Goal: Task Accomplishment & Management: Complete application form

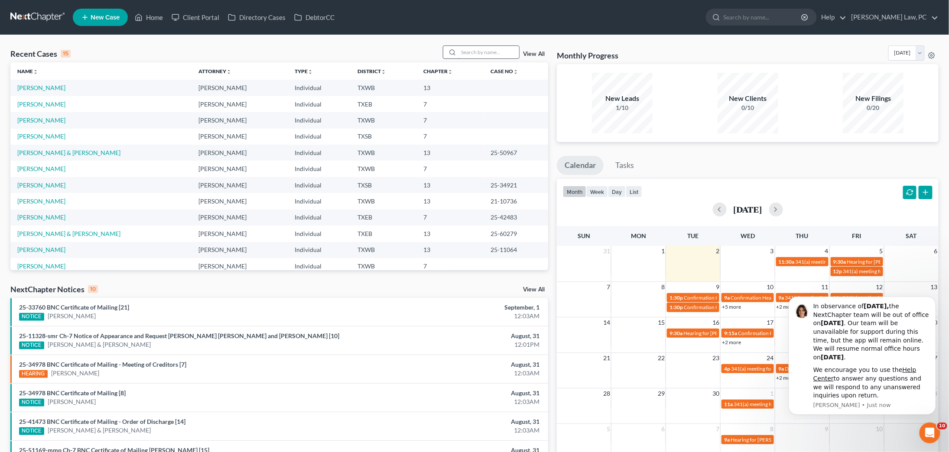
click at [496, 53] on input "search" at bounding box center [488, 52] width 61 height 13
click at [933, 302] on icon "Dismiss notification" at bounding box center [933, 299] width 5 height 5
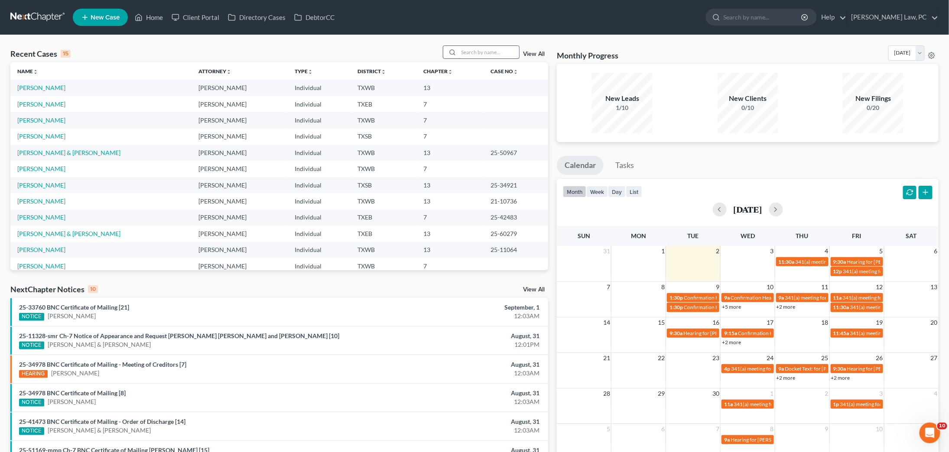
click at [483, 52] on input "search" at bounding box center [488, 52] width 61 height 13
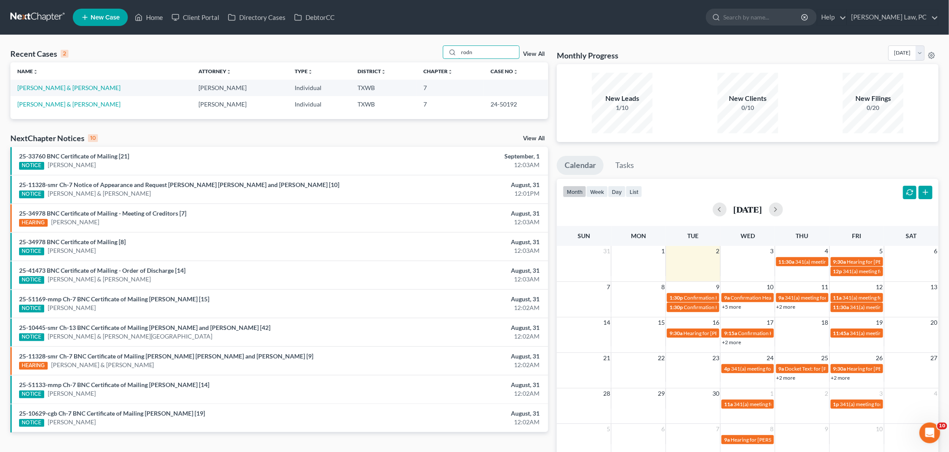
type input "rode"
drag, startPoint x: 454, startPoint y: 62, endPoint x: 62, endPoint y: 88, distance: 393.3
click at [62, 88] on link "[PERSON_NAME] & [PERSON_NAME]" at bounding box center [68, 87] width 103 height 7
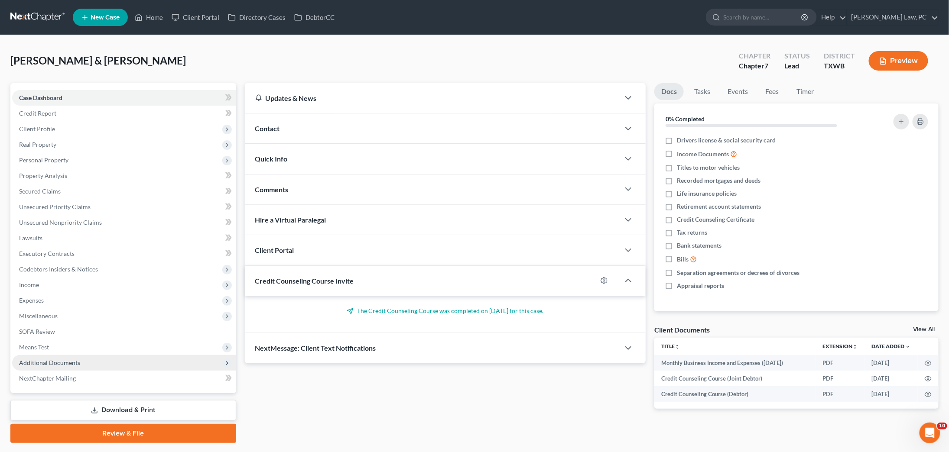
click at [86, 355] on span "Additional Documents" at bounding box center [124, 363] width 224 height 16
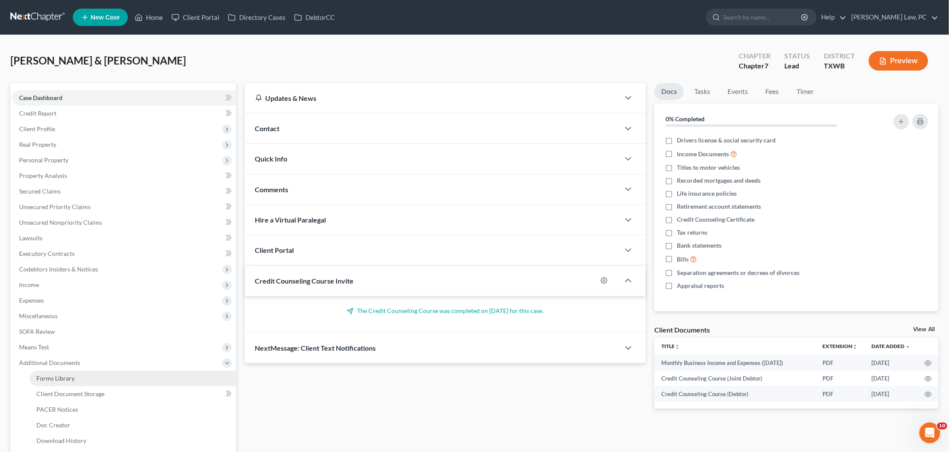
click at [81, 371] on link "Forms Library" at bounding box center [132, 379] width 207 height 16
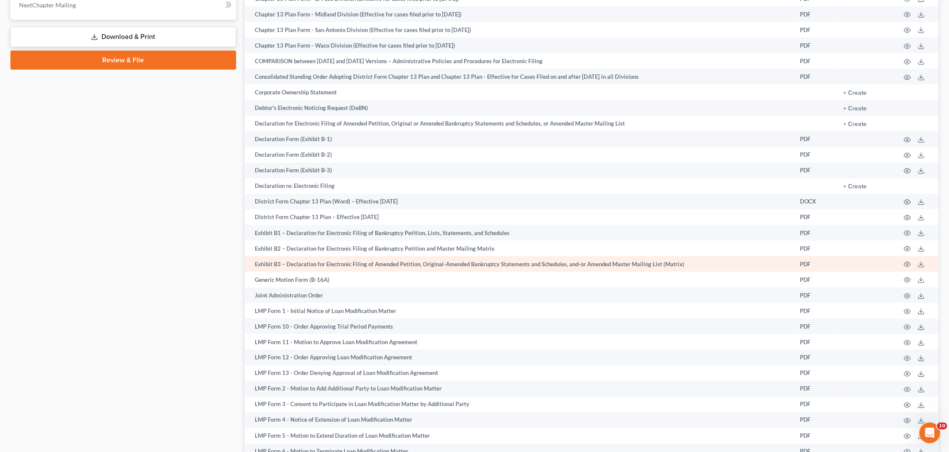
scroll to position [452, 0]
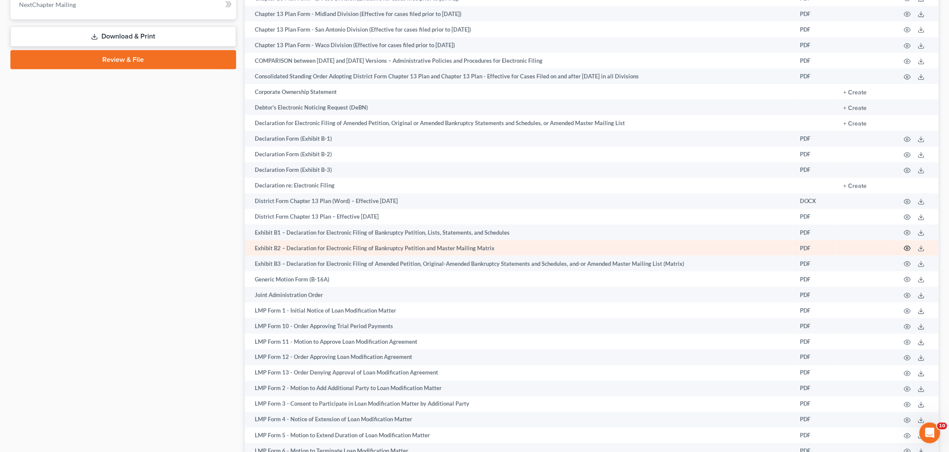
click at [906, 250] on icon "button" at bounding box center [907, 248] width 7 height 7
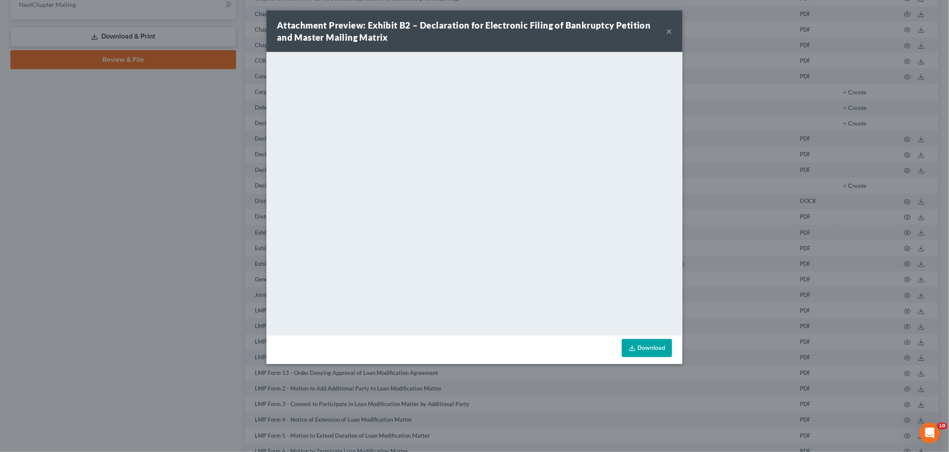
click at [659, 354] on link "Download" at bounding box center [647, 348] width 50 height 18
click at [669, 31] on button "×" at bounding box center [669, 31] width 6 height 10
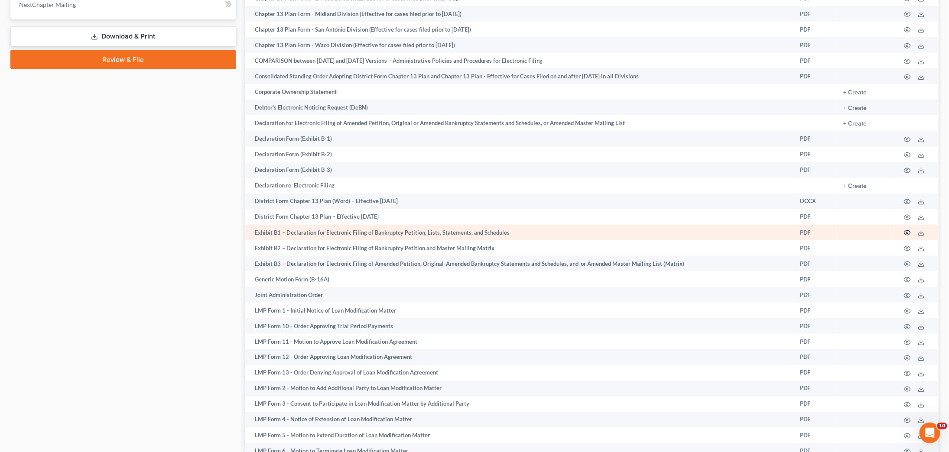
click at [909, 236] on icon "button" at bounding box center [907, 233] width 6 height 5
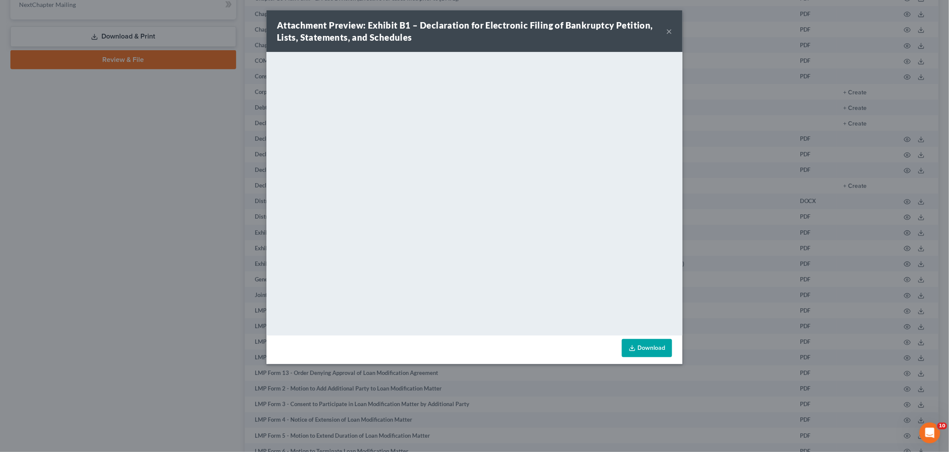
click at [672, 33] on button "×" at bounding box center [669, 31] width 6 height 10
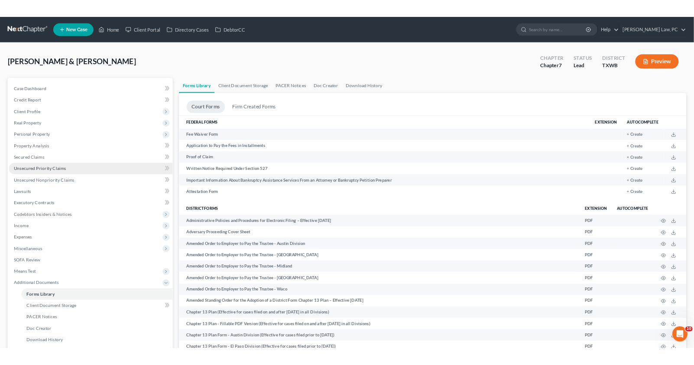
scroll to position [0, 0]
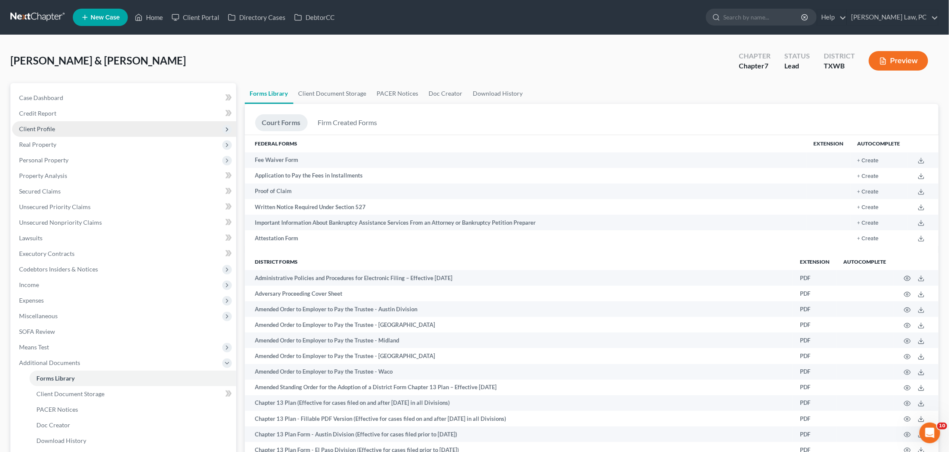
click at [63, 129] on span "Client Profile" at bounding box center [124, 129] width 224 height 16
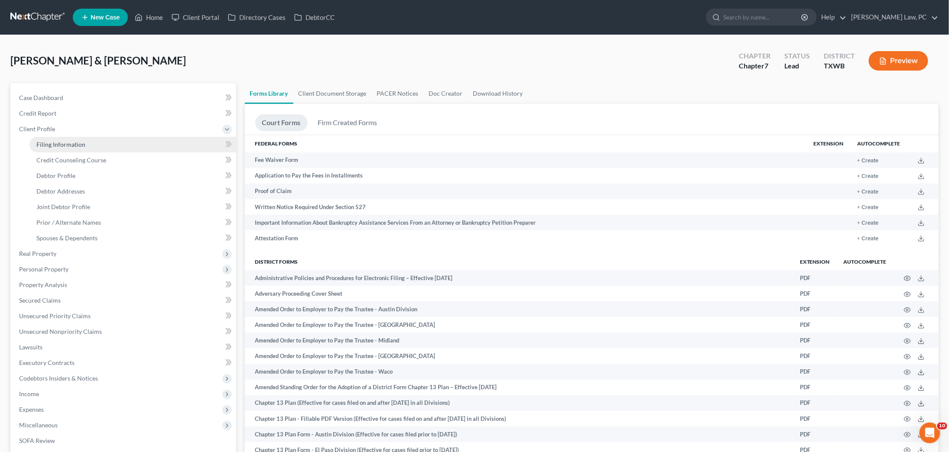
click at [52, 137] on link "Filing Information" at bounding box center [132, 145] width 207 height 16
select select "1"
select select "0"
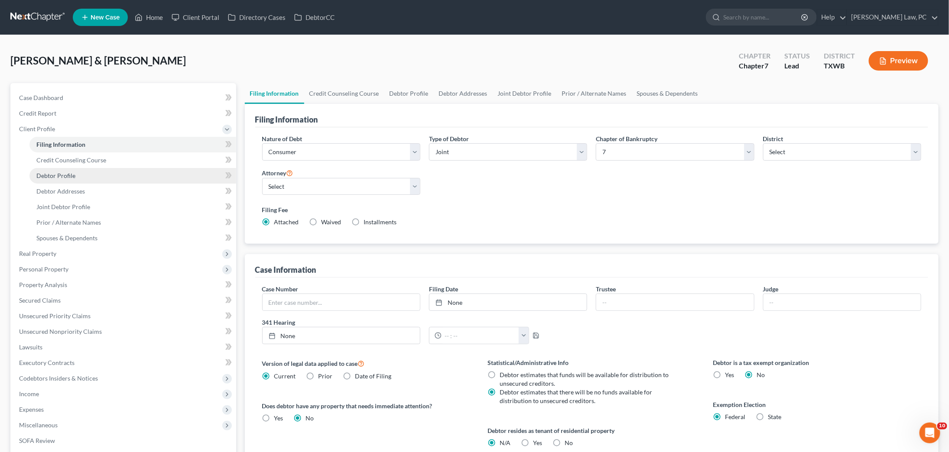
click at [72, 175] on span "Debtor Profile" at bounding box center [55, 175] width 39 height 7
select select "1"
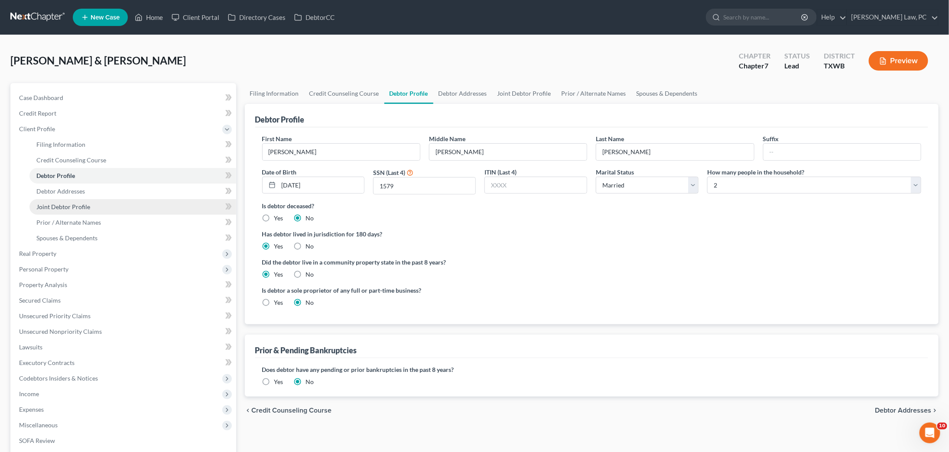
click at [78, 204] on span "Joint Debtor Profile" at bounding box center [63, 206] width 54 height 7
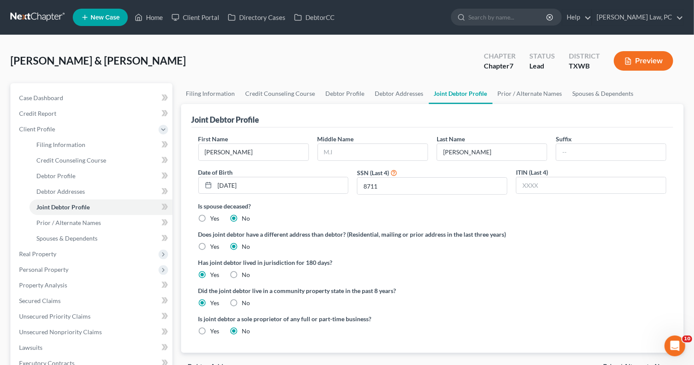
click at [39, 16] on link at bounding box center [37, 18] width 55 height 16
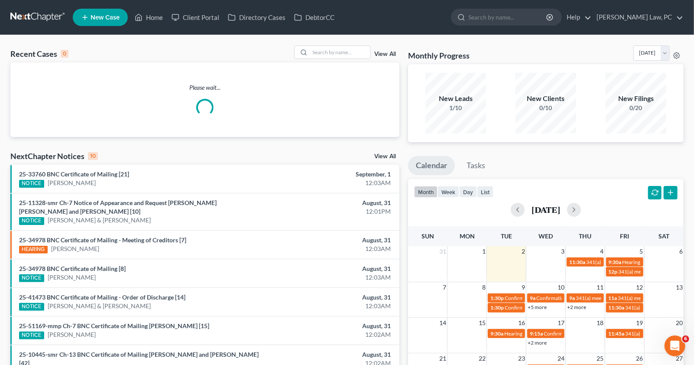
click at [344, 63] on div "Please wait..." at bounding box center [204, 99] width 389 height 75
click at [344, 53] on input "search" at bounding box center [340, 52] width 61 height 13
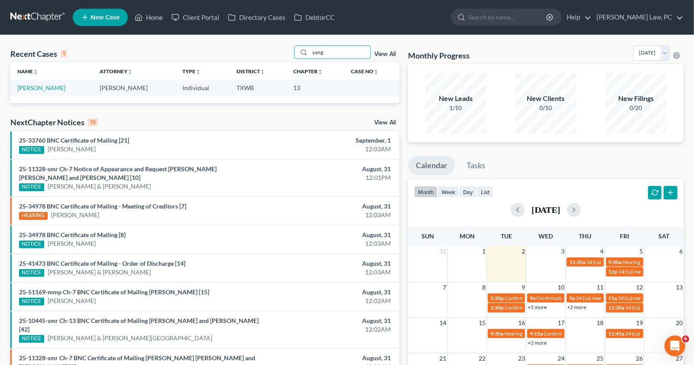
type input "yang"
drag, startPoint x: 181, startPoint y: 65, endPoint x: 38, endPoint y: 86, distance: 144.6
click at [38, 86] on link "[PERSON_NAME]" at bounding box center [41, 87] width 48 height 7
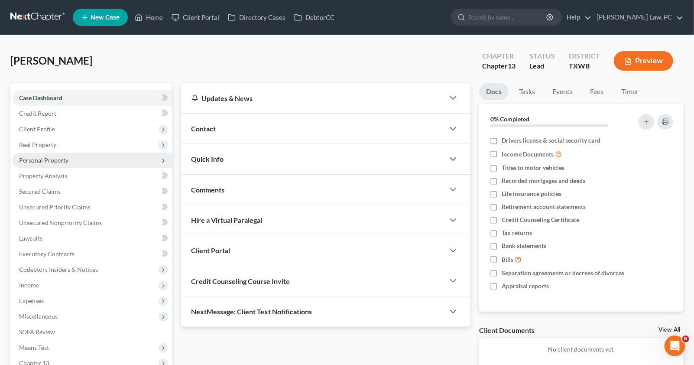
click at [61, 157] on span "Personal Property" at bounding box center [43, 159] width 49 height 7
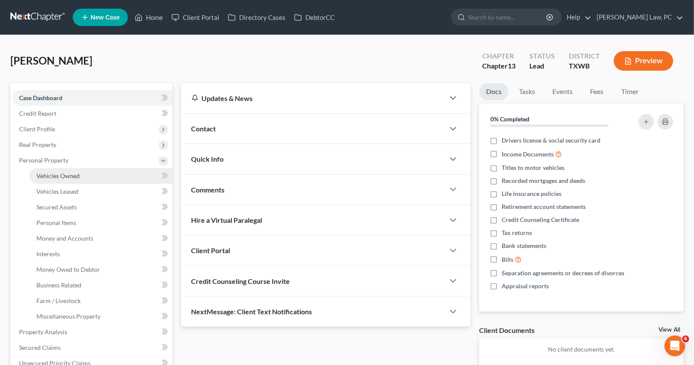
click at [79, 174] on link "Vehicles Owned" at bounding box center [100, 176] width 143 height 16
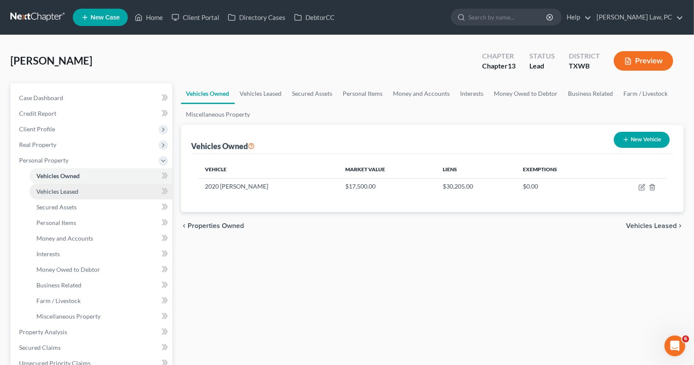
click at [85, 185] on link "Vehicles Leased" at bounding box center [100, 192] width 143 height 16
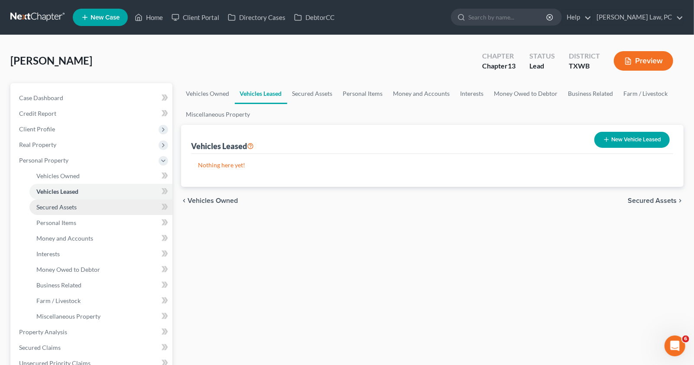
click at [79, 206] on link "Secured Assets" at bounding box center [100, 207] width 143 height 16
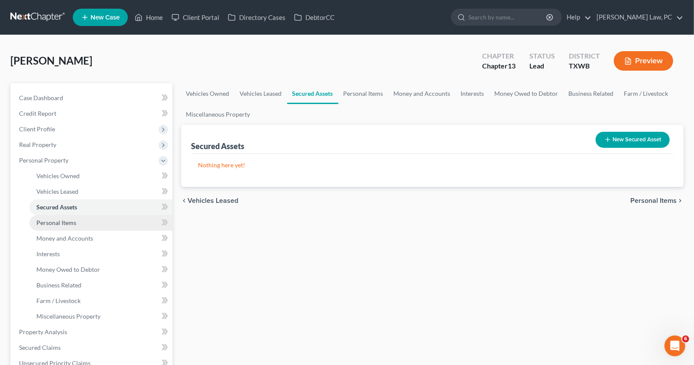
click at [80, 216] on link "Personal Items" at bounding box center [100, 223] width 143 height 16
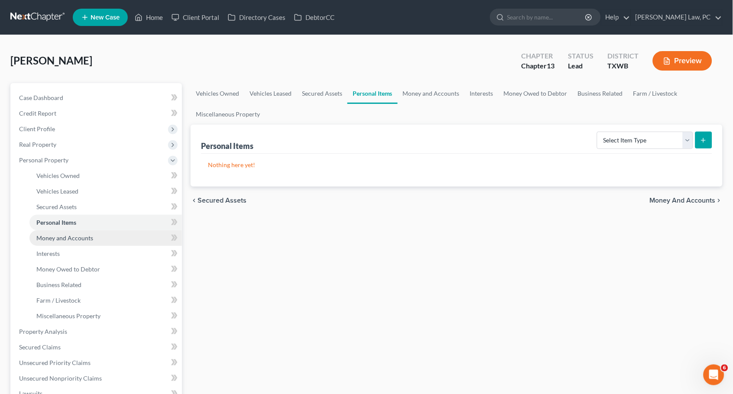
click at [85, 234] on span "Money and Accounts" at bounding box center [64, 237] width 57 height 7
click at [91, 218] on link "Personal Items" at bounding box center [105, 223] width 153 height 16
select select "clothing"
click at [694, 138] on line "submit" at bounding box center [704, 140] width 0 height 4
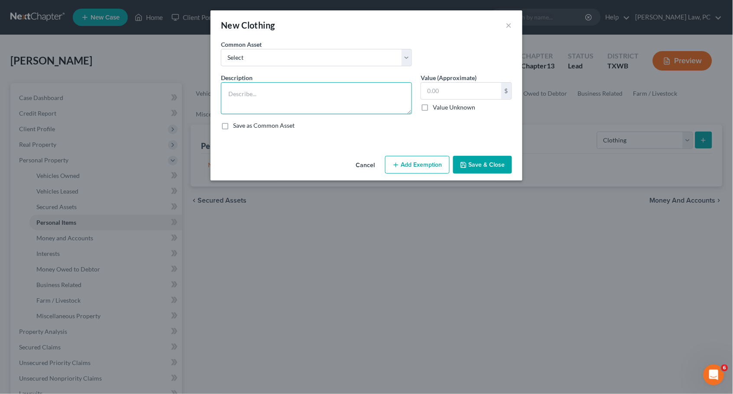
click at [351, 96] on textarea at bounding box center [316, 98] width 191 height 32
click at [442, 94] on input "text" at bounding box center [461, 91] width 80 height 16
type input "500"
click at [368, 100] on textarea at bounding box center [316, 98] width 191 height 32
type textarea "General Clothing"
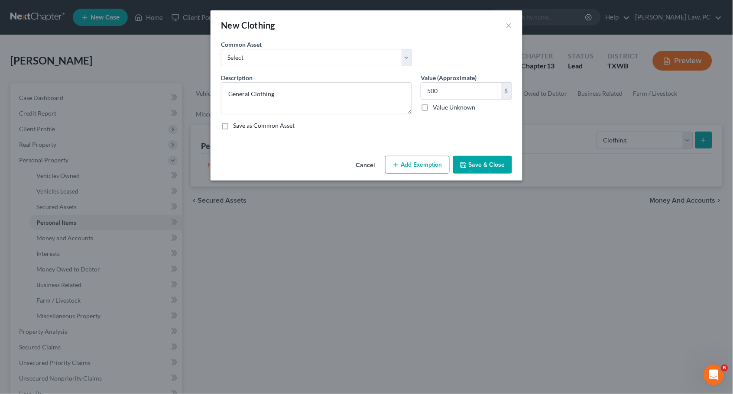
click at [480, 166] on button "Save & Close" at bounding box center [482, 165] width 59 height 18
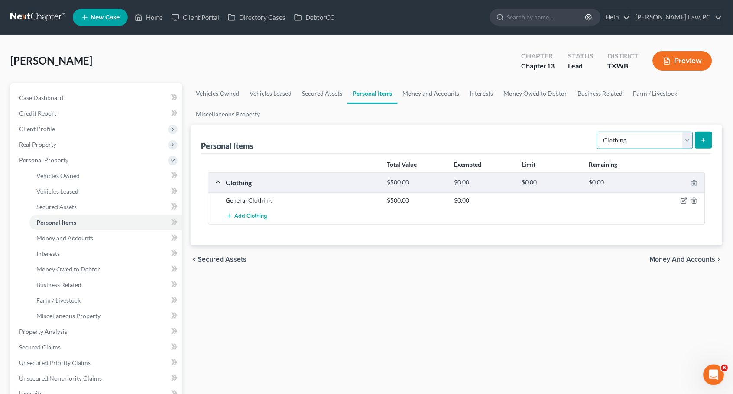
select select "electronics"
click at [694, 138] on icon "submit" at bounding box center [703, 140] width 7 height 7
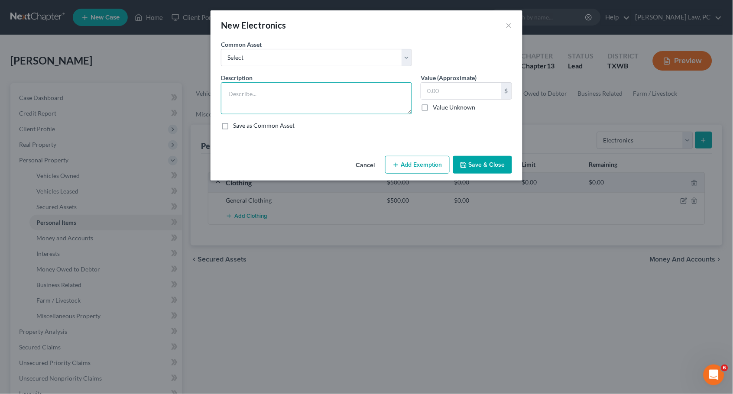
click at [358, 102] on textarea at bounding box center [316, 98] width 191 height 32
type textarea "1 cellphone $800, AirPods $50, 2 TV $250, microwave $10, air fryer $15, washer/…"
click at [442, 90] on input "text" at bounding box center [461, 91] width 80 height 16
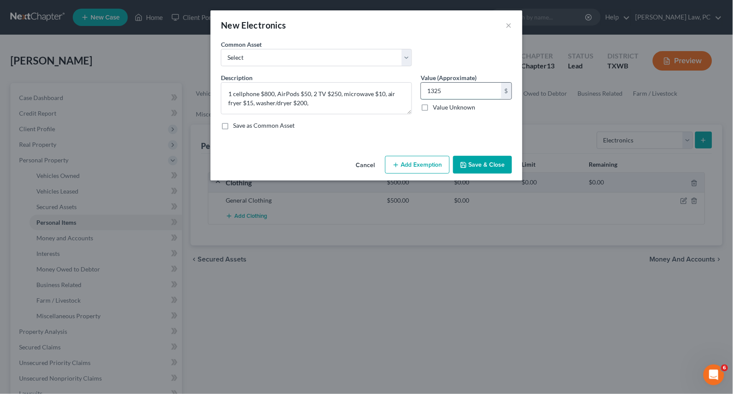
type input "1,325"
click at [487, 163] on button "Save & Close" at bounding box center [482, 165] width 59 height 18
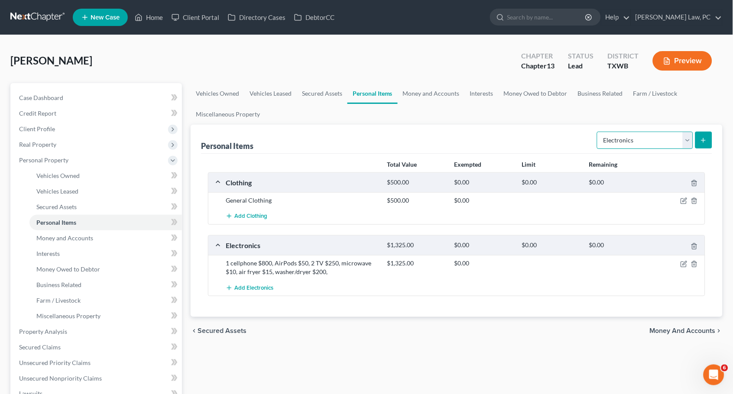
select select "firearms"
click at [694, 139] on icon "submit" at bounding box center [703, 140] width 7 height 7
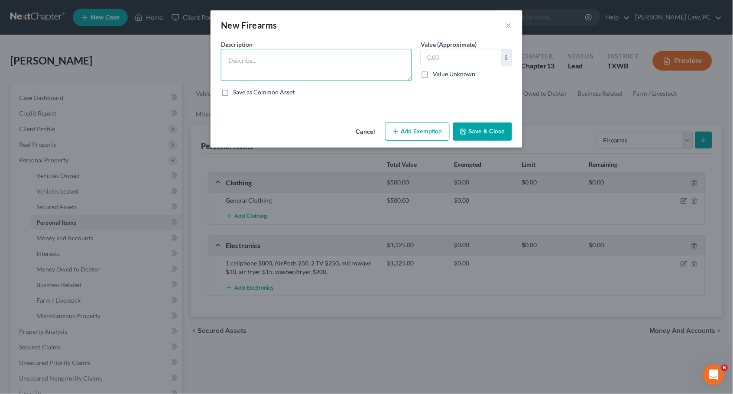
click at [363, 66] on textarea at bounding box center [316, 65] width 191 height 32
click at [227, 63] on textarea ".45" at bounding box center [316, 65] width 191 height 32
click at [282, 65] on textarea "1 .45" at bounding box center [316, 65] width 191 height 32
click at [243, 60] on textarea "1 .45 and 9mm, ammo" at bounding box center [316, 65] width 191 height 32
click at [282, 60] on textarea "1 .45 $400 and 9mm, ammo" at bounding box center [316, 65] width 191 height 32
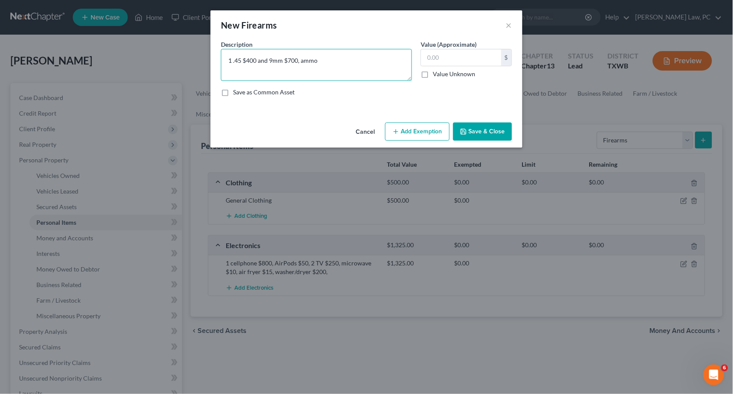
click at [269, 59] on textarea "1 .45 $400 and 9mm $700, ammo" at bounding box center [316, 65] width 191 height 32
click at [326, 62] on textarea "1 .45 $400 and 1 9mm $700, ammo" at bounding box center [316, 65] width 191 height 32
click at [305, 60] on textarea "1 .45 $400 and 1 9mm $700, ammo $10" at bounding box center [316, 65] width 191 height 32
click at [359, 60] on textarea "1 .45 $400 and 1 9mm $700, 4 cases of ammo $10" at bounding box center [316, 65] width 191 height 32
type textarea "1 .45 $400 and 1 9mm $700, 4 cases of ammo $40"
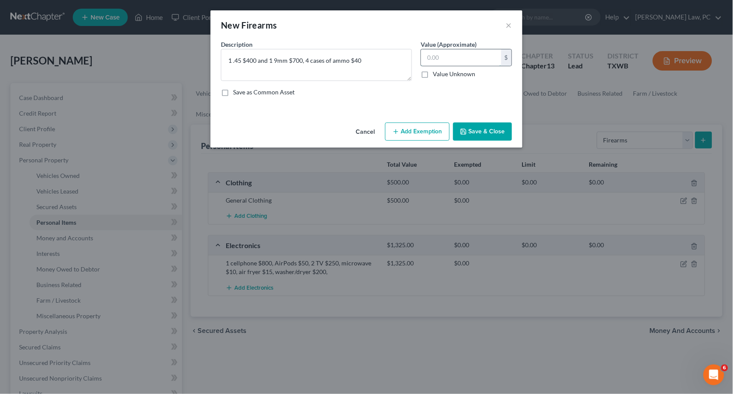
click at [475, 58] on input "text" at bounding box center [461, 57] width 80 height 16
type input "1,140"
click at [493, 126] on button "Save & Close" at bounding box center [482, 132] width 59 height 18
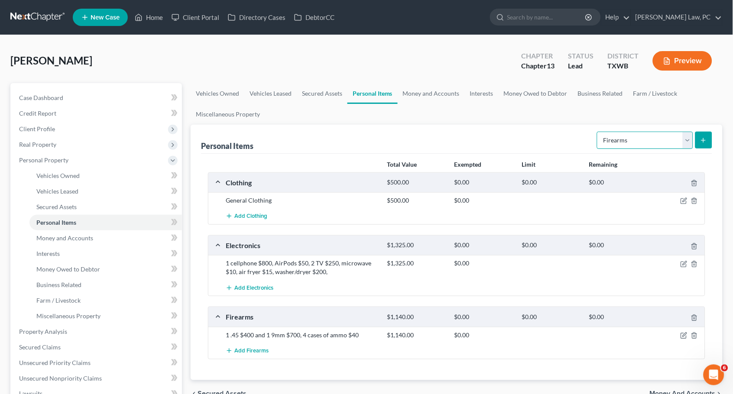
select select "household_goods"
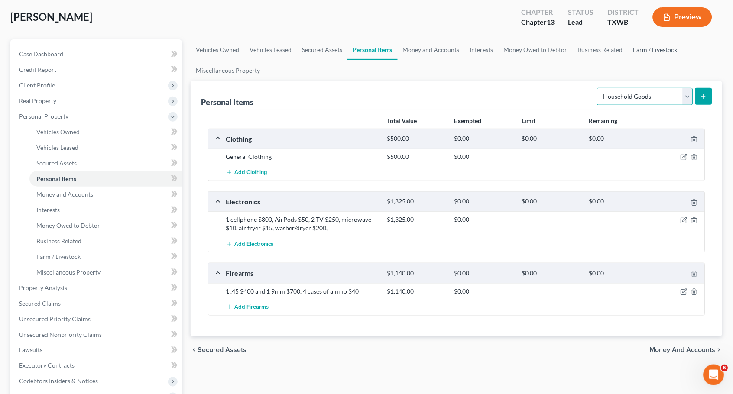
scroll to position [48, 0]
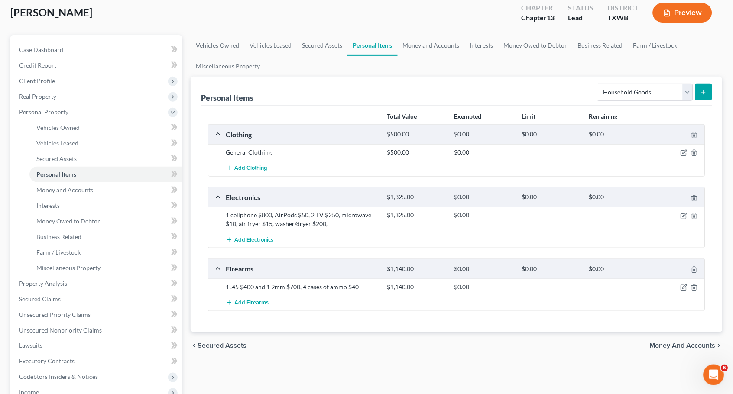
click at [694, 94] on icon "submit" at bounding box center [703, 92] width 7 height 7
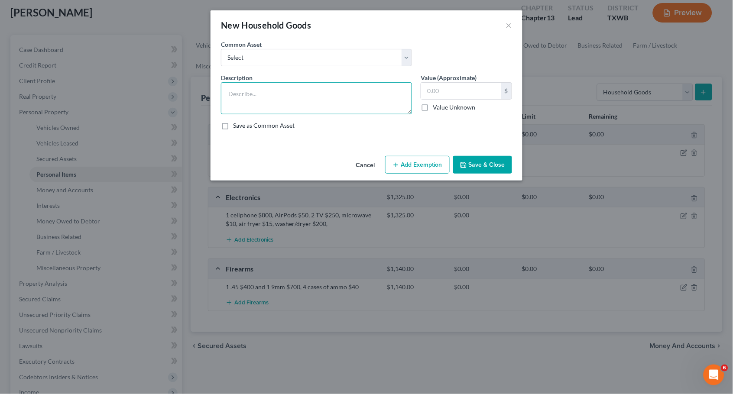
click at [367, 97] on textarea at bounding box center [316, 98] width 191 height 32
click at [460, 91] on input "text" at bounding box center [461, 91] width 80 height 16
type input "2,500"
click at [374, 93] on textarea at bounding box center [316, 98] width 191 height 32
type textarea "G"
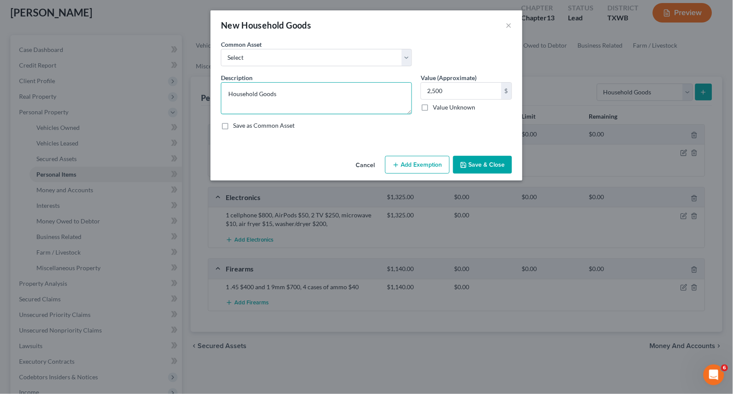
type textarea "Household Goods"
click at [477, 172] on button "Save & Close" at bounding box center [482, 165] width 59 height 18
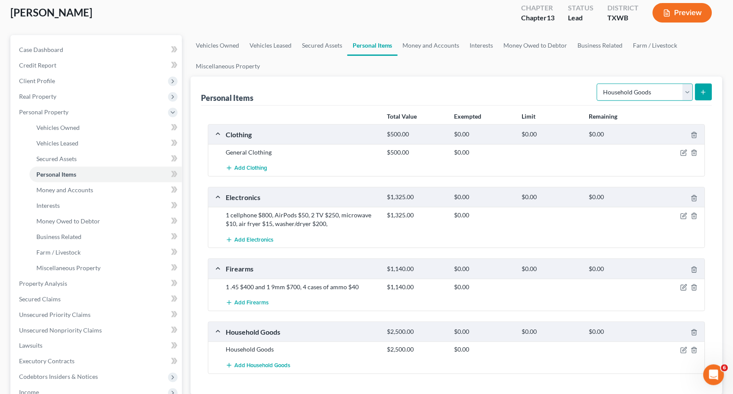
select select "jewelry"
click at [694, 94] on icon "submit" at bounding box center [703, 92] width 7 height 7
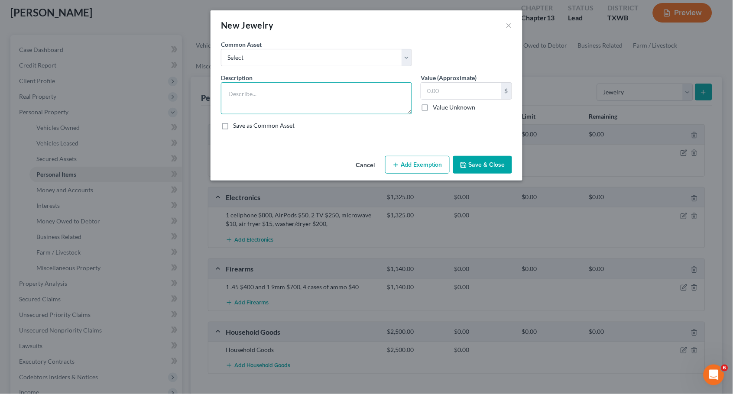
click at [392, 99] on textarea at bounding box center [316, 98] width 191 height 32
click at [235, 92] on textarea "3 Watches" at bounding box center [316, 98] width 191 height 32
type textarea "3 Citizen Watches"
click at [474, 91] on input "text" at bounding box center [461, 91] width 80 height 16
type input "600"
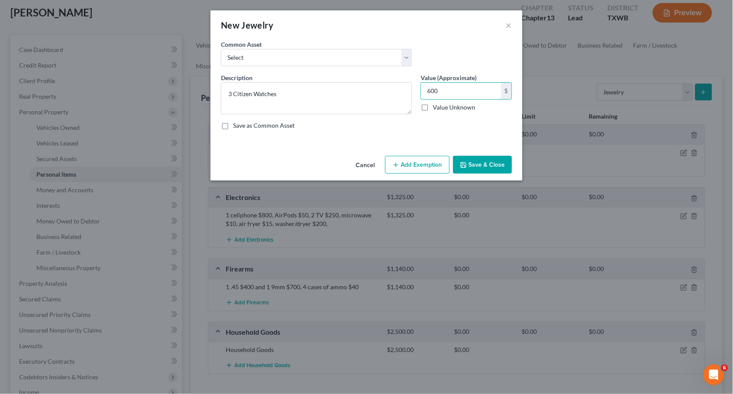
click at [483, 161] on button "Save & Close" at bounding box center [482, 165] width 59 height 18
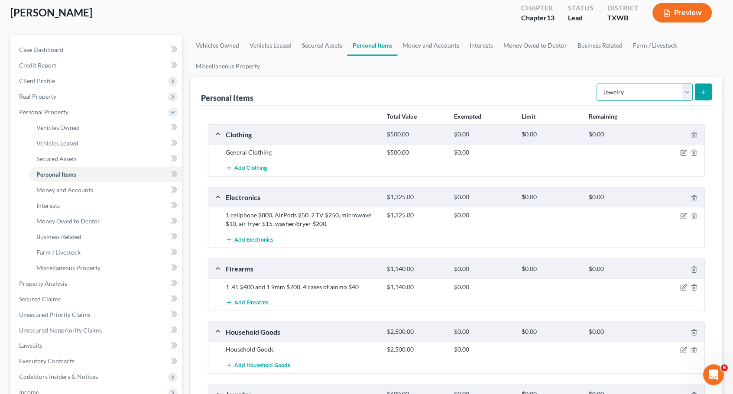
select select "sports_and_hobby_equipment"
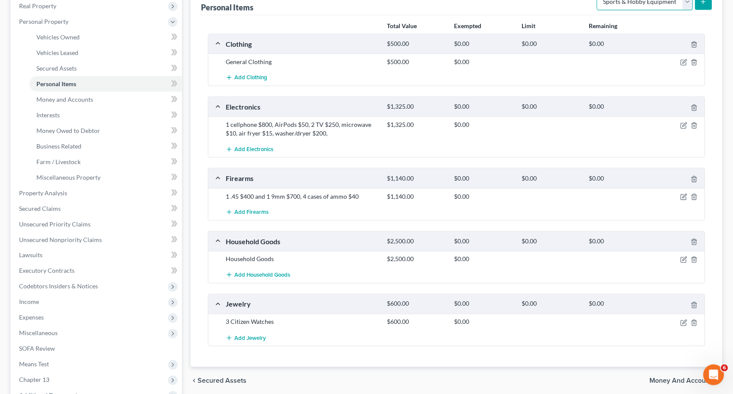
scroll to position [142, 0]
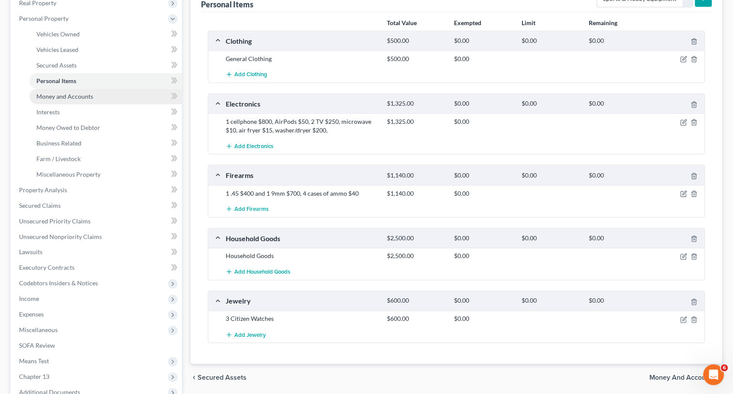
click at [104, 90] on link "Money and Accounts" at bounding box center [105, 97] width 153 height 16
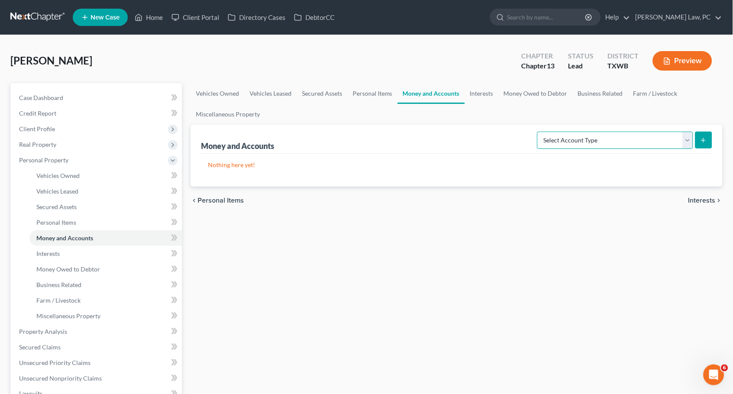
select select "checking"
click at [694, 136] on button "submit" at bounding box center [703, 140] width 17 height 17
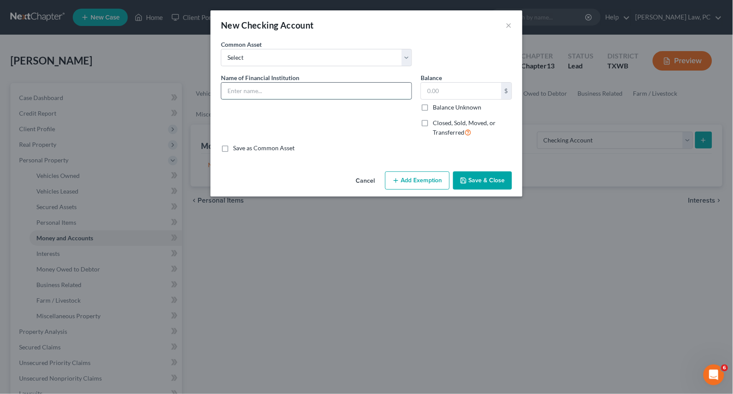
click at [336, 87] on input "text" at bounding box center [316, 91] width 190 height 16
type input "[PERSON_NAME] Fargo"
click at [495, 175] on button "Save & Close" at bounding box center [482, 181] width 59 height 18
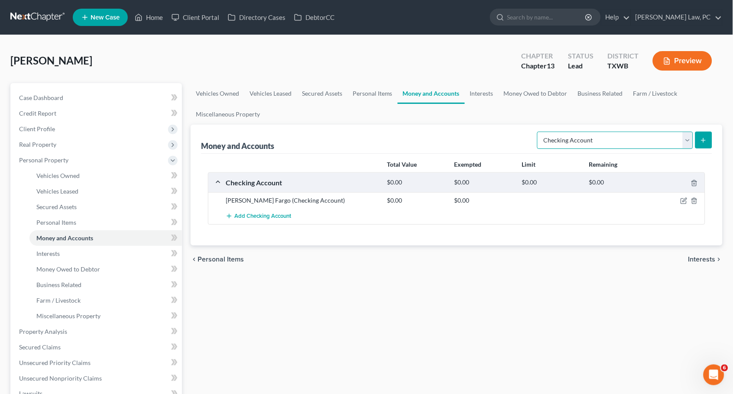
select select "cash_on_hand"
click at [694, 137] on icon "submit" at bounding box center [703, 140] width 7 height 7
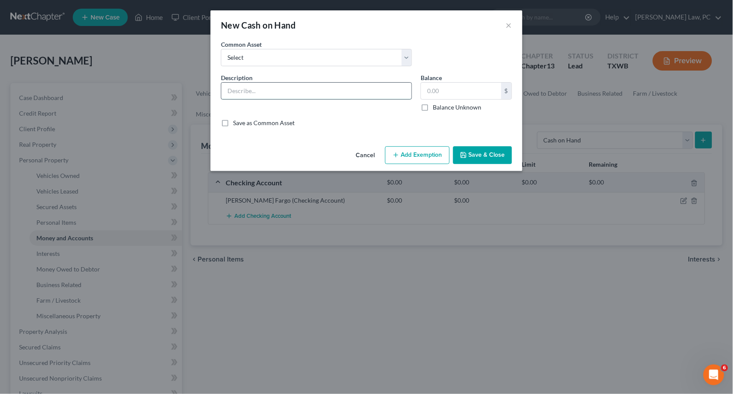
click at [375, 94] on input "text" at bounding box center [316, 91] width 190 height 16
type input "Cash on Hand"
click at [466, 86] on input "text" at bounding box center [461, 91] width 80 height 16
type input "40"
click at [477, 158] on button "Save & Close" at bounding box center [482, 155] width 59 height 18
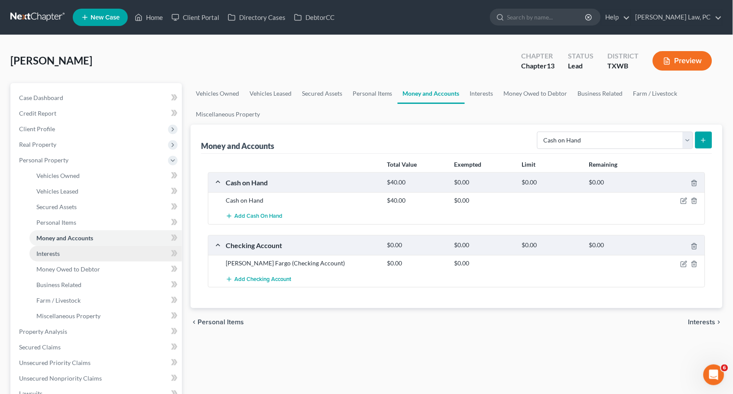
click at [94, 247] on link "Interests" at bounding box center [105, 254] width 153 height 16
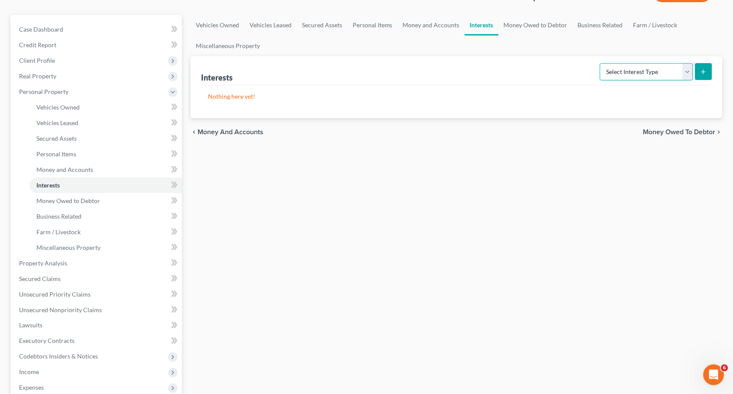
scroll to position [69, 0]
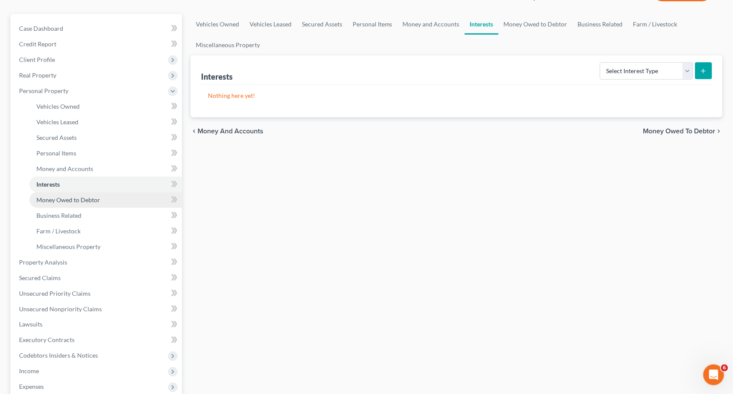
click at [116, 198] on link "Money Owed to Debtor" at bounding box center [105, 200] width 153 height 16
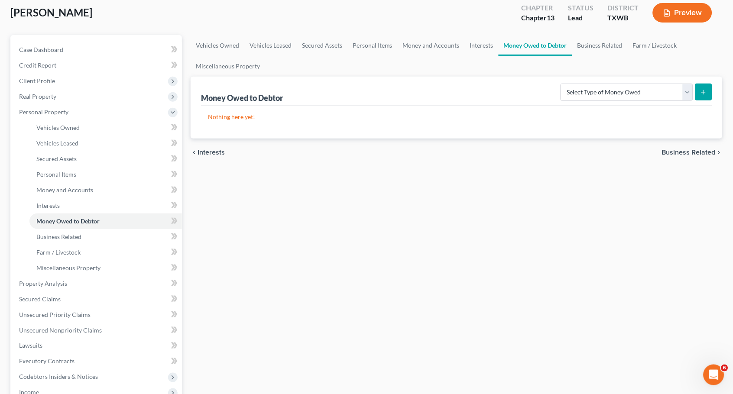
scroll to position [56, 0]
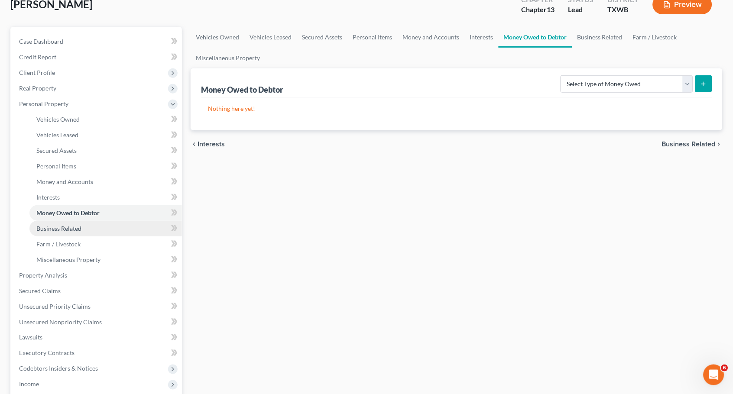
click at [126, 221] on link "Business Related" at bounding box center [105, 229] width 153 height 16
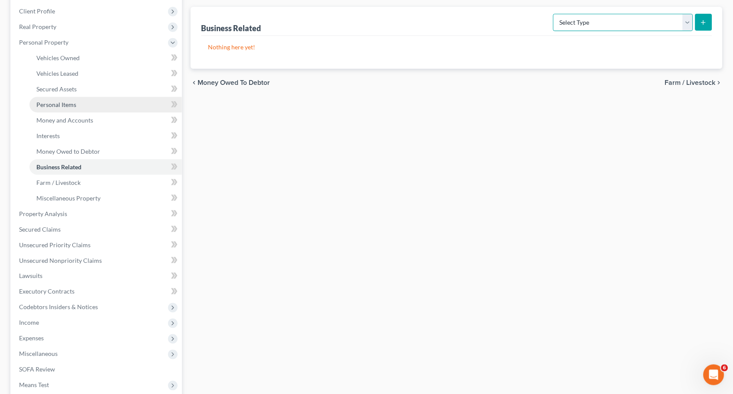
scroll to position [119, 0]
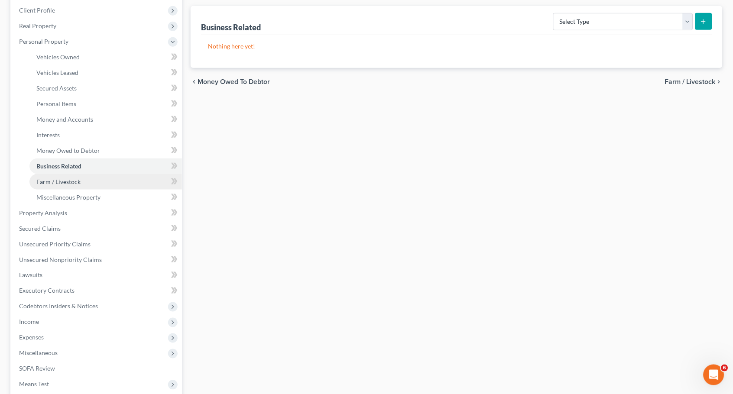
click at [142, 174] on link "Farm / Livestock" at bounding box center [105, 182] width 153 height 16
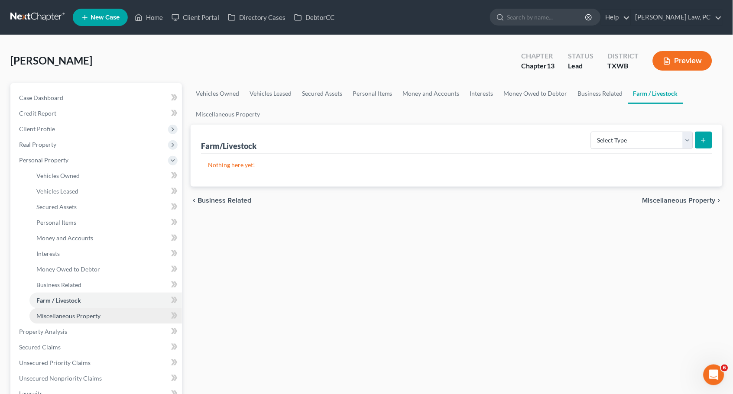
click at [123, 308] on link "Miscellaneous Property" at bounding box center [105, 316] width 153 height 16
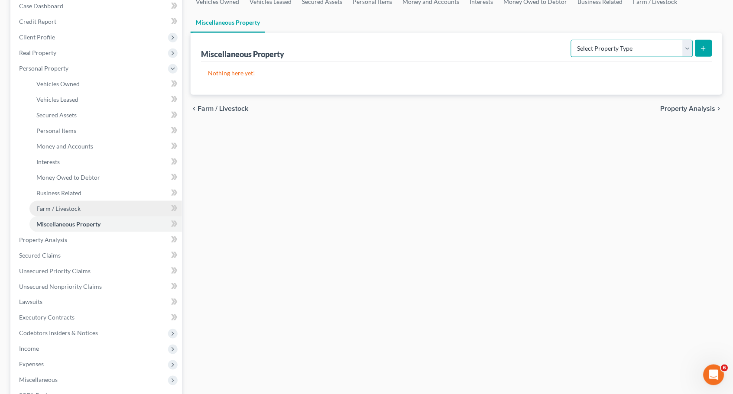
scroll to position [104, 0]
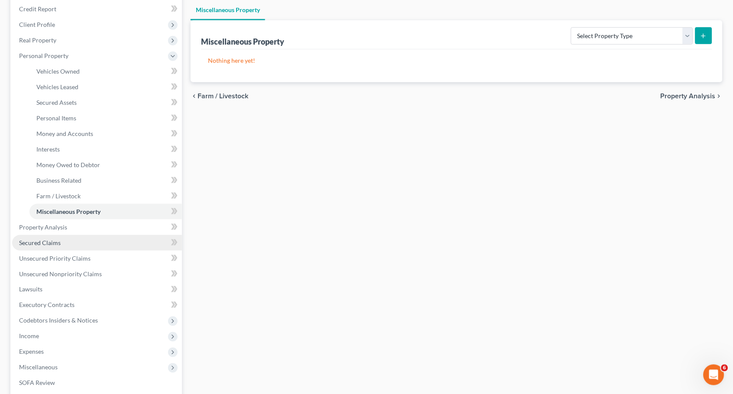
click at [97, 235] on link "Secured Claims" at bounding box center [97, 243] width 170 height 16
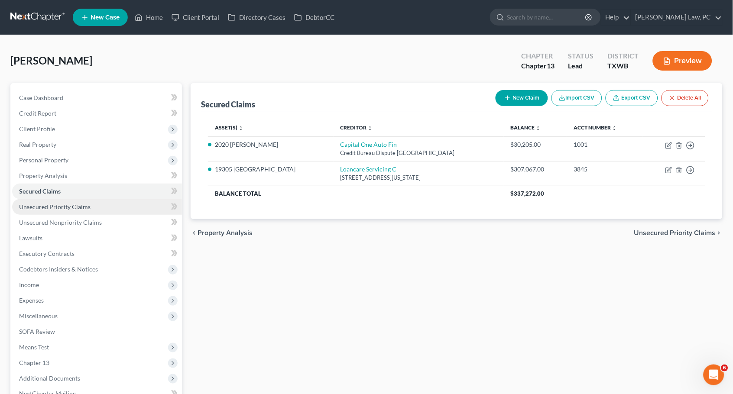
click at [123, 202] on link "Unsecured Priority Claims" at bounding box center [97, 207] width 170 height 16
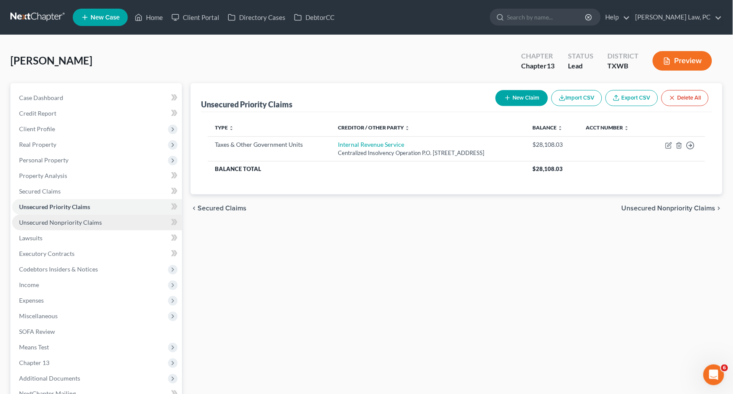
click at [118, 215] on link "Unsecured Nonpriority Claims" at bounding box center [97, 223] width 170 height 16
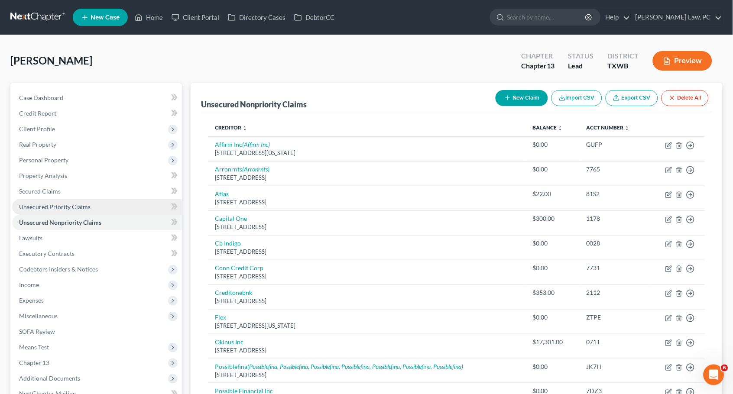
click at [112, 204] on link "Unsecured Priority Claims" at bounding box center [97, 207] width 170 height 16
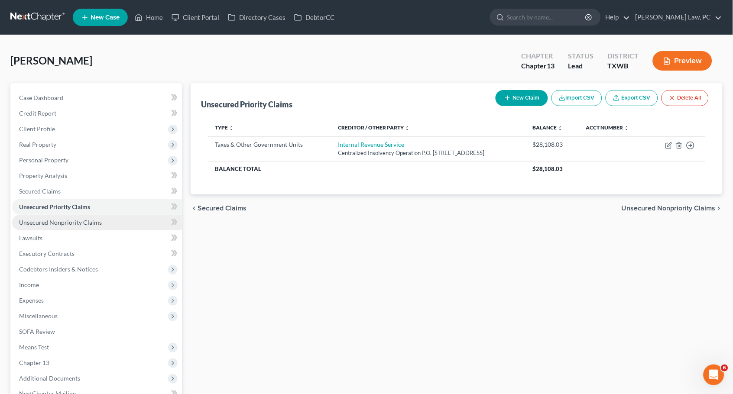
click at [99, 222] on link "Unsecured Nonpriority Claims" at bounding box center [97, 223] width 170 height 16
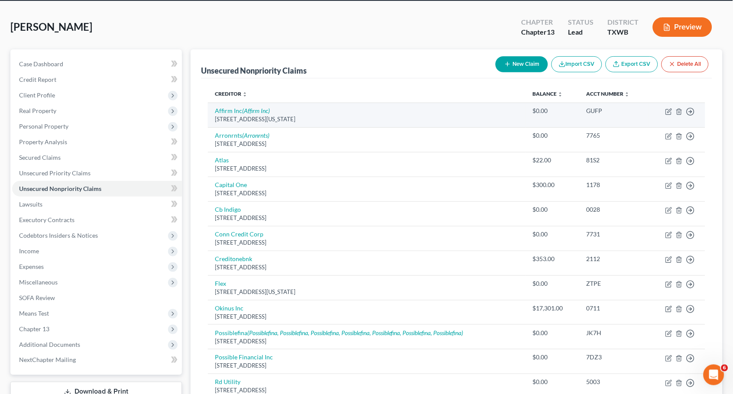
scroll to position [34, 0]
click at [678, 109] on icon "button" at bounding box center [679, 112] width 4 height 6
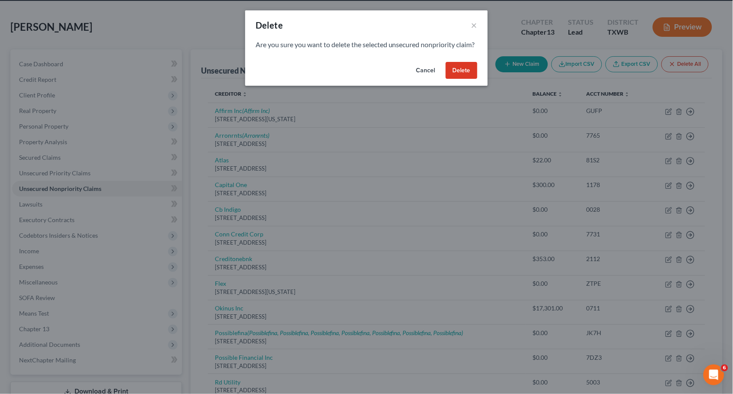
click at [470, 77] on button "Delete" at bounding box center [462, 70] width 32 height 17
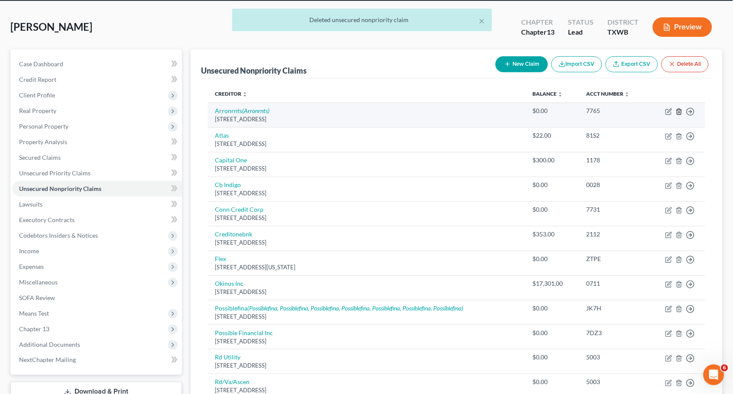
click at [678, 112] on icon "button" at bounding box center [679, 111] width 7 height 7
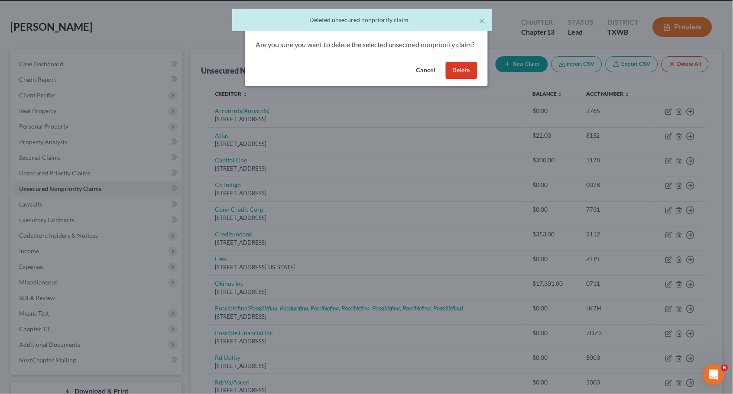
click at [455, 79] on button "Delete" at bounding box center [462, 70] width 32 height 17
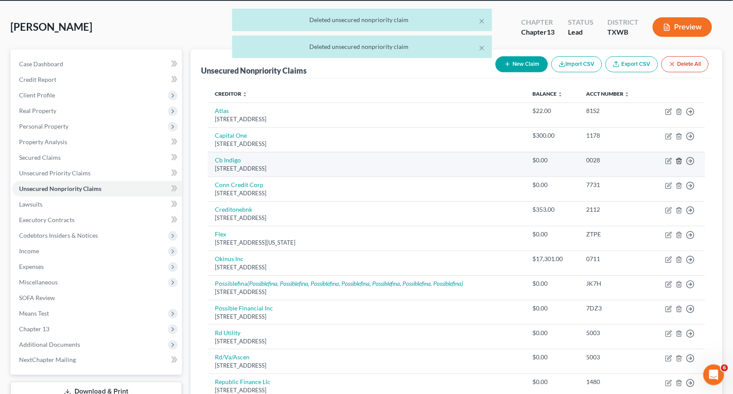
click at [679, 160] on icon "button" at bounding box center [679, 161] width 7 height 7
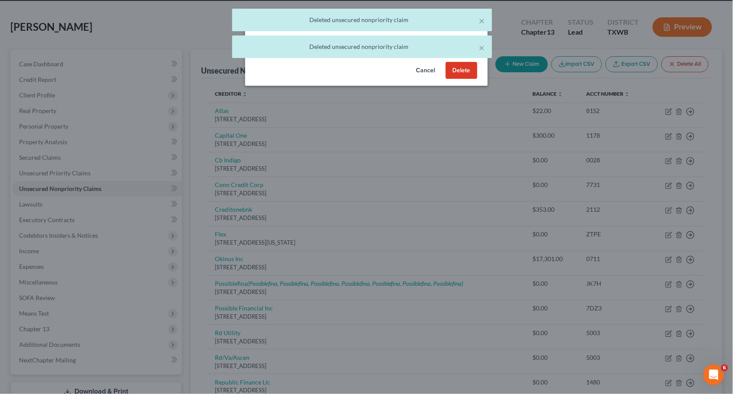
click at [466, 77] on button "Delete" at bounding box center [462, 70] width 32 height 17
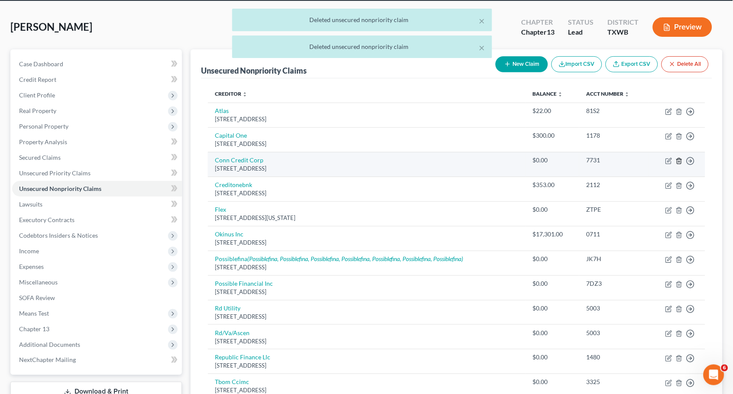
click at [680, 160] on icon "button" at bounding box center [679, 161] width 7 height 7
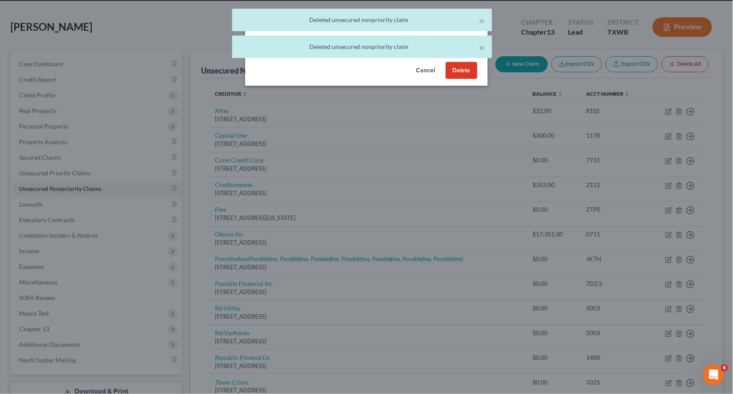
click at [465, 71] on button "Delete" at bounding box center [462, 70] width 32 height 17
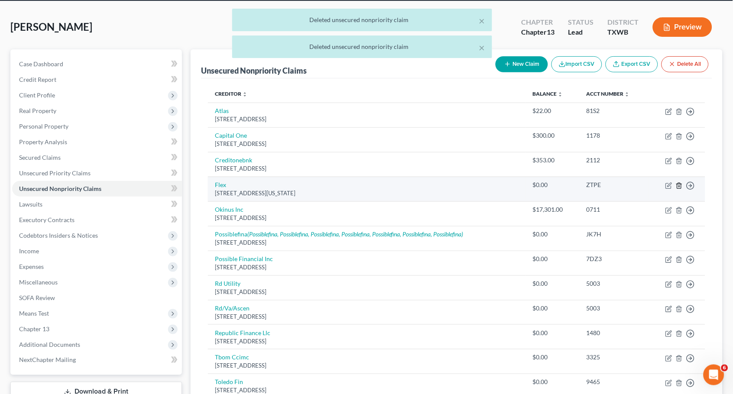
click at [679, 182] on icon "button" at bounding box center [679, 185] width 7 height 7
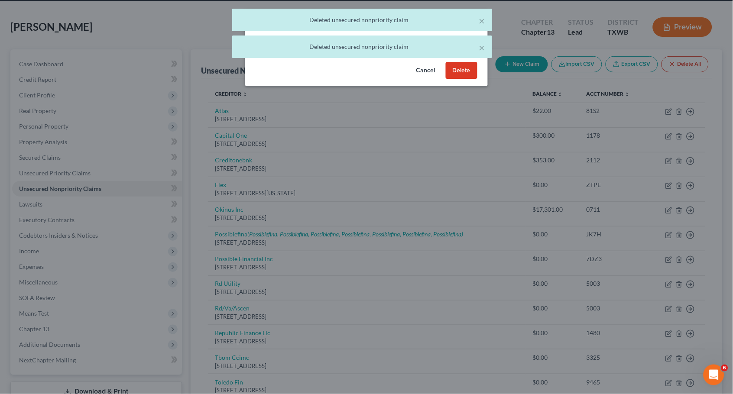
click at [463, 75] on button "Delete" at bounding box center [462, 70] width 32 height 17
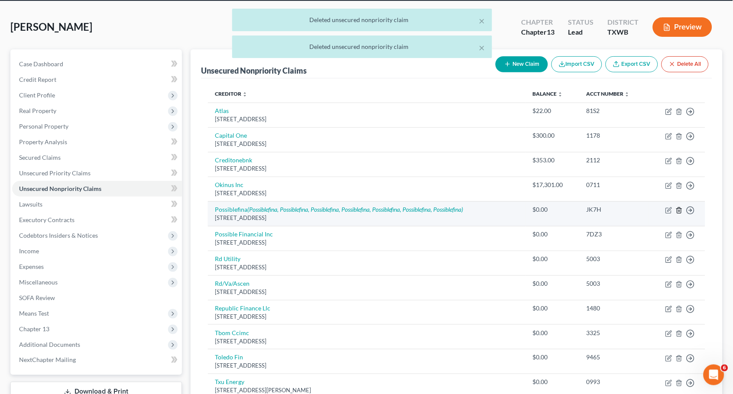
click at [679, 207] on icon "button" at bounding box center [679, 210] width 7 height 7
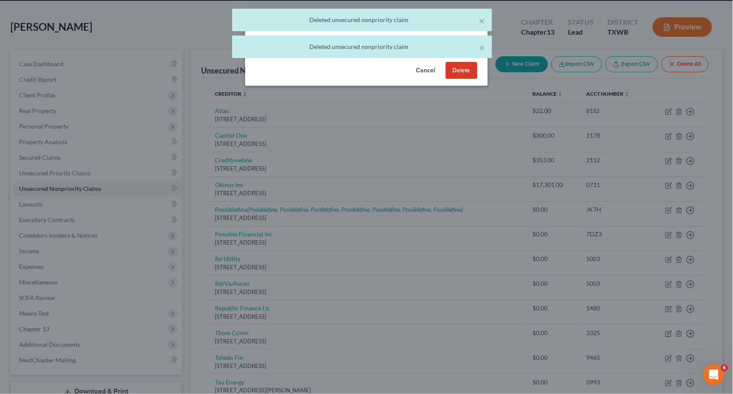
click at [466, 79] on button "Delete" at bounding box center [462, 70] width 32 height 17
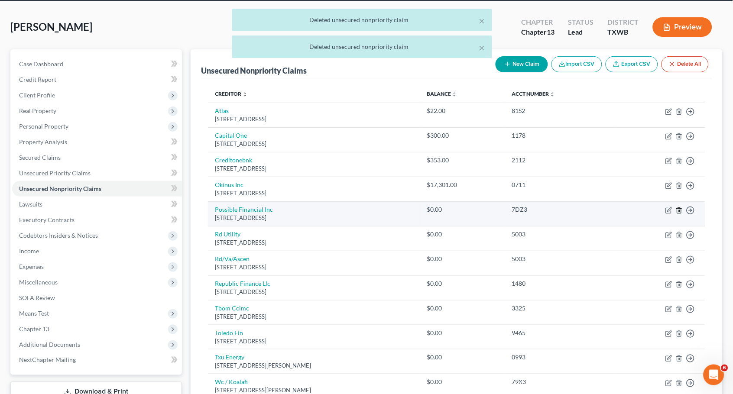
click at [681, 208] on icon "button" at bounding box center [679, 210] width 7 height 7
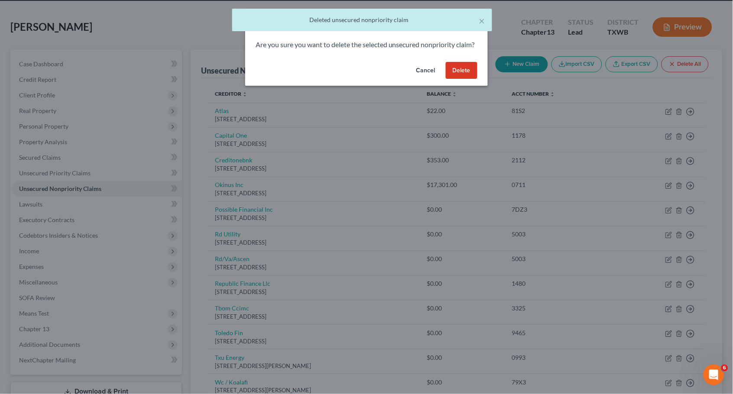
click at [472, 77] on button "Delete" at bounding box center [462, 70] width 32 height 17
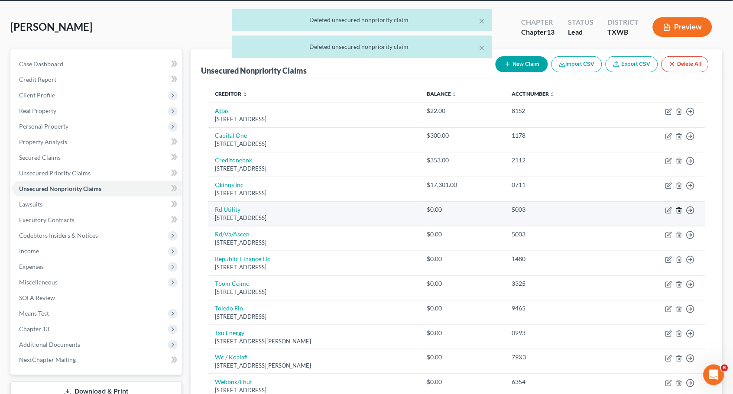
click at [681, 207] on icon "button" at bounding box center [679, 210] width 7 height 7
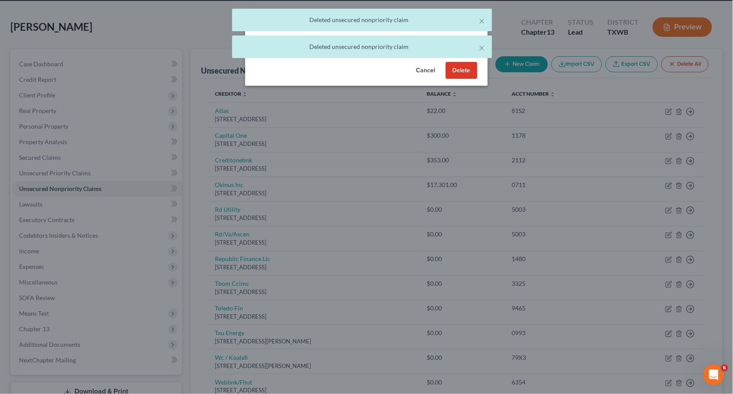
click at [461, 75] on button "Delete" at bounding box center [462, 70] width 32 height 17
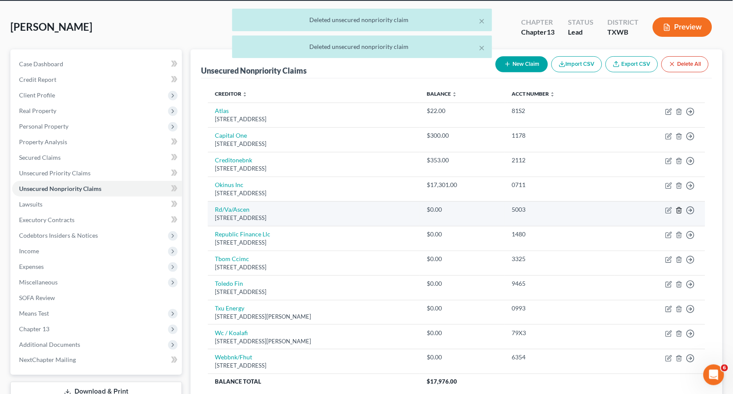
click at [678, 208] on icon "button" at bounding box center [679, 211] width 4 height 6
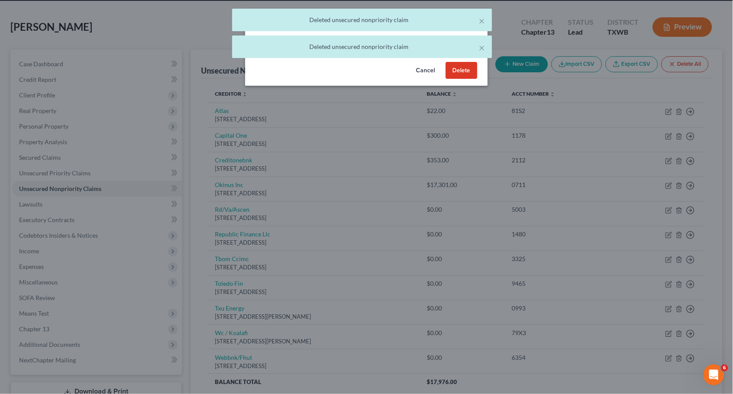
click at [466, 78] on button "Delete" at bounding box center [462, 70] width 32 height 17
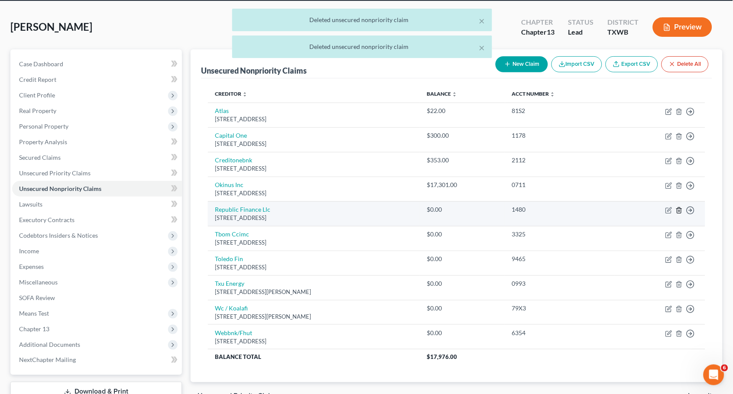
click at [681, 207] on icon "button" at bounding box center [679, 210] width 7 height 7
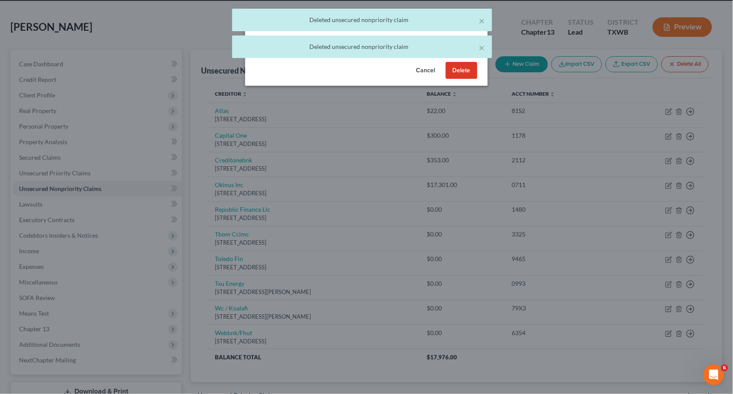
click at [464, 79] on button "Delete" at bounding box center [462, 70] width 32 height 17
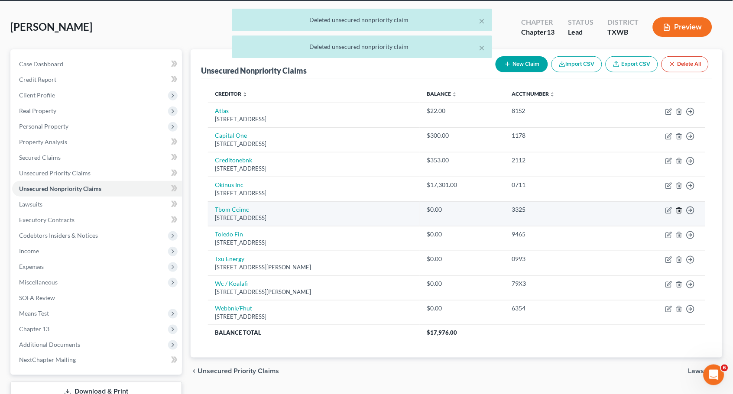
click at [678, 207] on icon "button" at bounding box center [679, 210] width 7 height 7
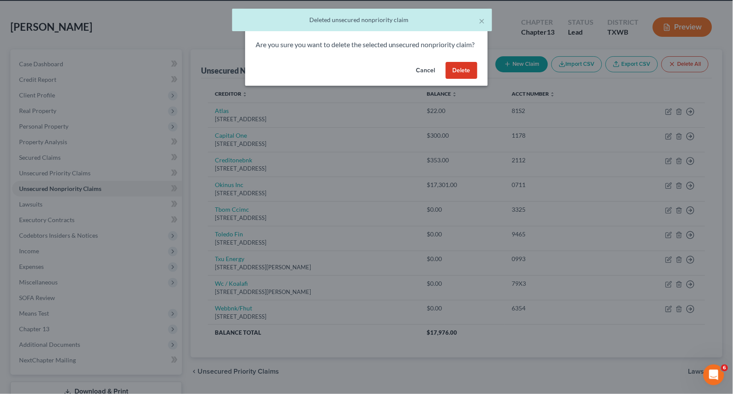
click at [464, 75] on button "Delete" at bounding box center [462, 70] width 32 height 17
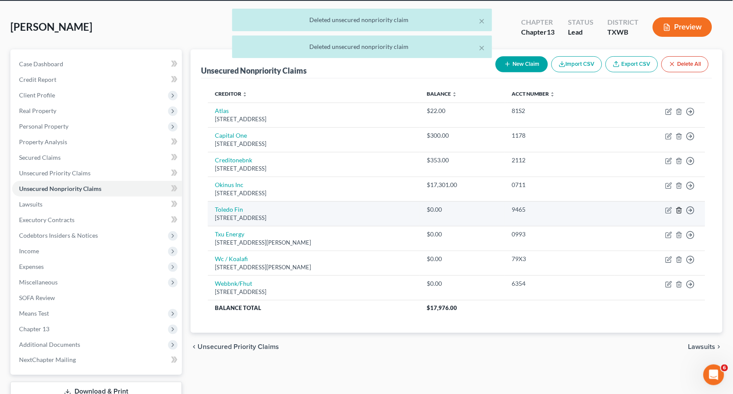
click at [679, 208] on icon "button" at bounding box center [679, 210] width 7 height 7
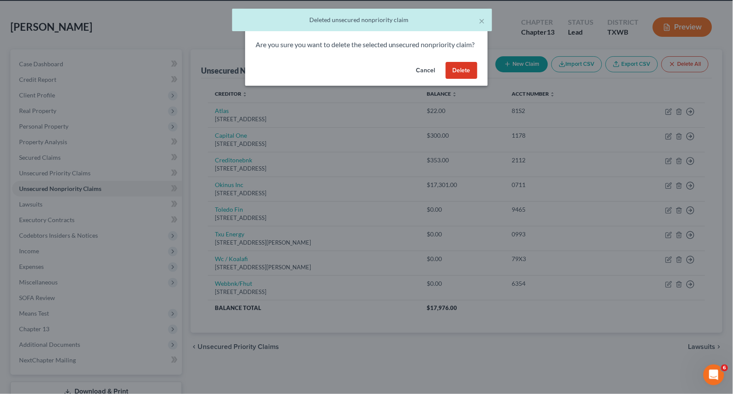
click at [470, 77] on button "Delete" at bounding box center [462, 70] width 32 height 17
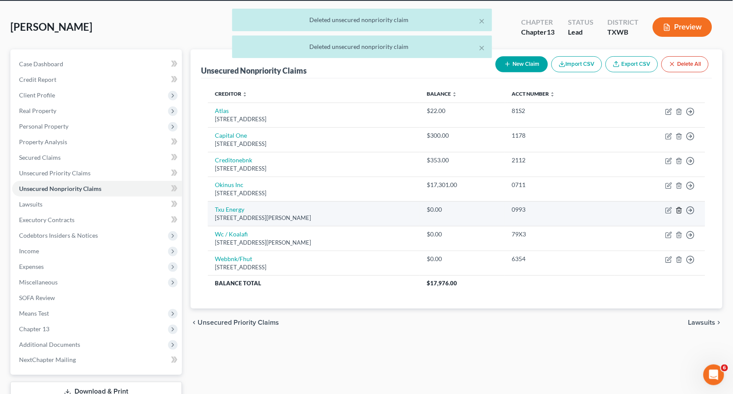
click at [681, 207] on icon "button" at bounding box center [679, 210] width 7 height 7
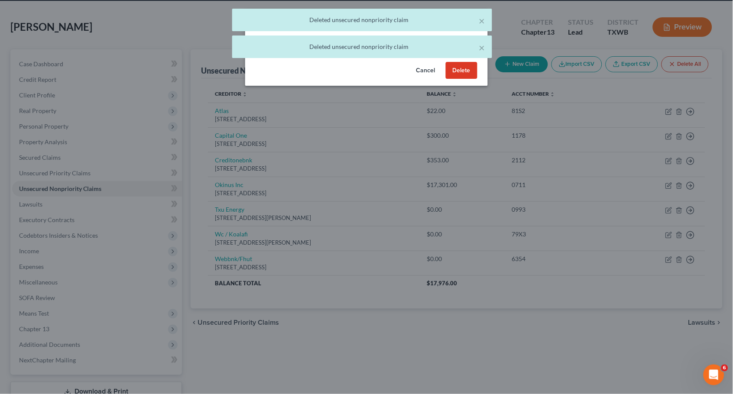
click at [466, 79] on button "Delete" at bounding box center [462, 70] width 32 height 17
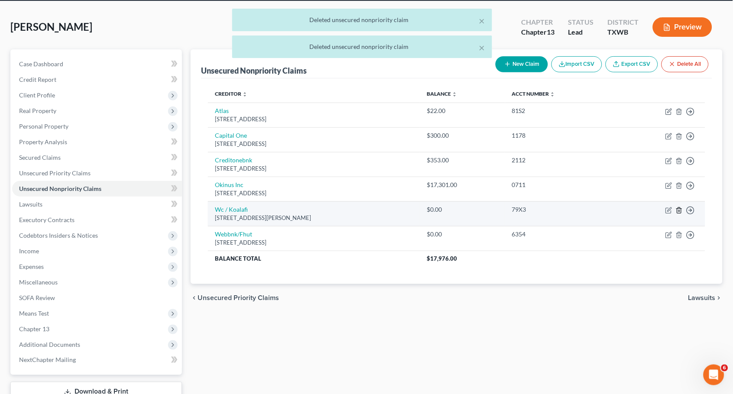
click at [680, 208] on icon "button" at bounding box center [679, 210] width 7 height 7
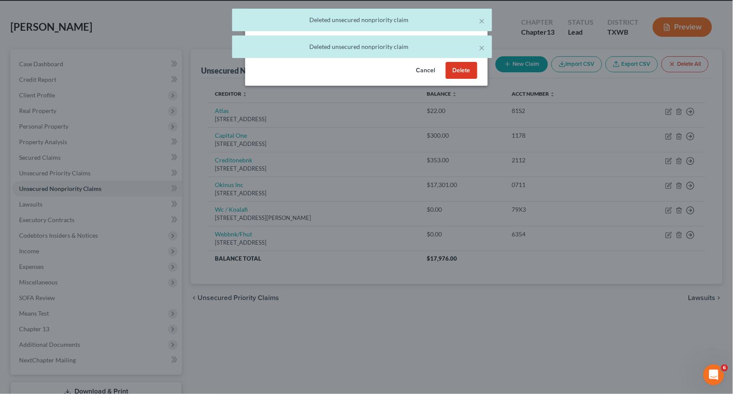
click at [457, 77] on button "Delete" at bounding box center [462, 70] width 32 height 17
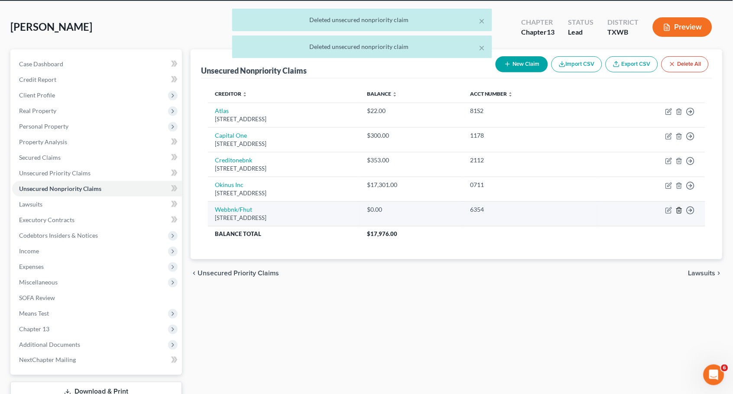
click at [679, 209] on icon "button" at bounding box center [679, 211] width 4 height 6
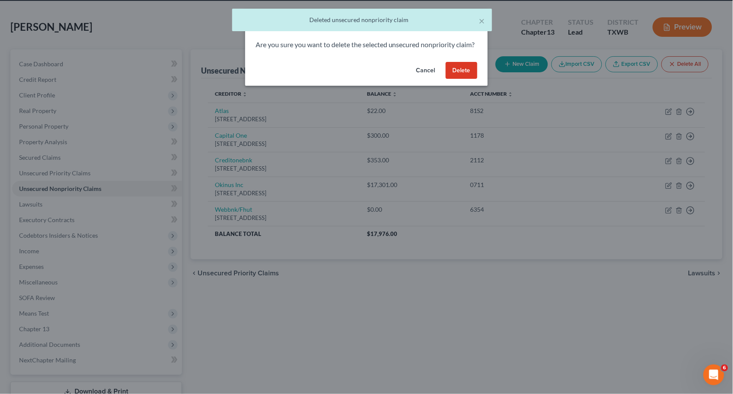
click at [465, 77] on button "Delete" at bounding box center [462, 70] width 32 height 17
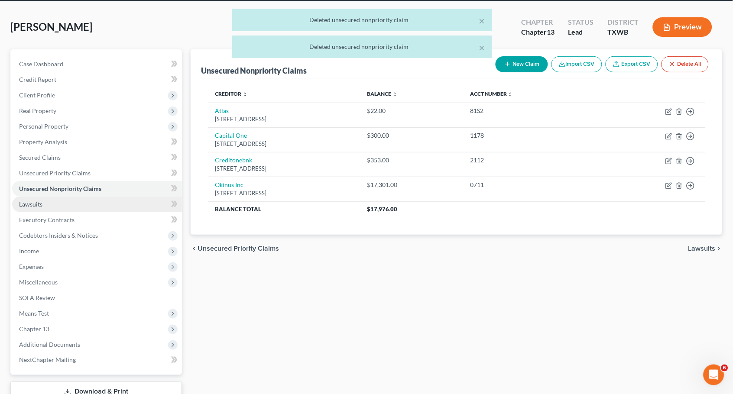
click at [94, 201] on link "Lawsuits" at bounding box center [97, 205] width 170 height 16
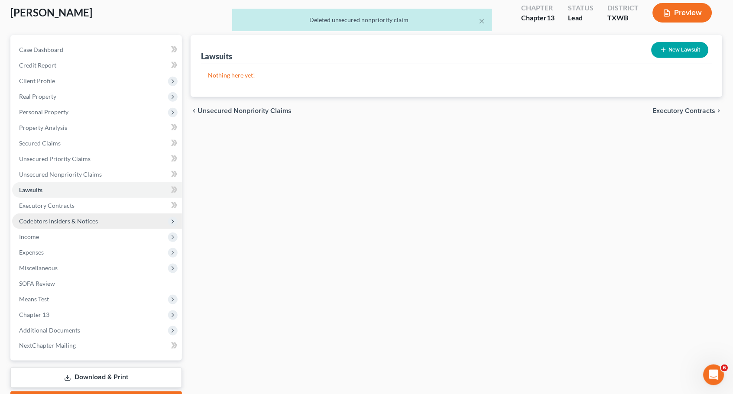
scroll to position [49, 0]
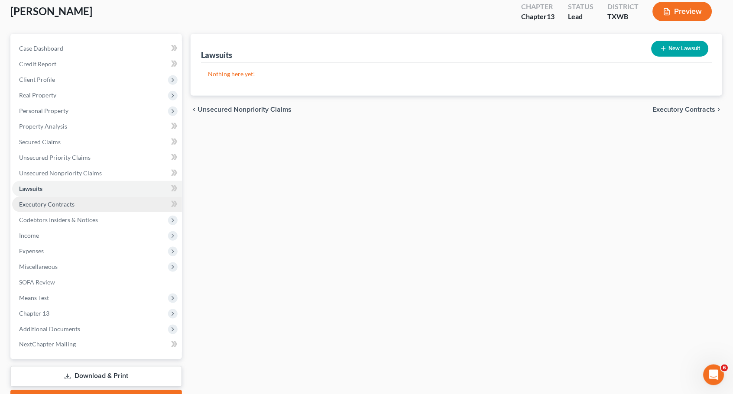
click at [108, 201] on link "Executory Contracts" at bounding box center [97, 205] width 170 height 16
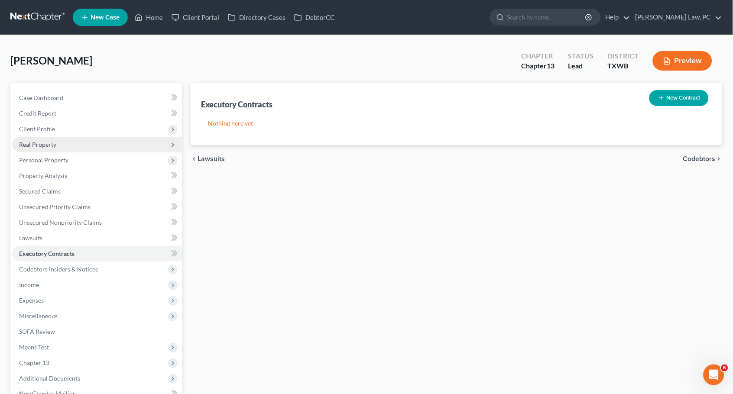
click at [102, 139] on span "Real Property" at bounding box center [97, 145] width 170 height 16
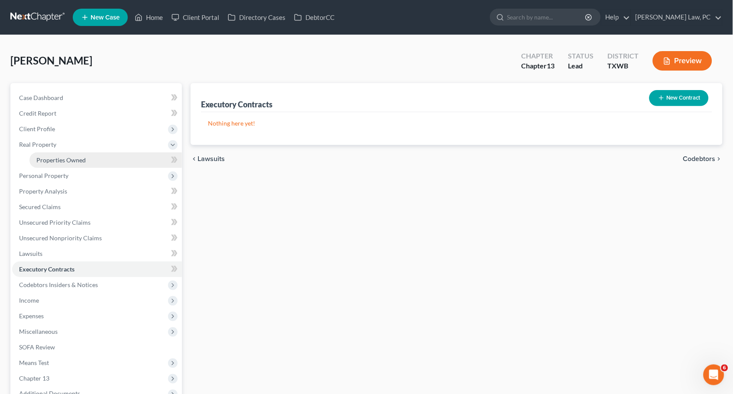
click at [91, 153] on link "Properties Owned" at bounding box center [105, 161] width 153 height 16
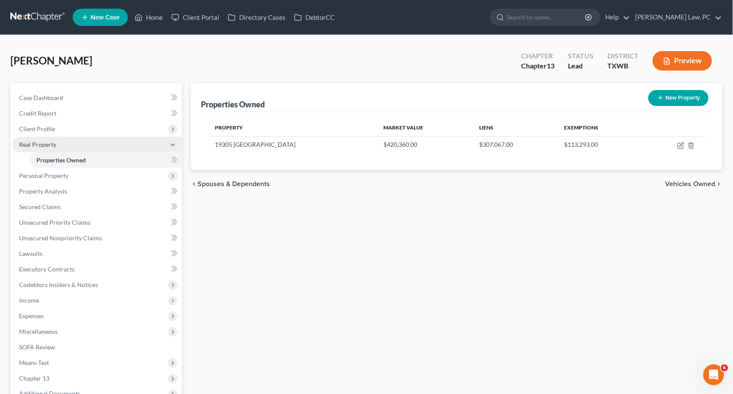
click at [94, 142] on span "Real Property" at bounding box center [97, 145] width 170 height 16
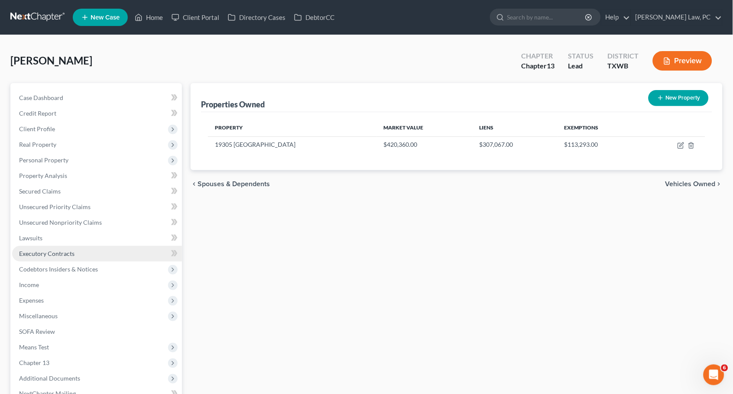
click at [76, 249] on link "Executory Contracts" at bounding box center [97, 254] width 170 height 16
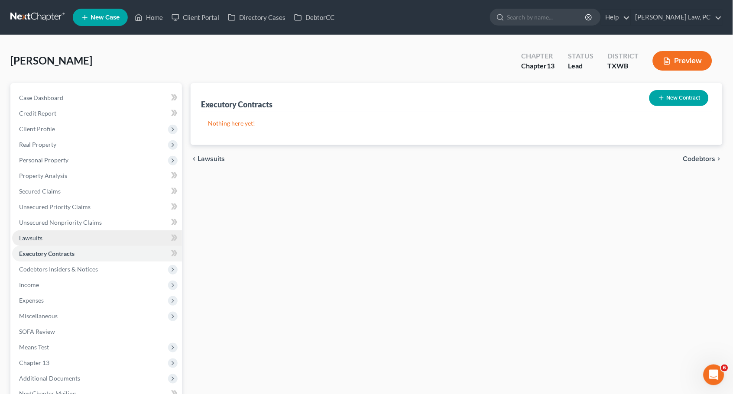
click at [81, 236] on link "Lawsuits" at bounding box center [97, 238] width 170 height 16
click at [97, 252] on link "Executory Contracts" at bounding box center [97, 254] width 170 height 16
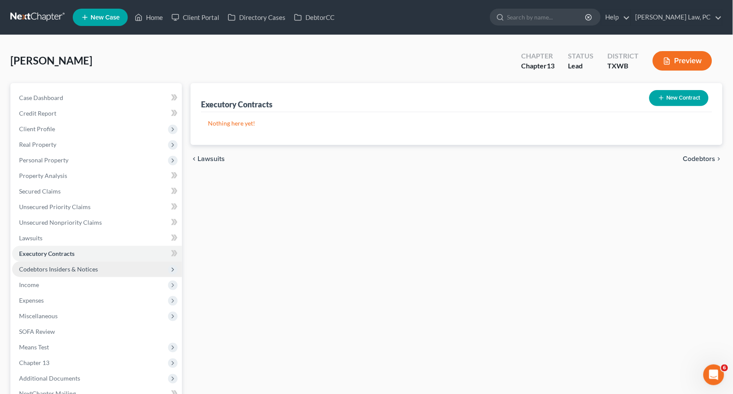
click at [114, 265] on span "Codebtors Insiders & Notices" at bounding box center [97, 270] width 170 height 16
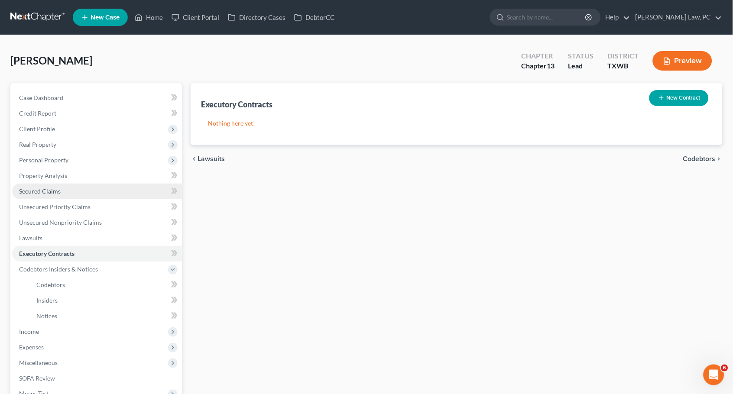
click at [49, 188] on span "Secured Claims" at bounding box center [40, 191] width 42 height 7
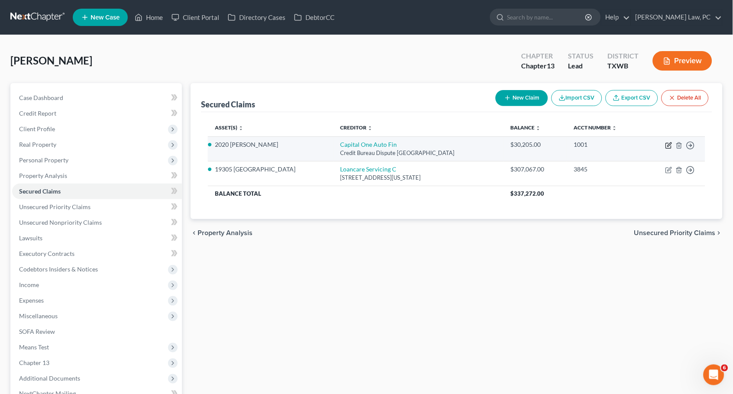
click at [668, 144] on icon "button" at bounding box center [668, 145] width 7 height 7
select select "45"
select select "2"
select select "0"
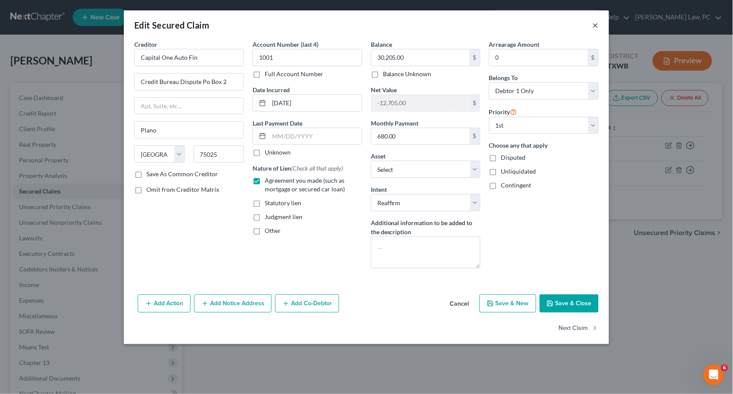
click at [594, 21] on button "×" at bounding box center [596, 25] width 6 height 10
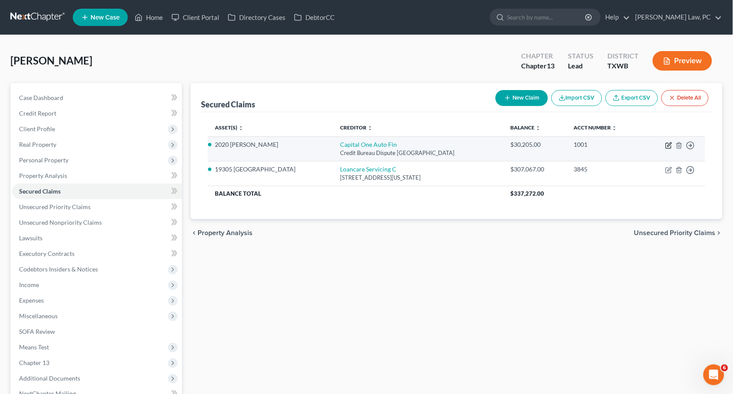
click at [666, 143] on icon "button" at bounding box center [668, 145] width 7 height 7
select select "45"
select select "6"
select select "2"
select select "0"
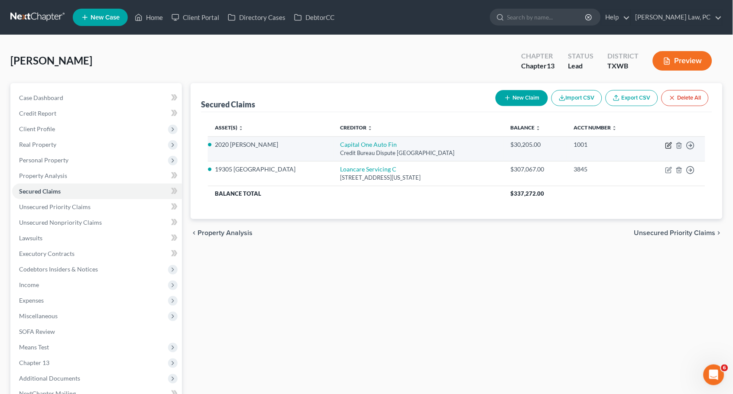
select select "0"
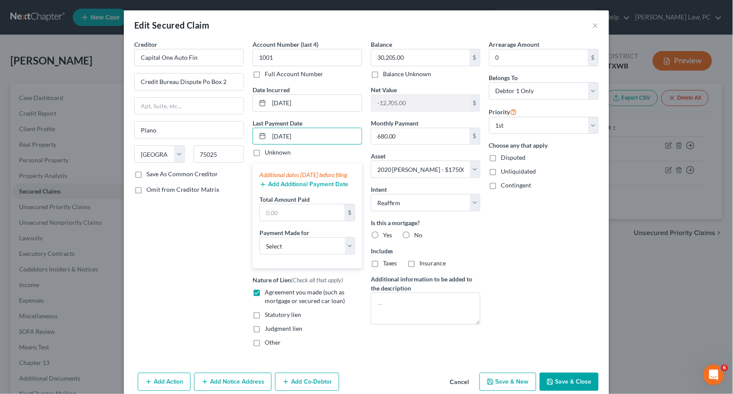
type input "[DATE]"
click at [284, 188] on button "Add Additional Payment Date" at bounding box center [304, 184] width 89 height 7
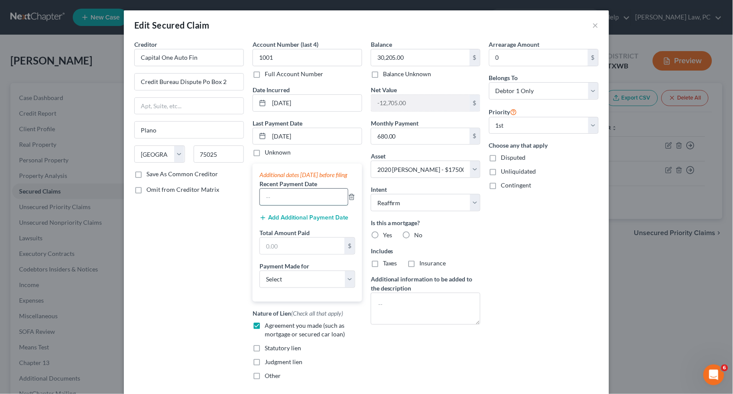
click at [294, 205] on input "text" at bounding box center [304, 197] width 88 height 16
type input "[DATE]"
click at [308, 221] on button "Add Additional Payment Date" at bounding box center [304, 217] width 89 height 7
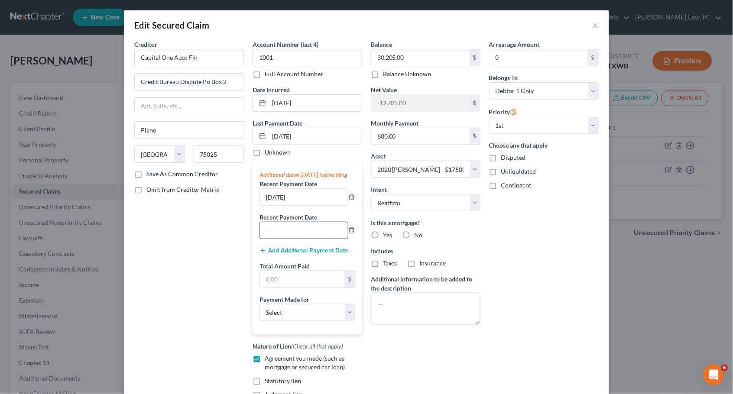
click at [314, 234] on input "text" at bounding box center [304, 230] width 88 height 16
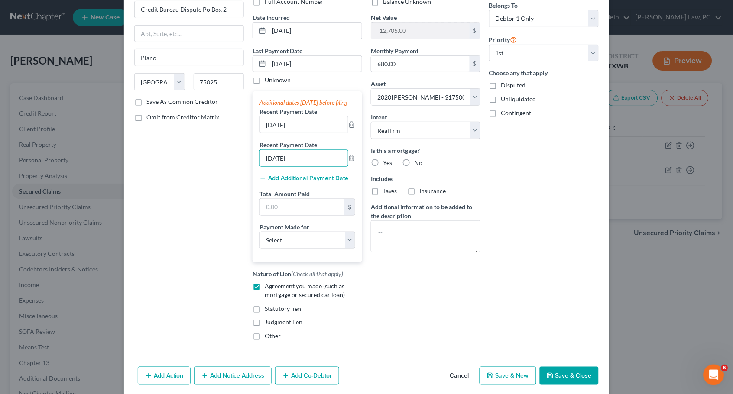
scroll to position [77, 0]
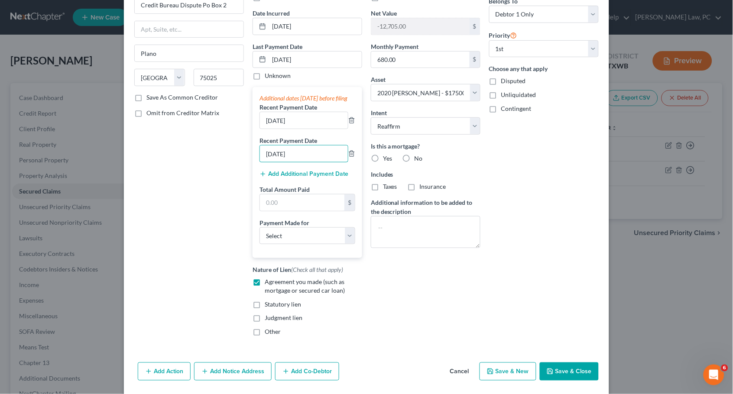
type input "[DATE]"
click at [415, 154] on label "No" at bounding box center [419, 158] width 8 height 9
click at [418, 154] on input "No" at bounding box center [421, 157] width 6 height 6
radio input "true"
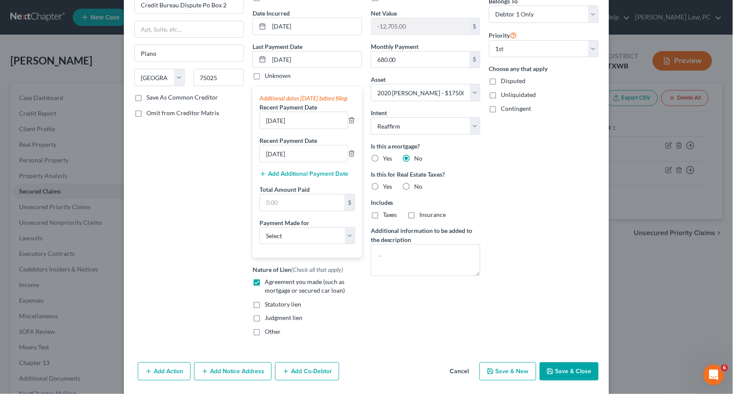
click at [415, 182] on label "No" at bounding box center [419, 186] width 8 height 9
click at [418, 182] on input "No" at bounding box center [421, 185] width 6 height 6
radio input "true"
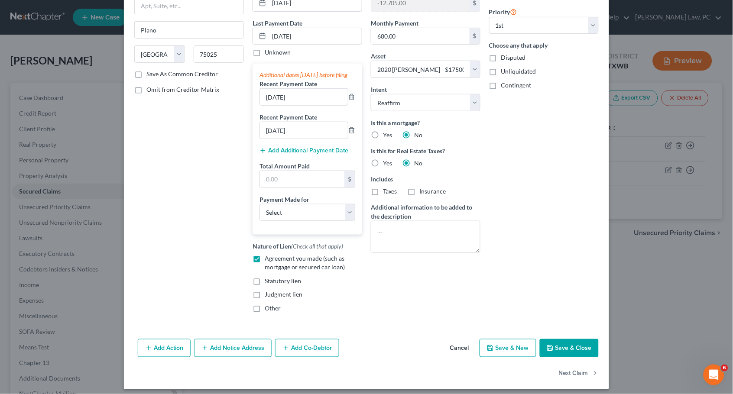
scroll to position [102, 0]
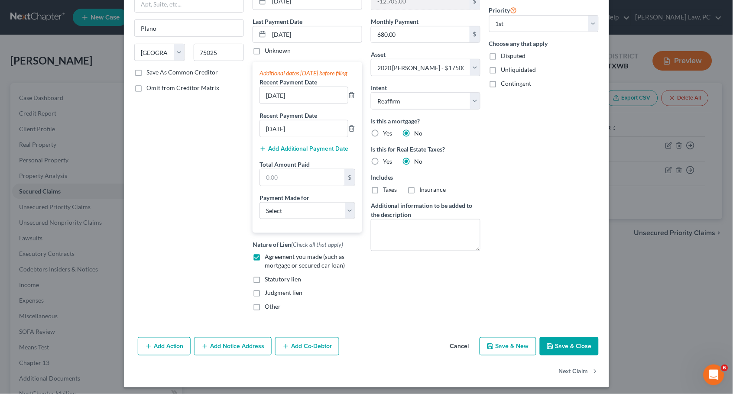
click at [565, 343] on button "Save & Close" at bounding box center [569, 347] width 59 height 18
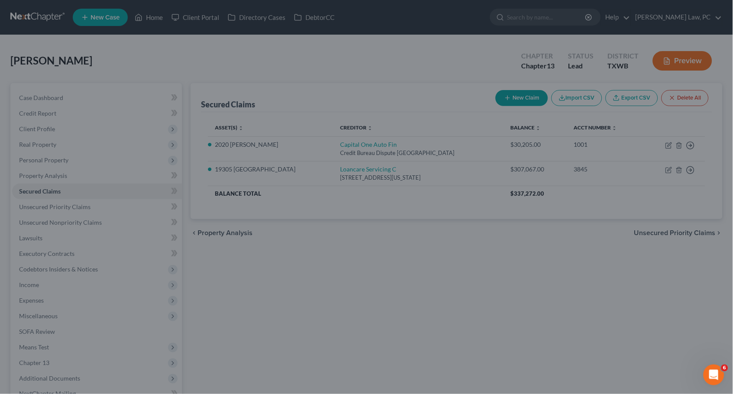
select select "6"
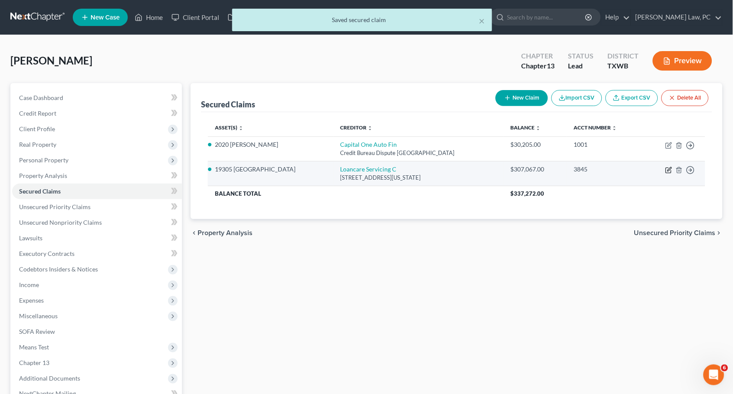
click at [669, 169] on icon "button" at bounding box center [668, 170] width 7 height 7
select select "48"
select select "7"
select select "2"
select select "0"
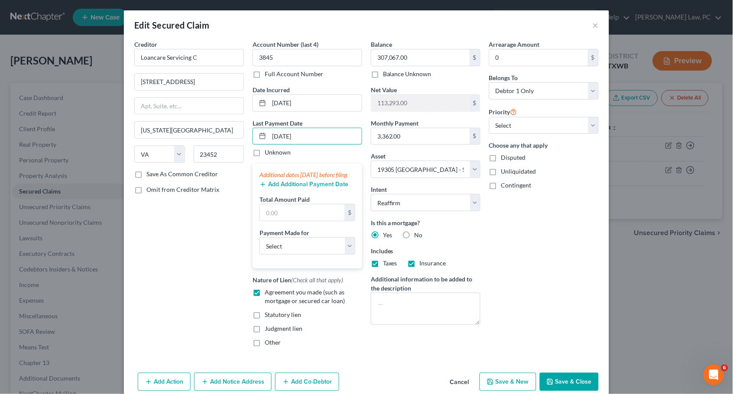
type input "[DATE]"
click at [278, 188] on button "Add Additional Payment Date" at bounding box center [304, 184] width 89 height 7
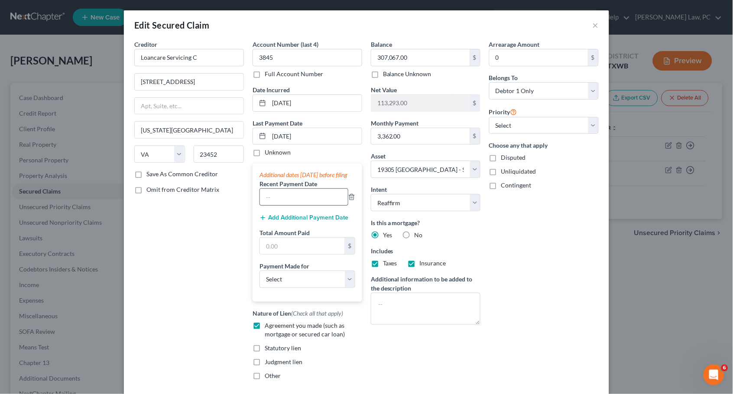
click at [298, 205] on input "text" at bounding box center [304, 197] width 88 height 16
type input "[DATE]"
click at [328, 218] on button "Add Additional Payment Date" at bounding box center [304, 217] width 89 height 7
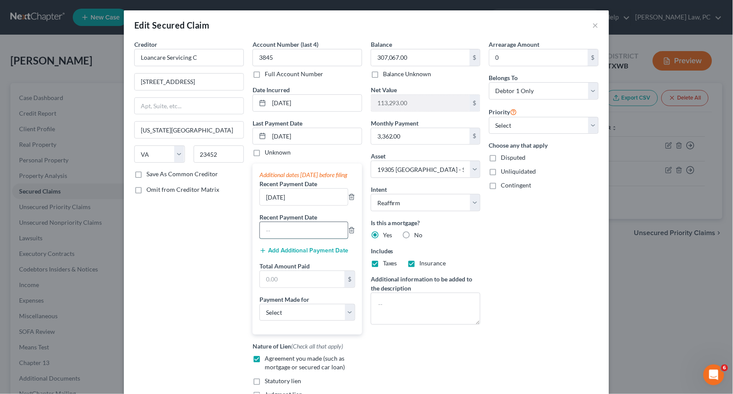
click at [317, 232] on input "text" at bounding box center [304, 230] width 88 height 16
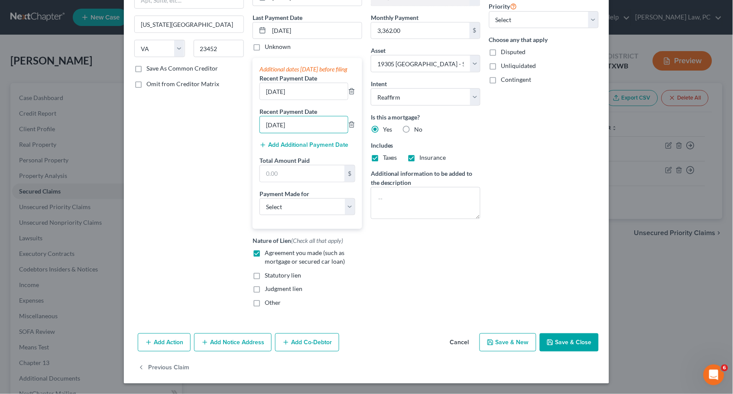
scroll to position [106, 0]
type input "[DATE]"
click at [571, 344] on button "Save & Close" at bounding box center [569, 343] width 59 height 18
select select
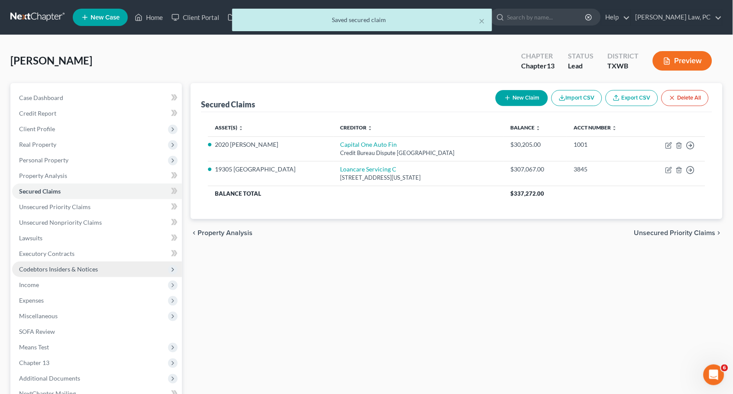
click at [81, 266] on span "Codebtors Insiders & Notices" at bounding box center [58, 269] width 79 height 7
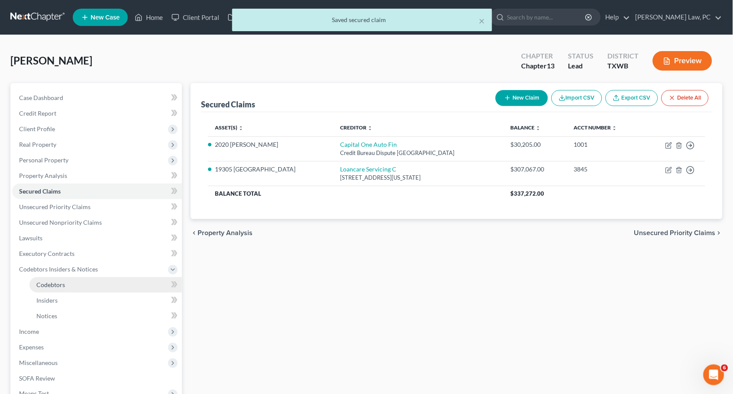
click at [114, 279] on link "Codebtors" at bounding box center [105, 285] width 153 height 16
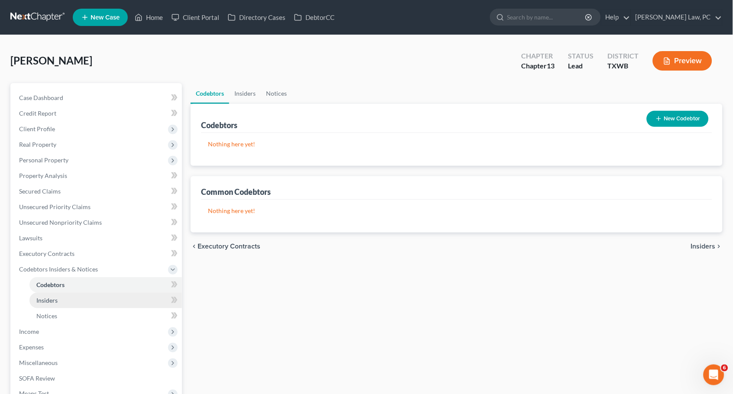
click at [100, 293] on link "Insiders" at bounding box center [105, 301] width 153 height 16
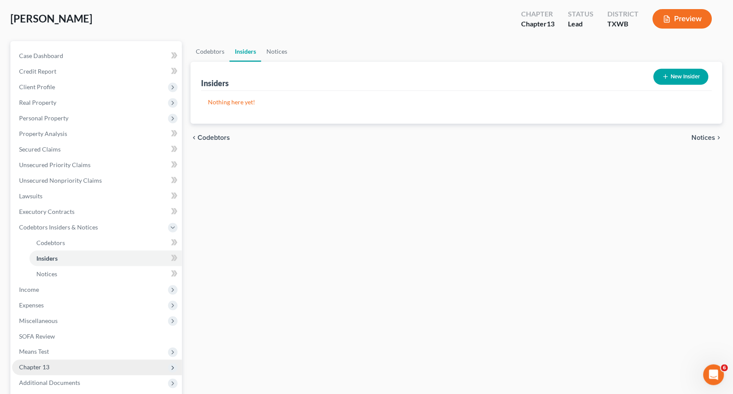
scroll to position [19, 0]
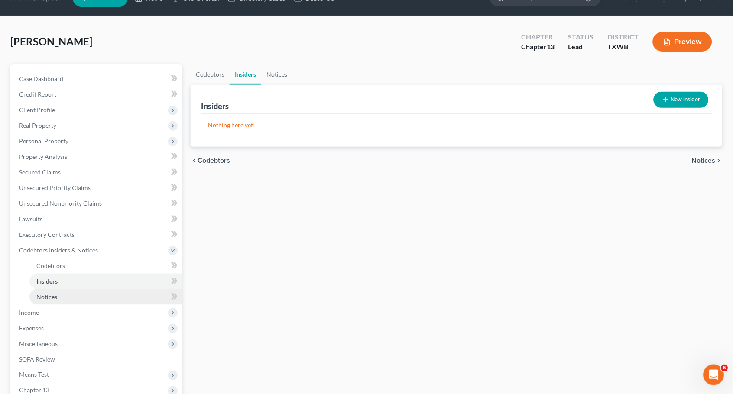
click at [86, 289] on link "Notices" at bounding box center [105, 297] width 153 height 16
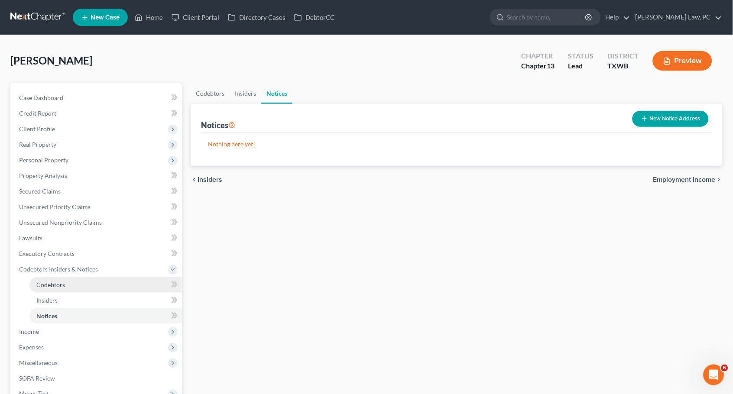
click at [84, 279] on link "Codebtors" at bounding box center [105, 285] width 153 height 16
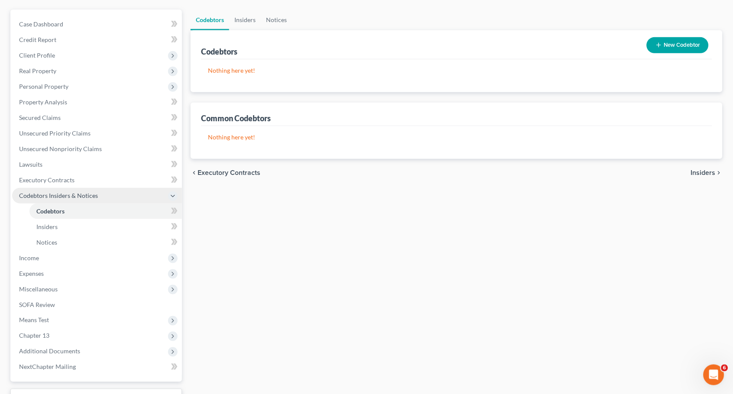
scroll to position [80, 0]
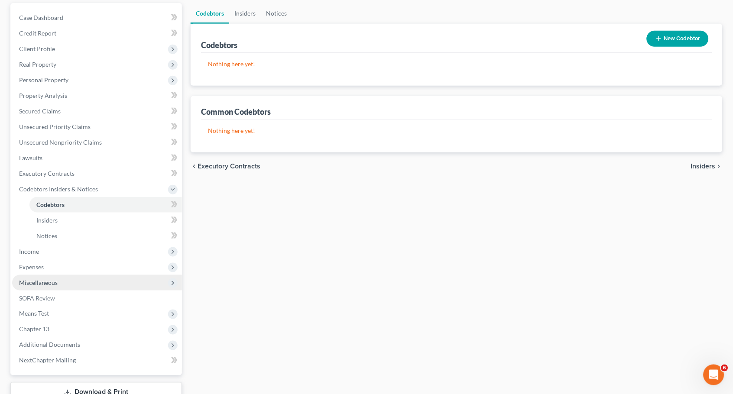
click at [60, 275] on span "Miscellaneous" at bounding box center [97, 283] width 170 height 16
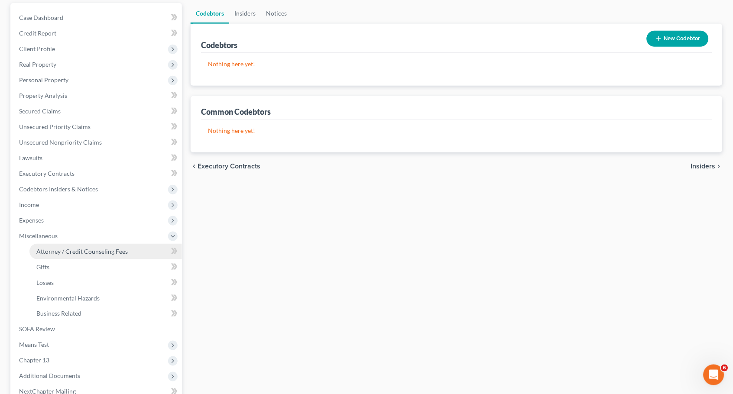
click at [97, 248] on span "Attorney / Credit Counseling Fees" at bounding box center [81, 251] width 91 height 7
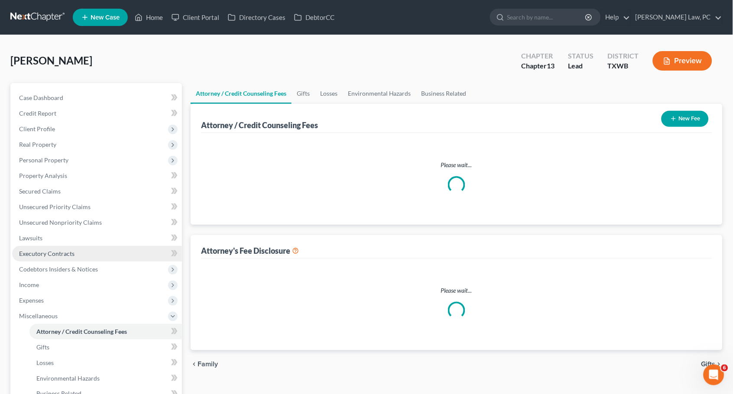
select select "1"
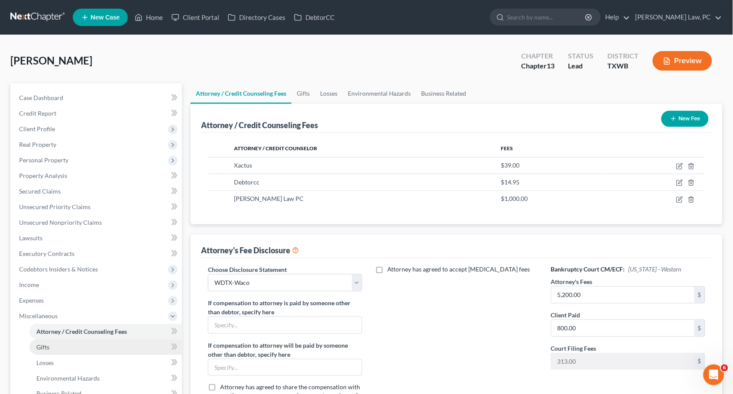
click at [56, 340] on link "Gifts" at bounding box center [105, 348] width 153 height 16
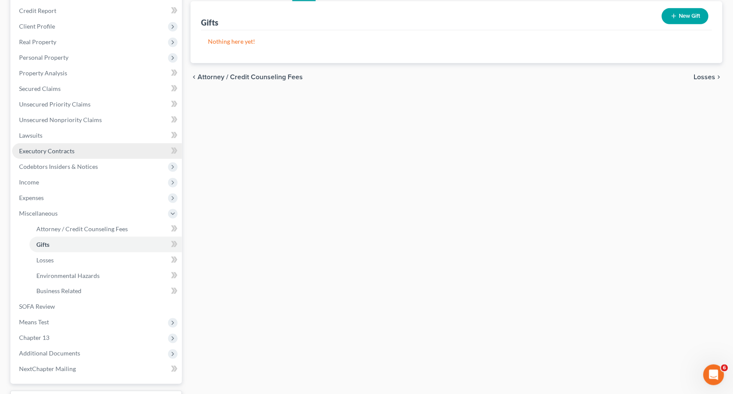
scroll to position [103, 0]
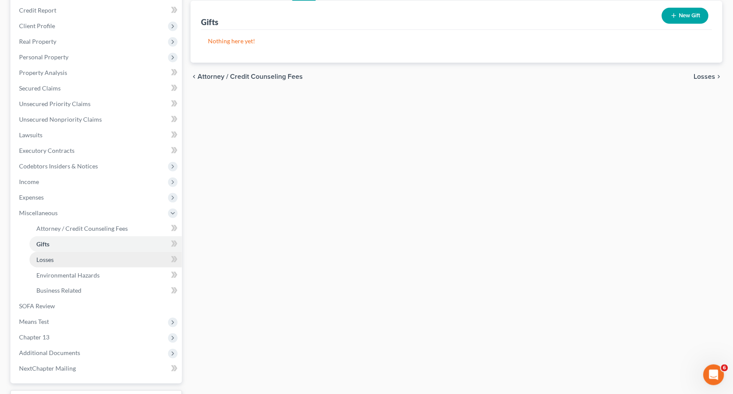
click at [111, 252] on link "Losses" at bounding box center [105, 260] width 153 height 16
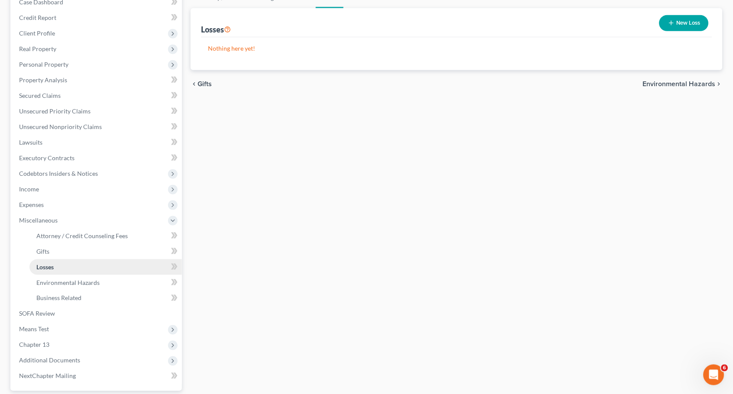
scroll to position [96, 0]
click at [172, 217] on icon at bounding box center [172, 220] width 7 height 7
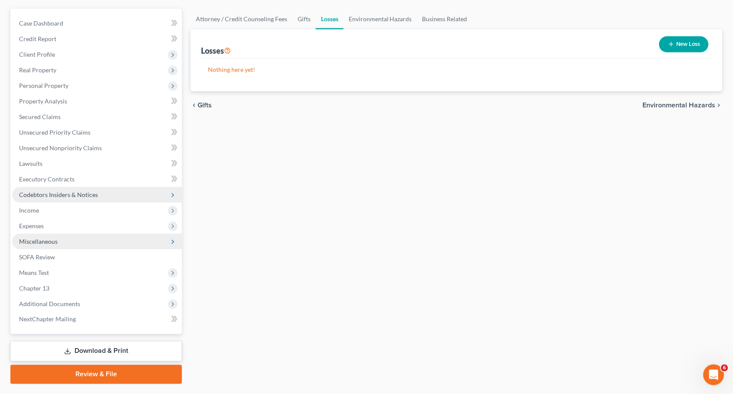
scroll to position [73, 0]
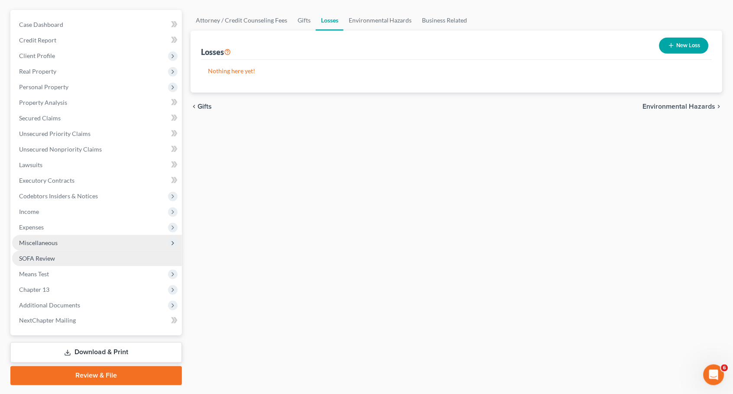
click at [78, 253] on link "SOFA Review" at bounding box center [97, 259] width 170 height 16
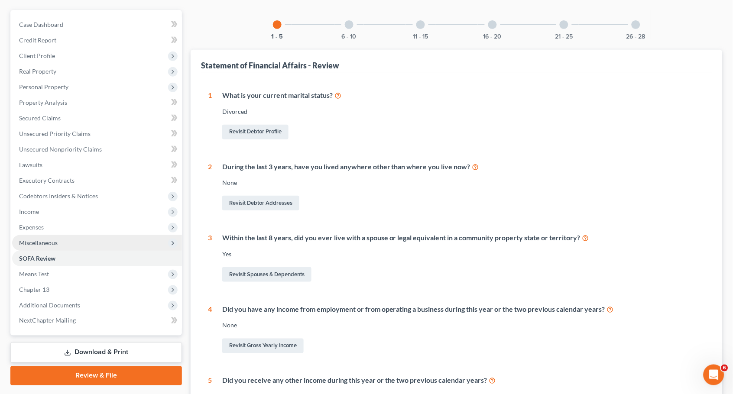
scroll to position [45, 0]
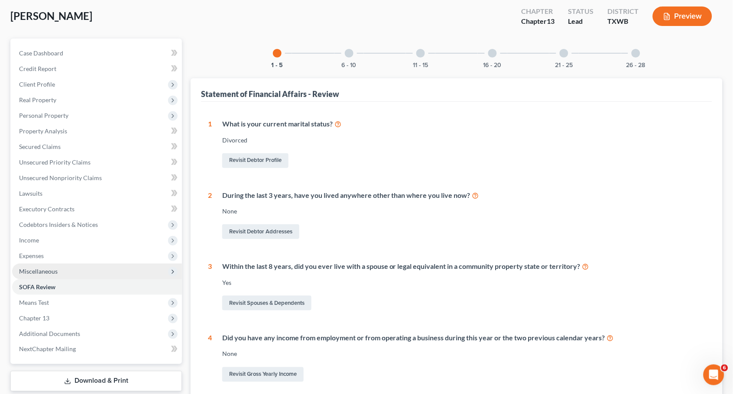
click at [353, 54] on div at bounding box center [349, 53] width 9 height 9
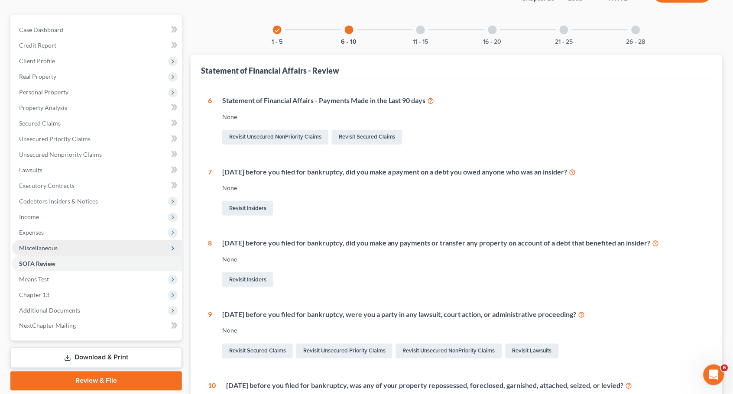
scroll to position [45, 0]
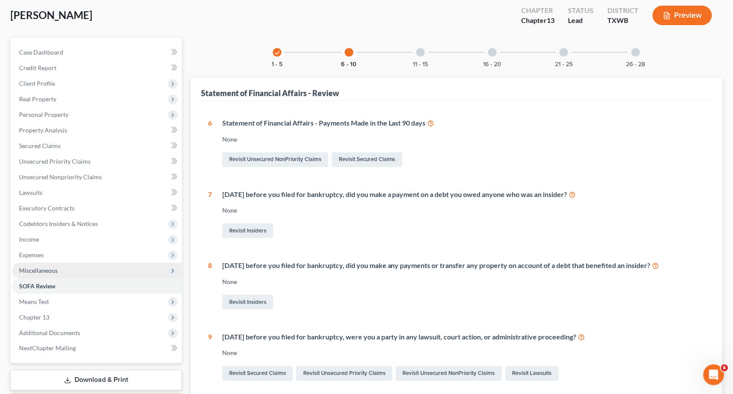
click at [421, 53] on div at bounding box center [420, 52] width 9 height 9
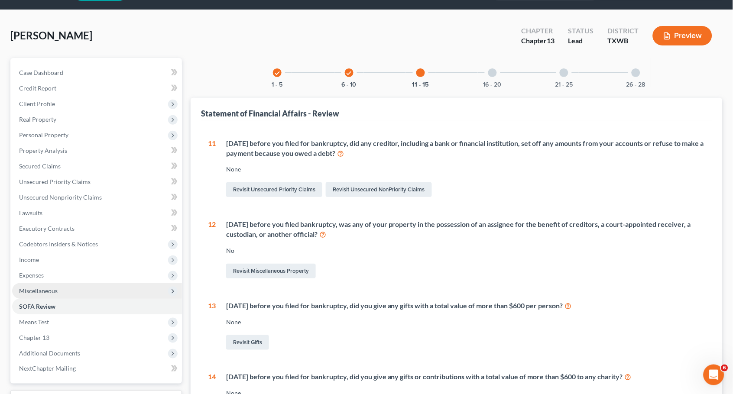
scroll to position [23, 0]
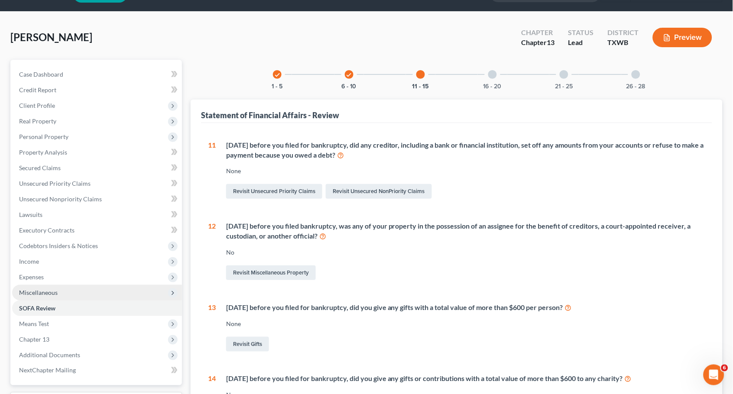
click at [492, 75] on div at bounding box center [492, 74] width 9 height 9
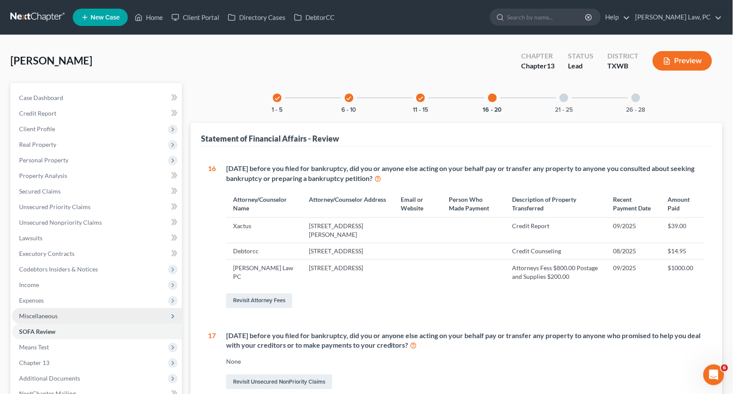
scroll to position [0, 0]
click at [565, 97] on div at bounding box center [564, 98] width 9 height 9
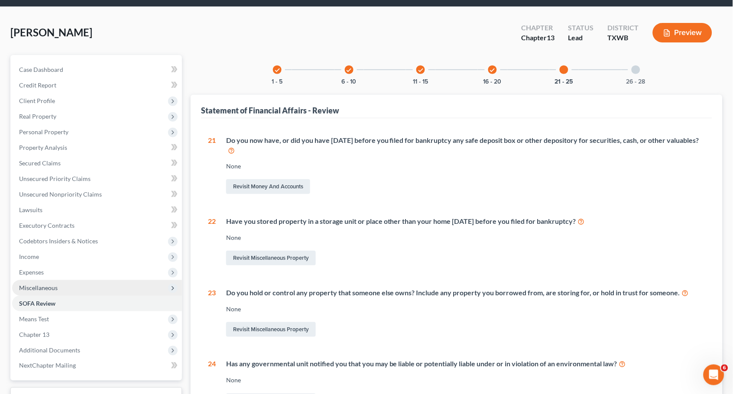
scroll to position [13, 0]
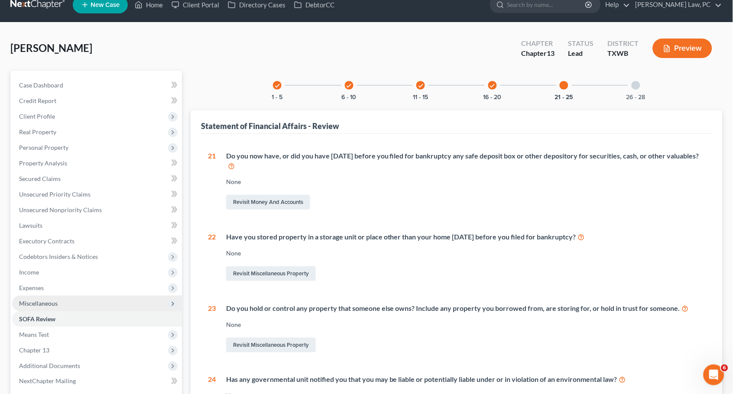
click at [640, 86] on div at bounding box center [636, 85] width 9 height 9
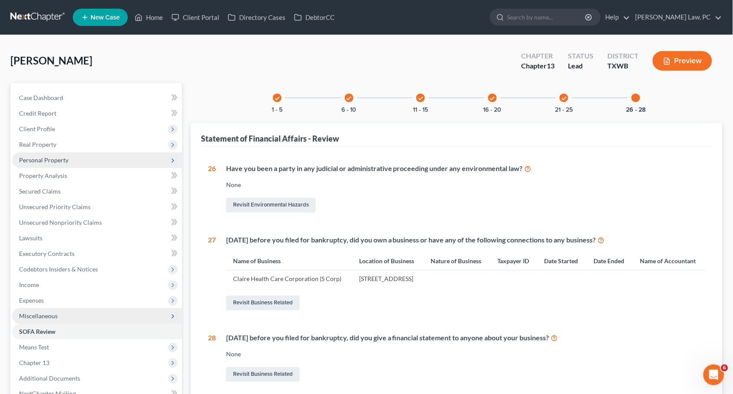
scroll to position [0, 0]
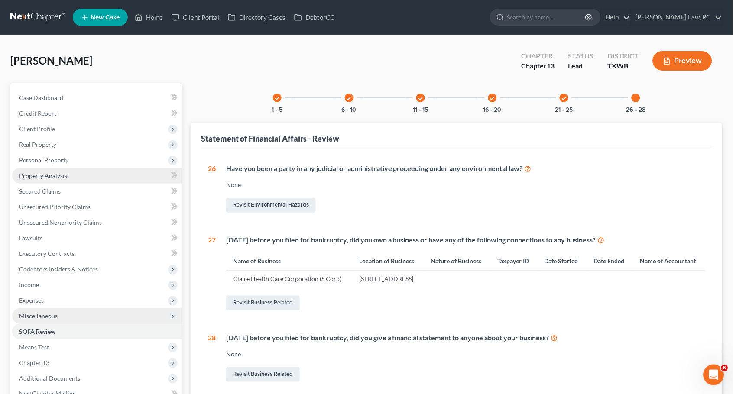
click at [98, 169] on link "Property Analysis" at bounding box center [97, 176] width 170 height 16
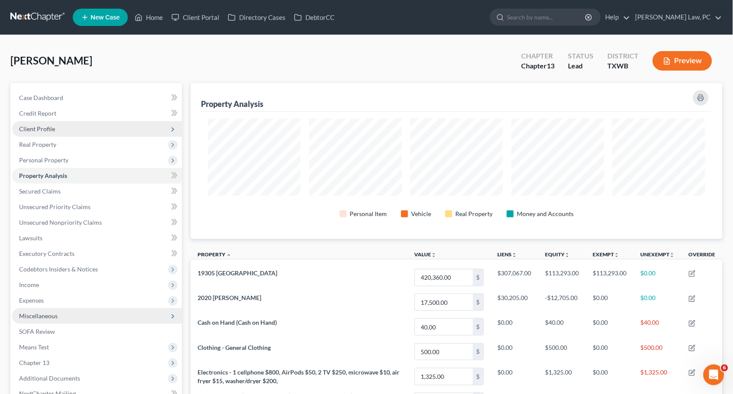
scroll to position [155, 532]
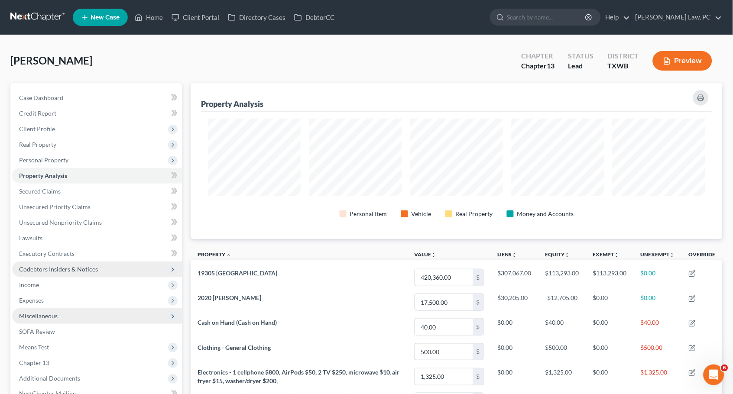
click at [105, 262] on span "Codebtors Insiders & Notices" at bounding box center [97, 270] width 170 height 16
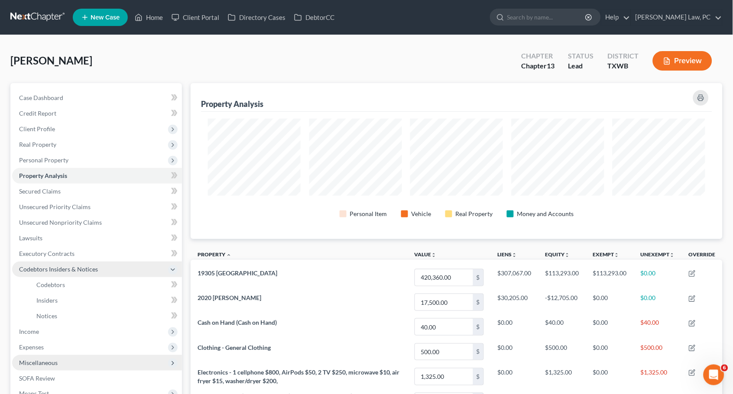
click at [172, 266] on icon at bounding box center [172, 269] width 7 height 7
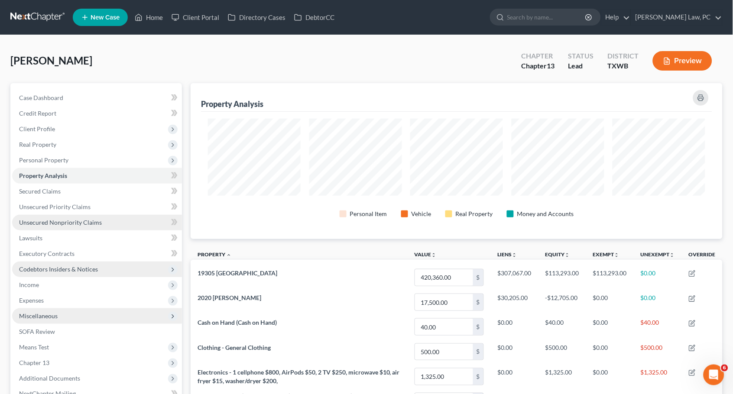
click at [117, 220] on link "Unsecured Nonpriority Claims" at bounding box center [97, 223] width 170 height 16
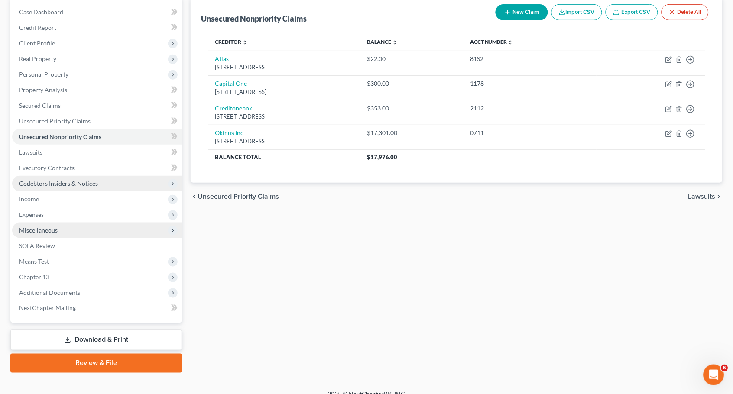
scroll to position [85, 0]
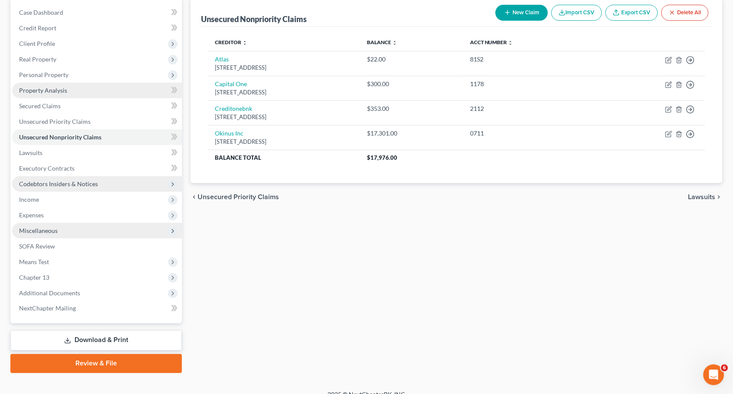
click at [82, 90] on link "Property Analysis" at bounding box center [97, 91] width 170 height 16
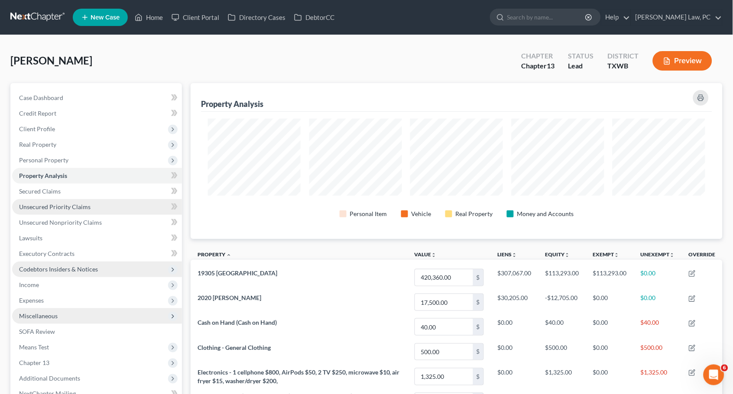
click at [90, 202] on link "Unsecured Priority Claims" at bounding box center [97, 207] width 170 height 16
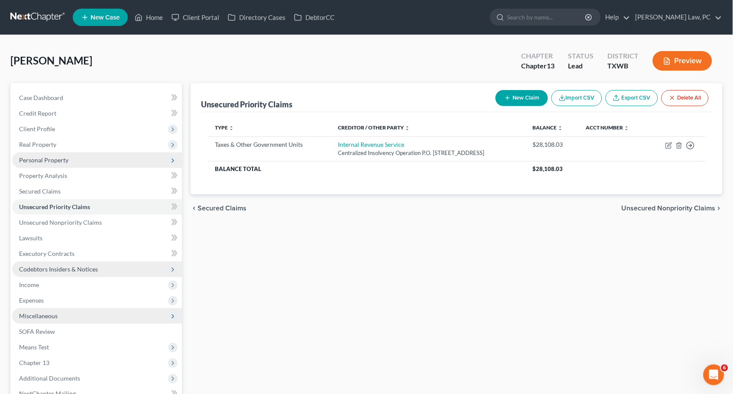
click at [62, 156] on span "Personal Property" at bounding box center [43, 159] width 49 height 7
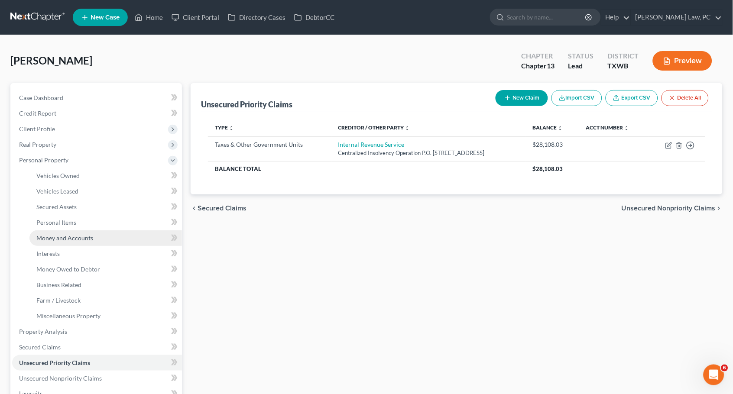
click at [64, 234] on span "Money and Accounts" at bounding box center [64, 237] width 57 height 7
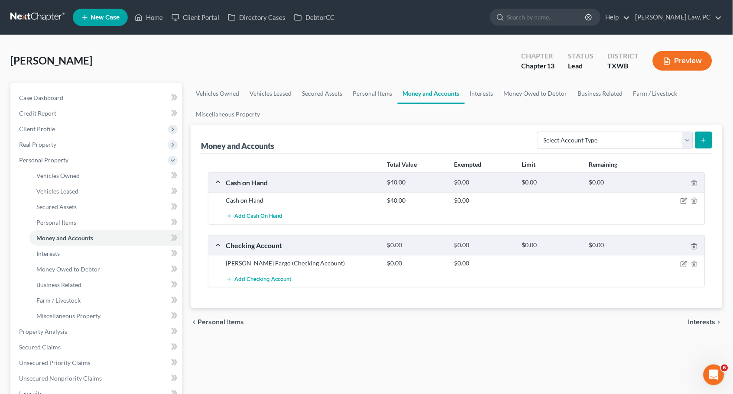
scroll to position [22, 0]
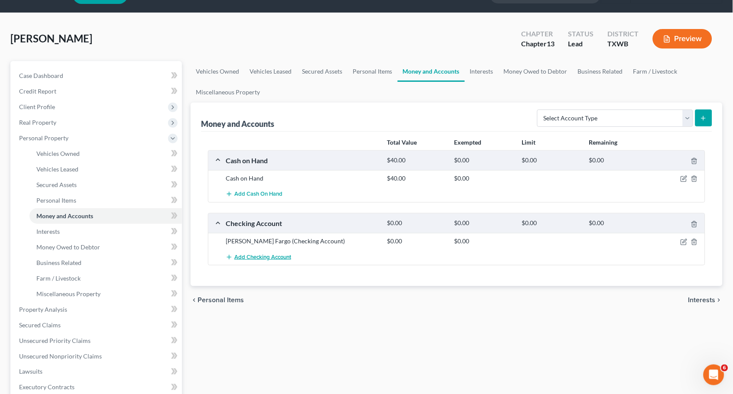
click at [273, 255] on span "Add Checking Account" at bounding box center [262, 257] width 57 height 7
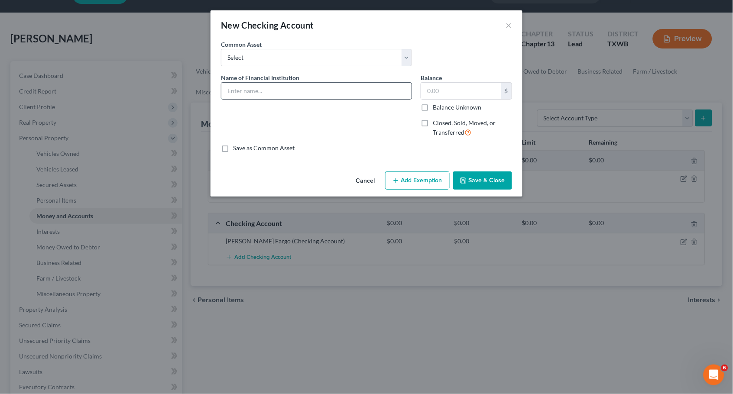
click at [373, 94] on input "text" at bounding box center [316, 91] width 190 height 16
type input "CashApp"
click at [472, 177] on button "Save & Close" at bounding box center [482, 181] width 59 height 18
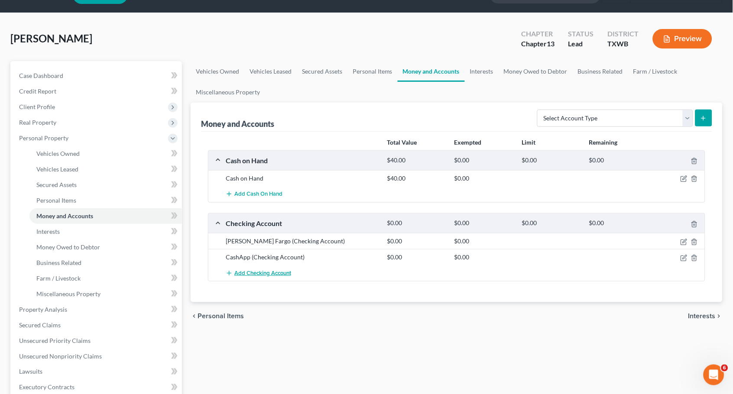
click at [246, 273] on span "Add Checking Account" at bounding box center [262, 273] width 57 height 7
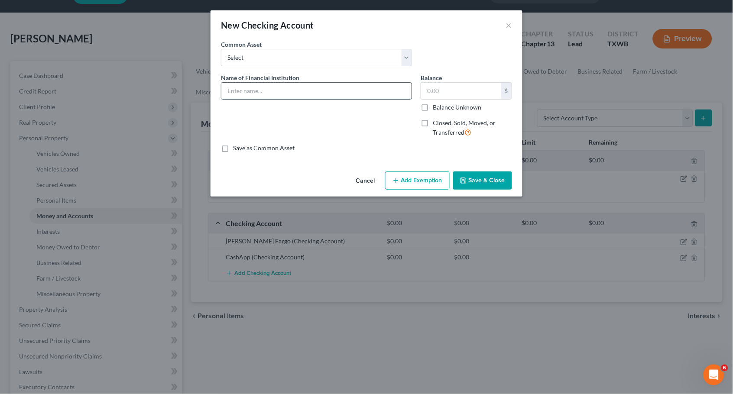
click at [318, 85] on input "text" at bounding box center [316, 91] width 190 height 16
type input "PayPal"
click at [484, 178] on button "Save & Close" at bounding box center [482, 181] width 59 height 18
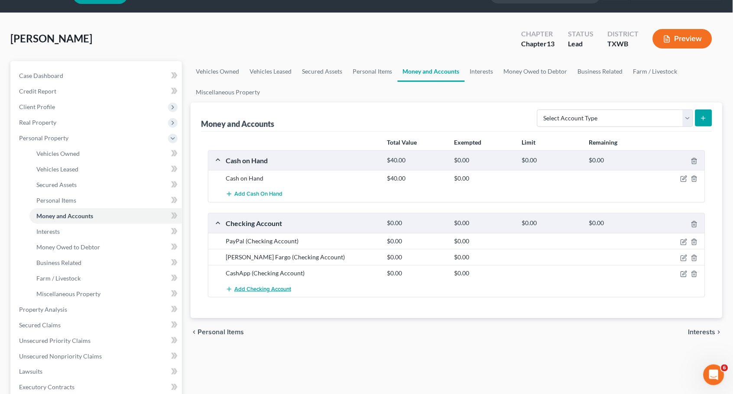
click at [273, 287] on span "Add Checking Account" at bounding box center [262, 289] width 57 height 7
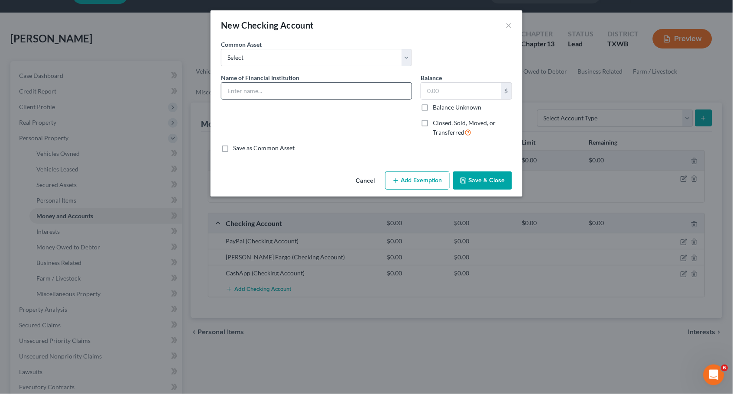
click at [367, 91] on input "text" at bounding box center [316, 91] width 190 height 16
type input "Venmo"
click at [477, 174] on button "Save & Close" at bounding box center [482, 181] width 59 height 18
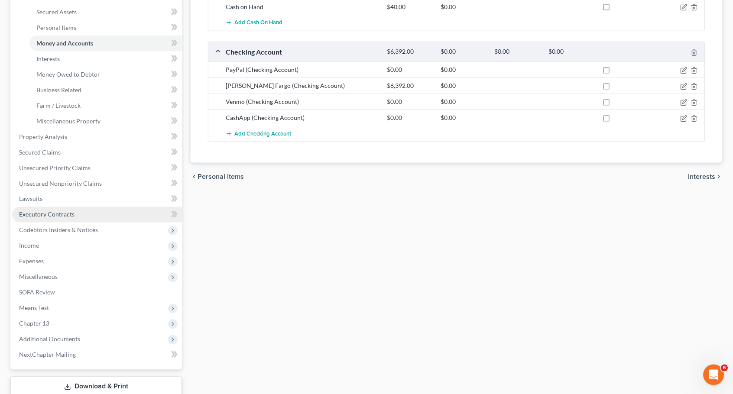
scroll to position [204, 0]
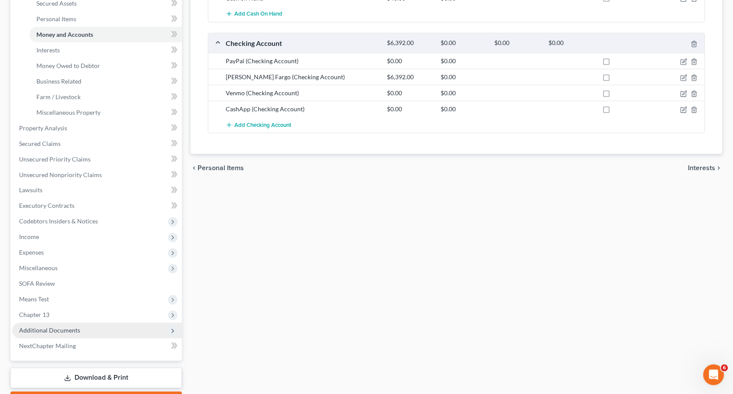
click at [106, 323] on span "Additional Documents" at bounding box center [97, 331] width 170 height 16
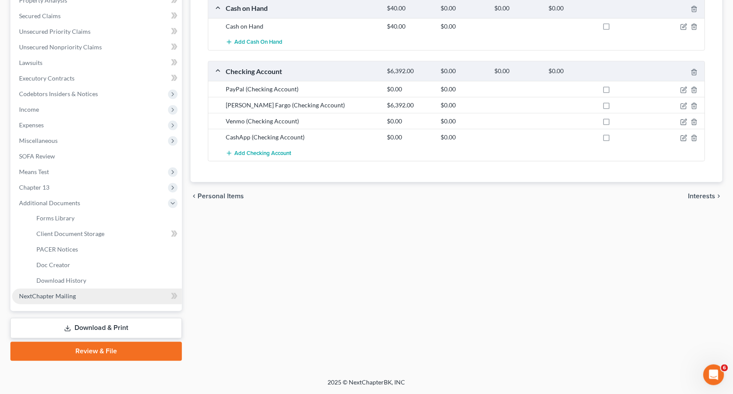
scroll to position [161, 0]
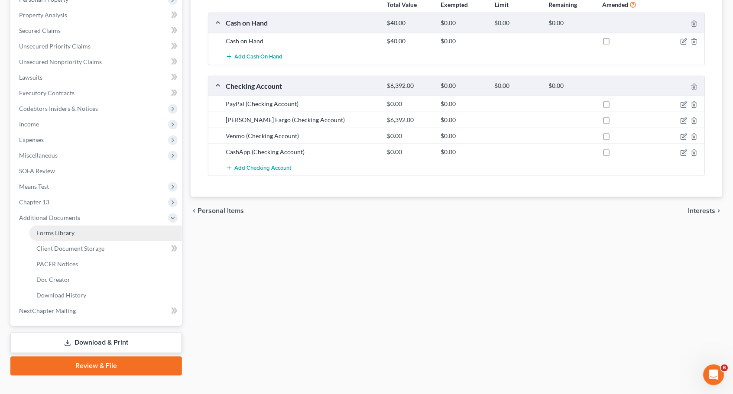
click at [108, 226] on link "Forms Library" at bounding box center [105, 234] width 153 height 16
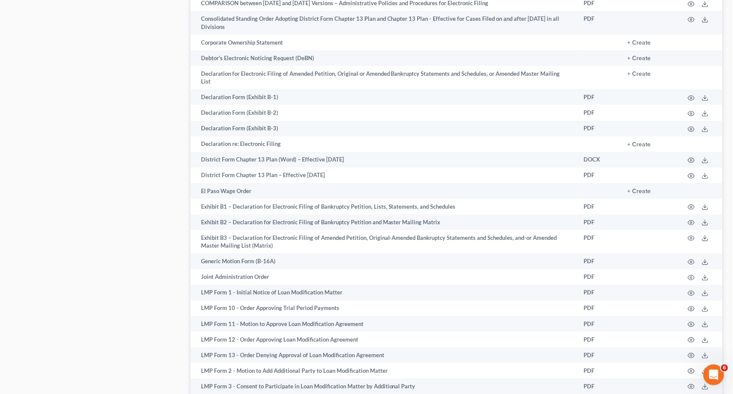
scroll to position [543, 0]
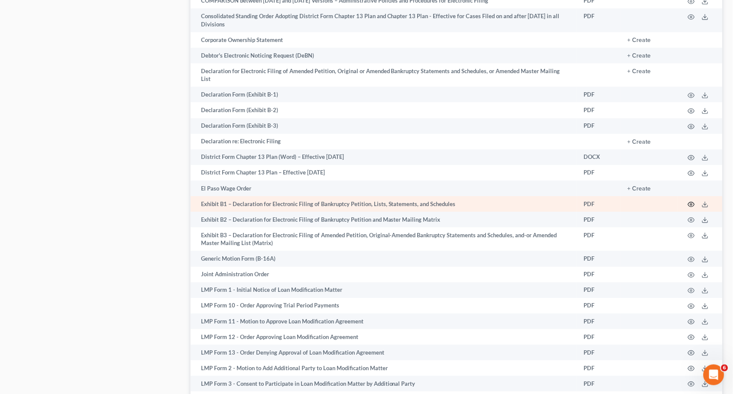
click at [691, 201] on icon "button" at bounding box center [691, 204] width 7 height 7
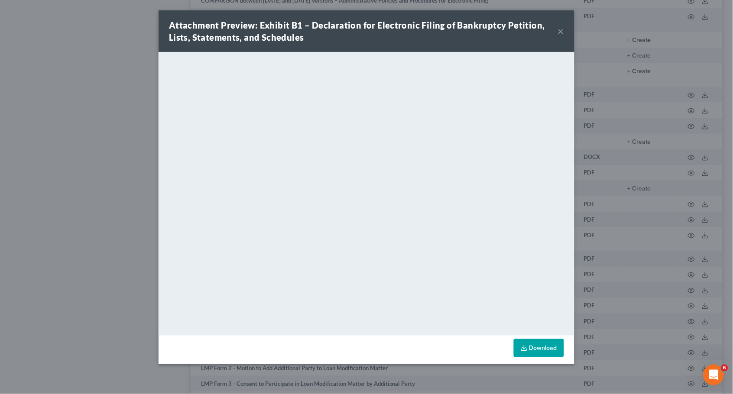
click at [541, 346] on link "Download" at bounding box center [539, 348] width 50 height 18
click at [561, 30] on button "×" at bounding box center [561, 31] width 6 height 10
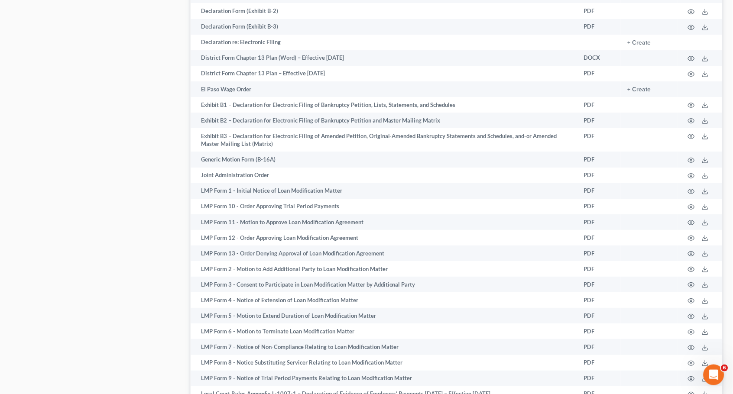
scroll to position [646, 0]
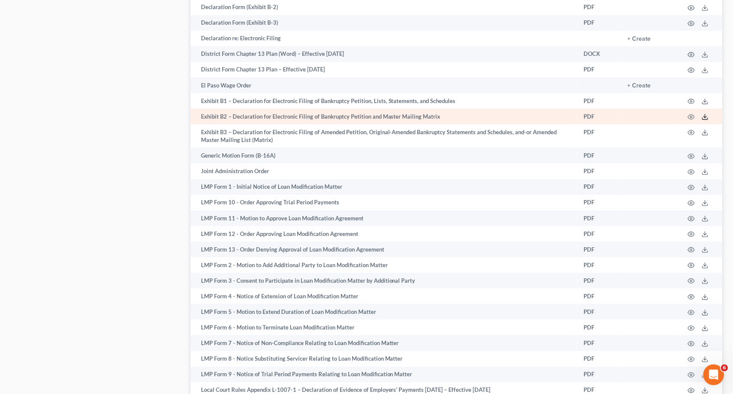
click at [703, 114] on icon at bounding box center [705, 117] width 7 height 7
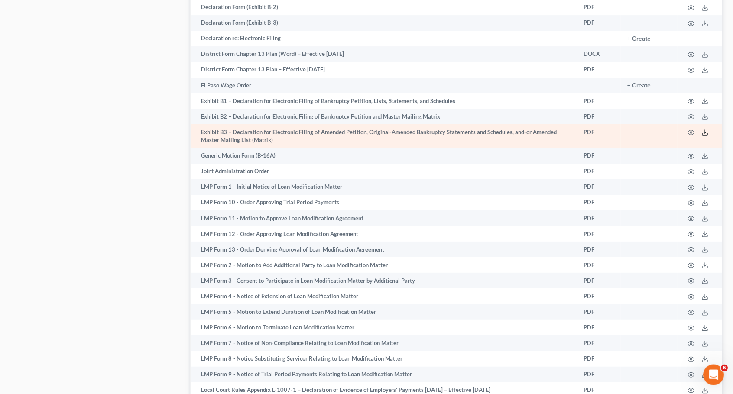
click at [708, 129] on icon at bounding box center [705, 132] width 7 height 7
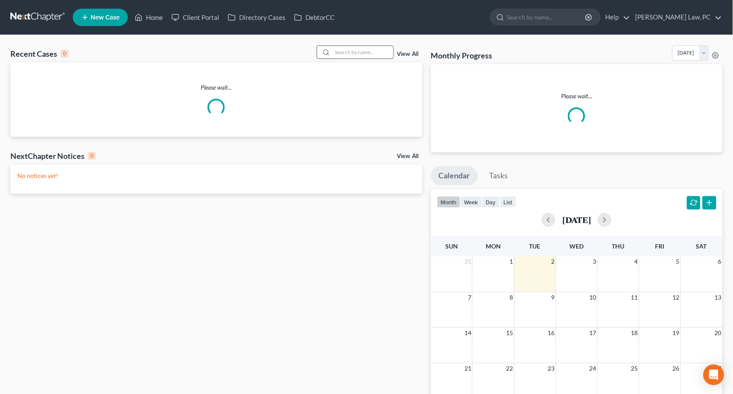
click at [376, 50] on input "search" at bounding box center [363, 52] width 61 height 13
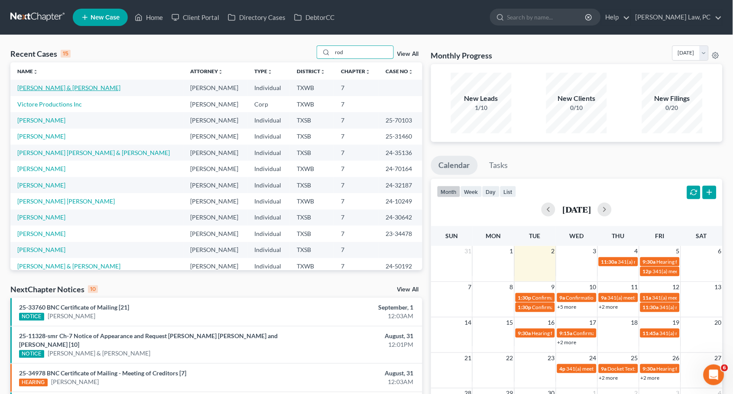
type input "rod"
click at [62, 91] on link "[PERSON_NAME] & [PERSON_NAME]" at bounding box center [68, 87] width 103 height 7
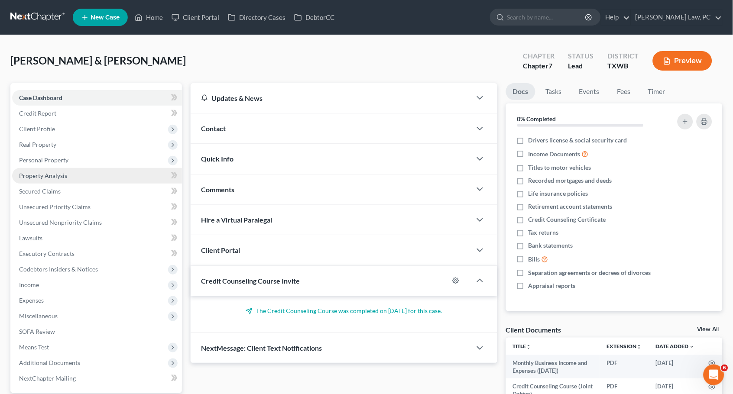
click at [68, 171] on link "Property Analysis" at bounding box center [97, 176] width 170 height 16
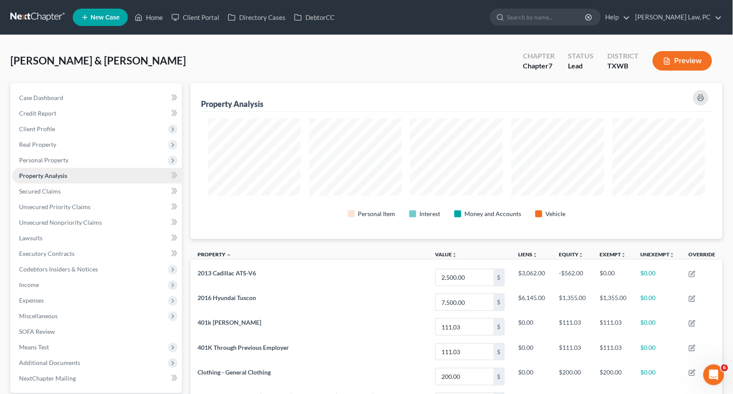
click at [63, 156] on span "Personal Property" at bounding box center [43, 159] width 49 height 7
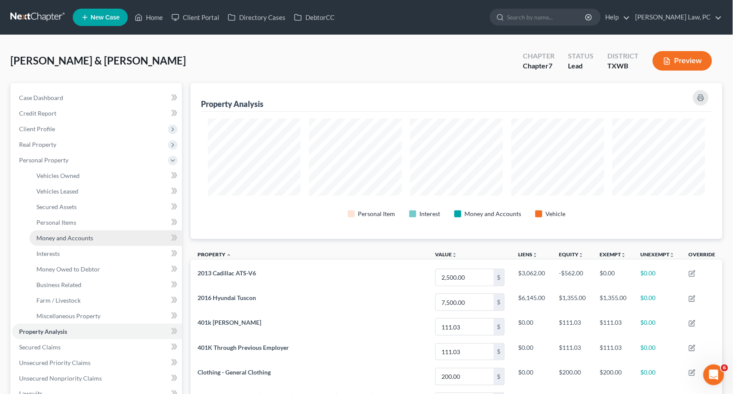
click at [70, 234] on span "Money and Accounts" at bounding box center [64, 237] width 57 height 7
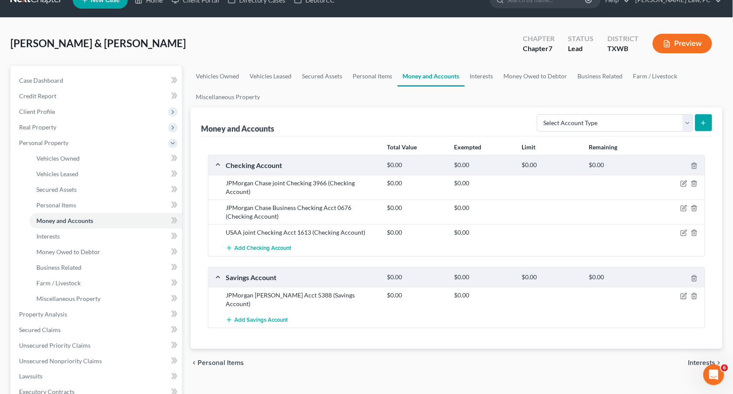
scroll to position [19, 0]
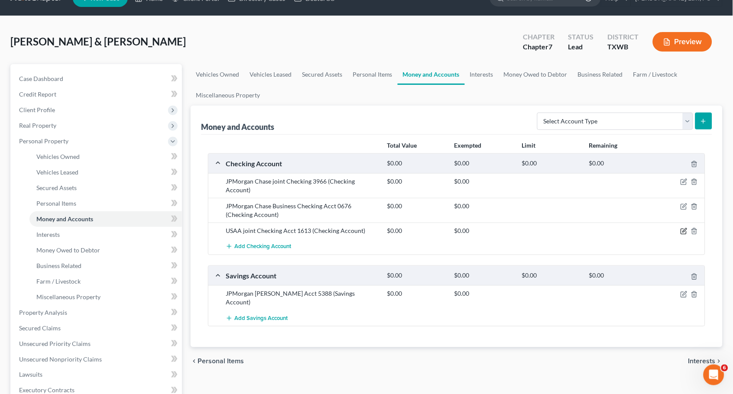
click at [683, 228] on icon "button" at bounding box center [684, 231] width 7 height 7
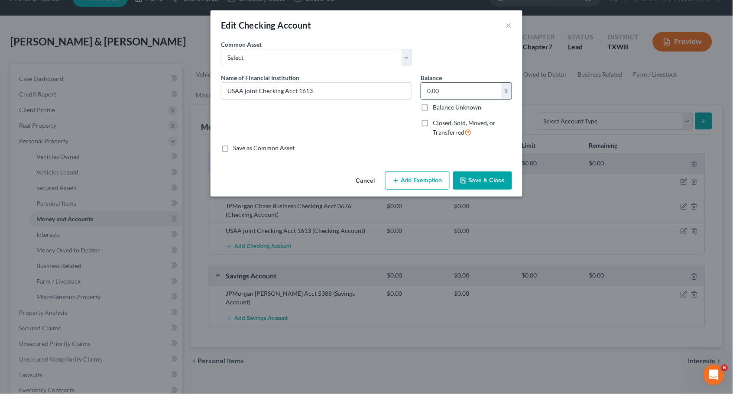
drag, startPoint x: 460, startPoint y: 91, endPoint x: 423, endPoint y: 90, distance: 36.4
click at [423, 90] on input "0.00" at bounding box center [461, 91] width 80 height 16
type input "1,567.73"
click at [504, 178] on button "Save & Close" at bounding box center [482, 181] width 59 height 18
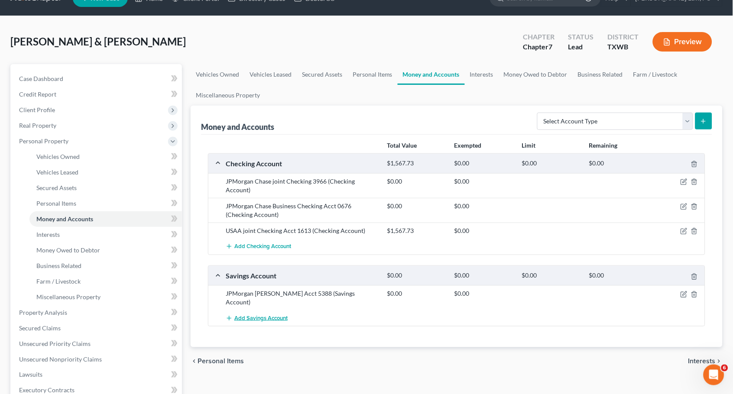
click at [282, 315] on span "Add Savings Account" at bounding box center [260, 318] width 53 height 7
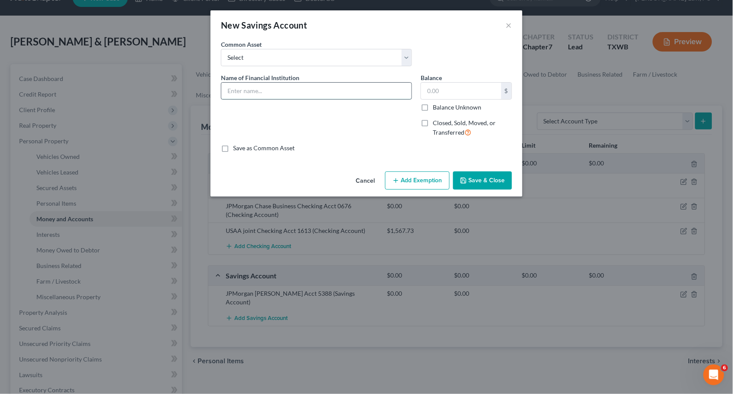
click at [317, 85] on input "text" at bounding box center [316, 91] width 190 height 16
type input "USAA joint savings"
click at [483, 181] on button "Save & Close" at bounding box center [482, 181] width 59 height 18
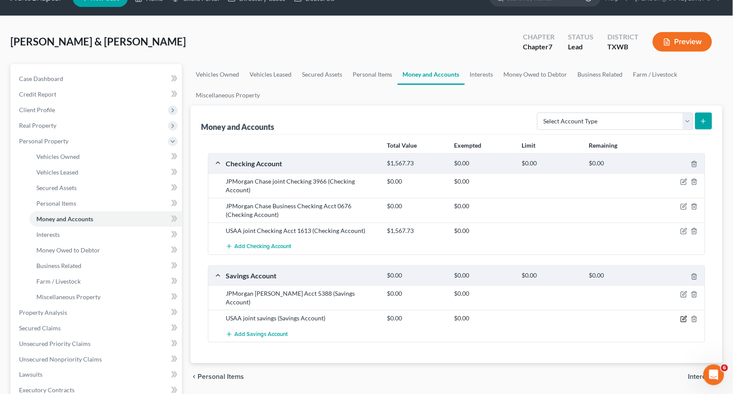
click at [684, 316] on icon "button" at bounding box center [684, 319] width 7 height 7
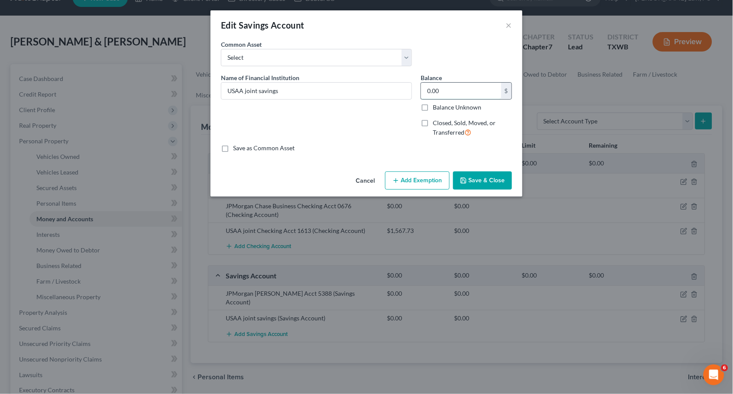
click at [444, 84] on input "0.00" at bounding box center [461, 91] width 80 height 16
click at [448, 87] on input "0.00" at bounding box center [461, 91] width 80 height 16
type input "254.92"
click at [486, 179] on button "Save & Close" at bounding box center [482, 181] width 59 height 18
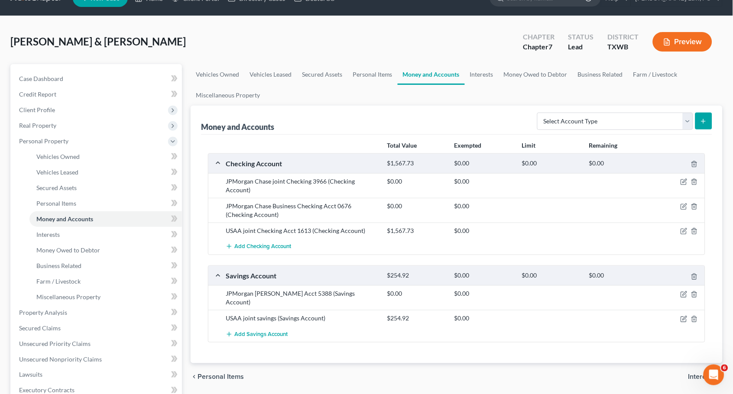
scroll to position [45, 0]
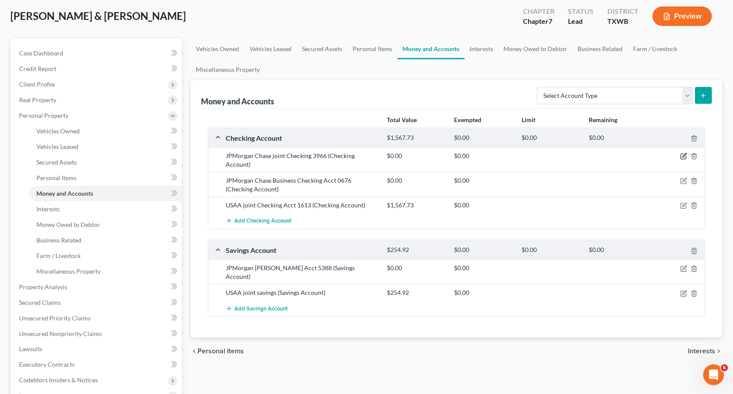
click at [683, 154] on icon "button" at bounding box center [684, 156] width 7 height 7
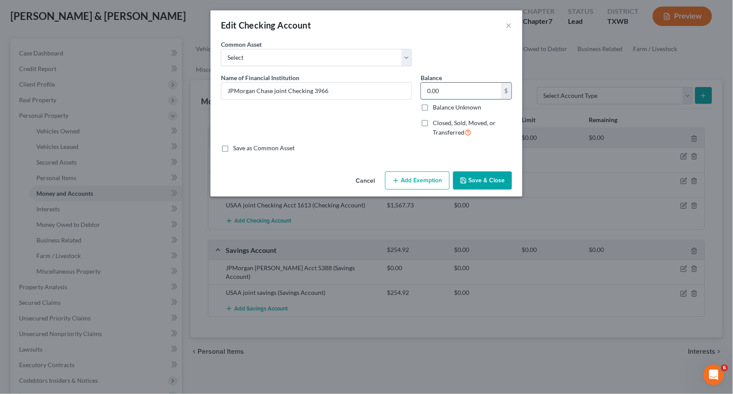
click at [448, 92] on input "0.00" at bounding box center [461, 91] width 80 height 16
type input "1,557.58"
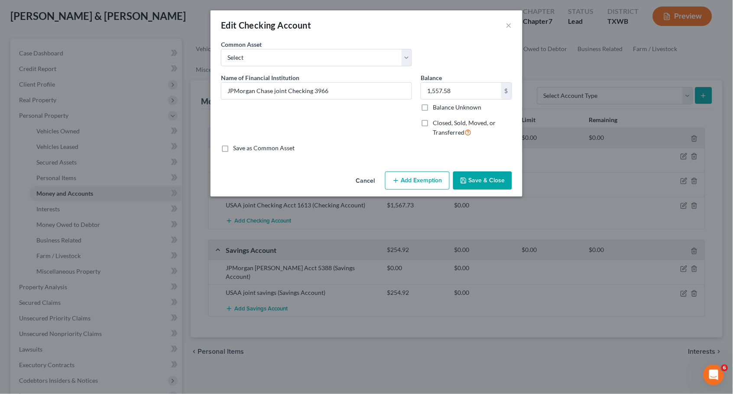
click at [486, 181] on button "Save & Close" at bounding box center [482, 181] width 59 height 18
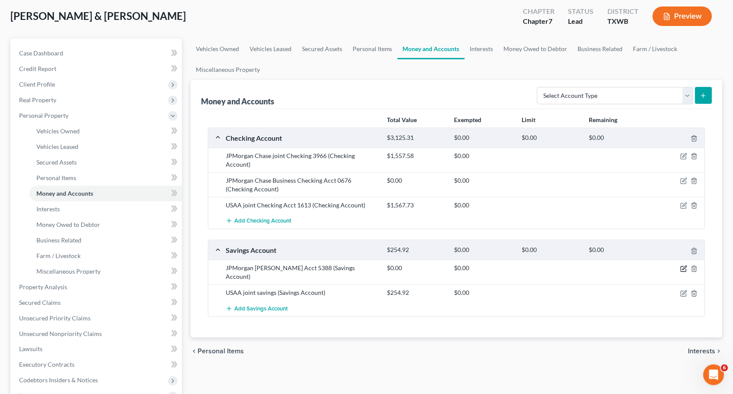
click at [682, 266] on icon "button" at bounding box center [684, 269] width 7 height 7
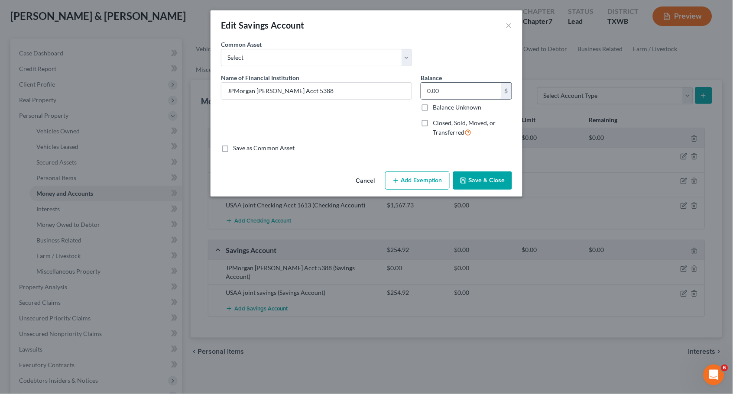
click at [472, 93] on input "0.00" at bounding box center [461, 91] width 80 height 16
type input "25.12"
click at [501, 176] on button "Save & Close" at bounding box center [482, 181] width 59 height 18
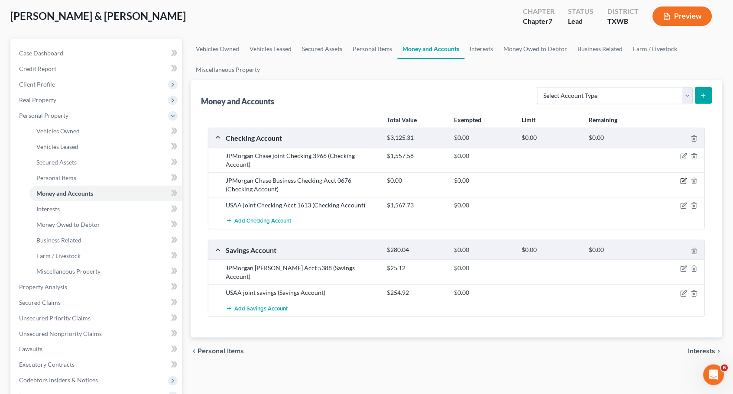
click at [685, 179] on icon "button" at bounding box center [685, 181] width 4 height 4
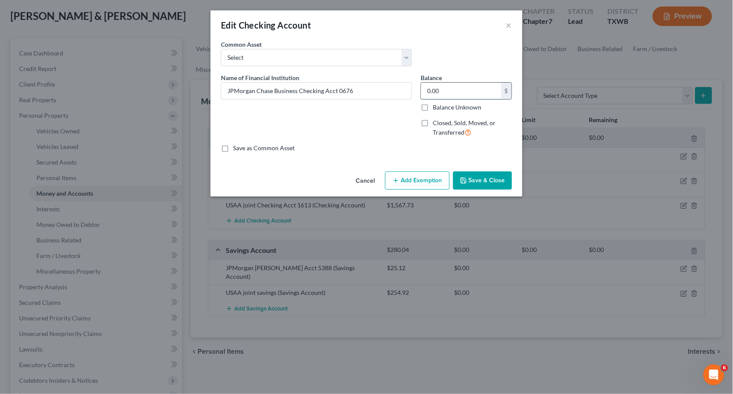
click at [480, 85] on input "0.00" at bounding box center [461, 91] width 80 height 16
type input "4"
type input "104"
click at [494, 179] on button "Save & Close" at bounding box center [482, 181] width 59 height 18
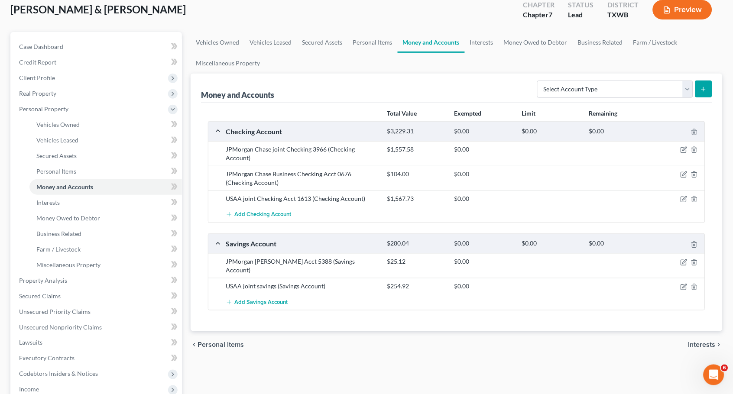
scroll to position [0, 0]
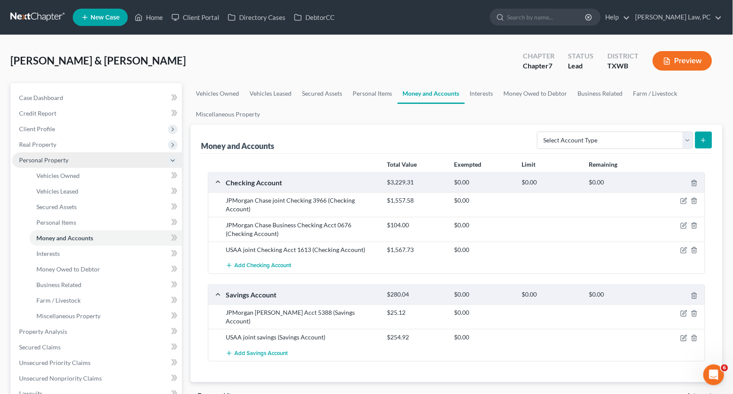
click at [71, 161] on span "Personal Property" at bounding box center [97, 161] width 170 height 16
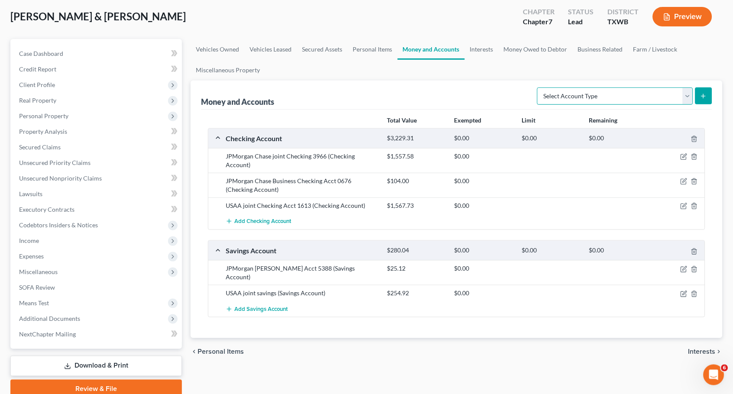
scroll to position [44, 0]
click at [39, 97] on span "Real Property" at bounding box center [37, 100] width 37 height 7
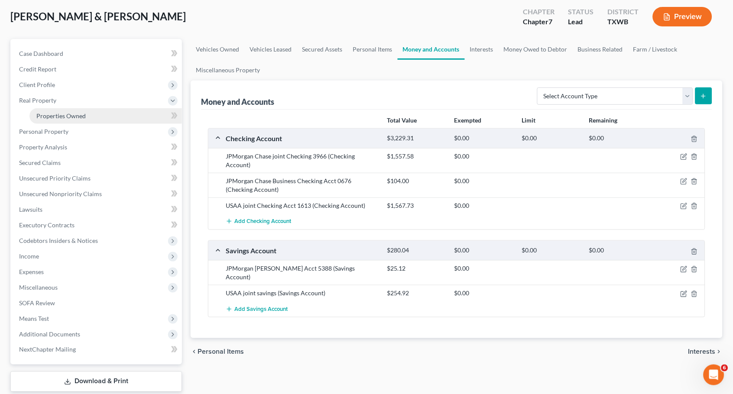
click at [59, 117] on span "Properties Owned" at bounding box center [60, 115] width 49 height 7
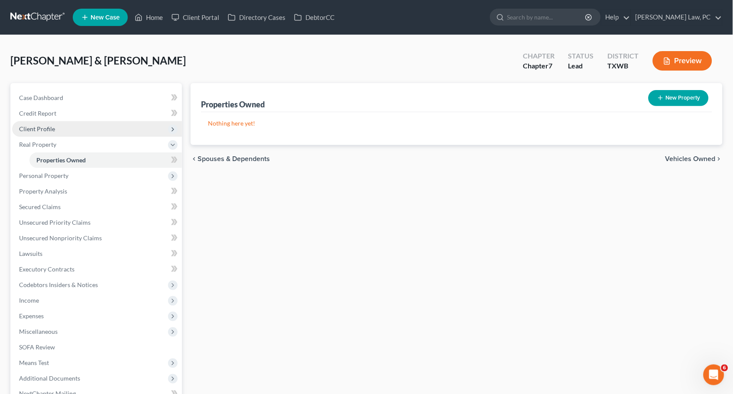
click at [45, 125] on span "Client Profile" at bounding box center [37, 128] width 36 height 7
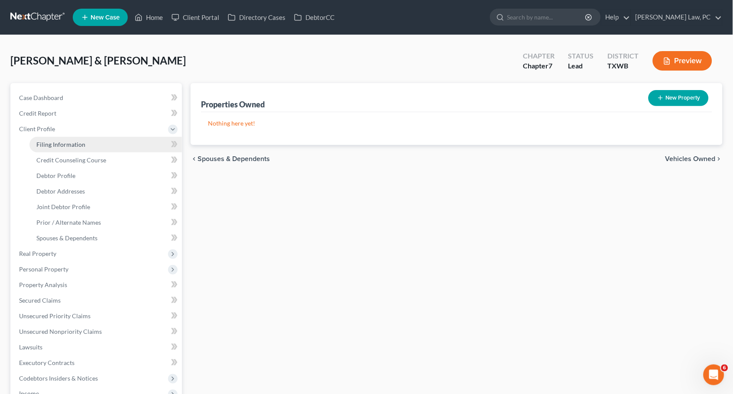
click at [61, 146] on span "Filing Information" at bounding box center [60, 144] width 49 height 7
select select "1"
select select "0"
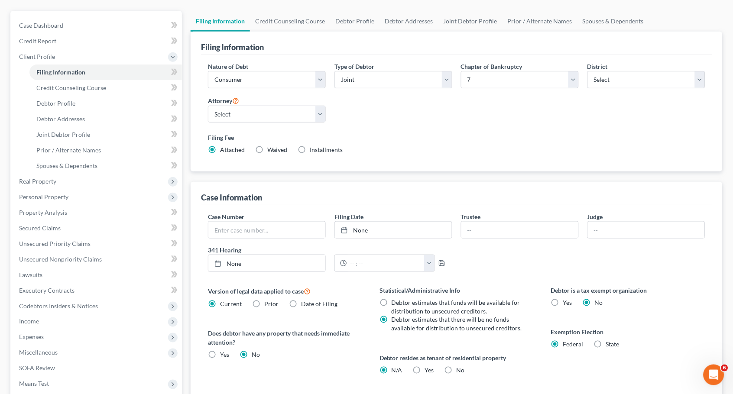
scroll to position [72, 0]
click at [60, 193] on span "Personal Property" at bounding box center [43, 196] width 49 height 7
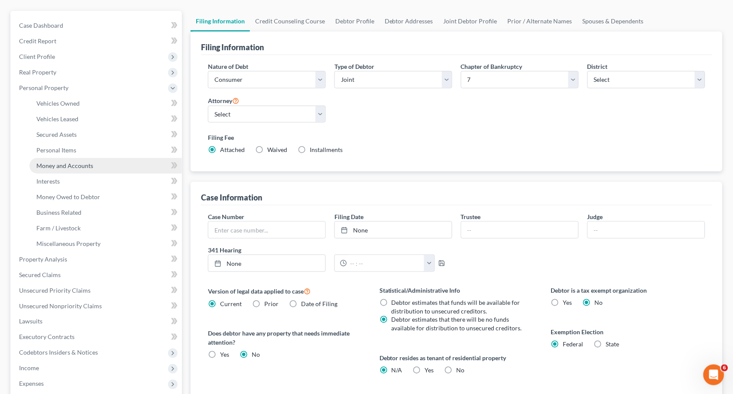
click at [62, 162] on span "Money and Accounts" at bounding box center [64, 165] width 57 height 7
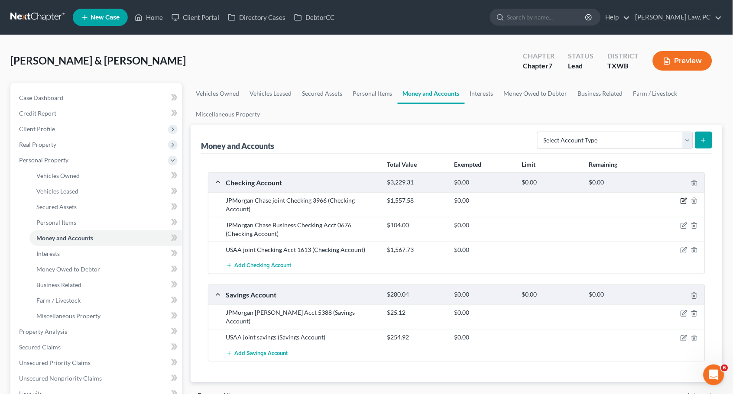
click at [685, 200] on icon "button" at bounding box center [684, 201] width 7 height 7
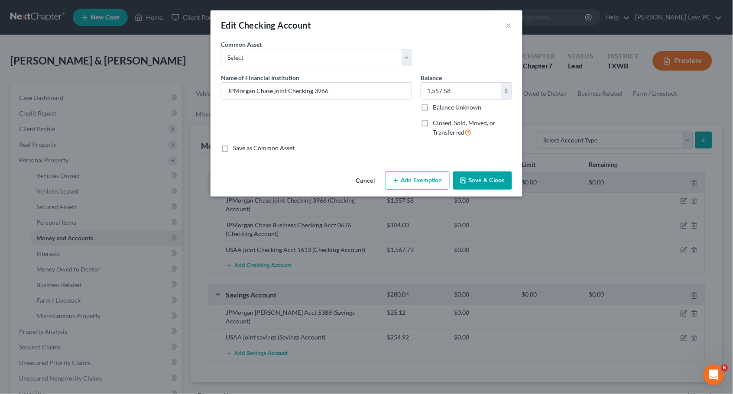
click at [402, 187] on div "Cancel Add Exemption Save & Close" at bounding box center [367, 182] width 312 height 29
click at [409, 179] on button "Add Exemption" at bounding box center [417, 181] width 65 height 18
select select "2"
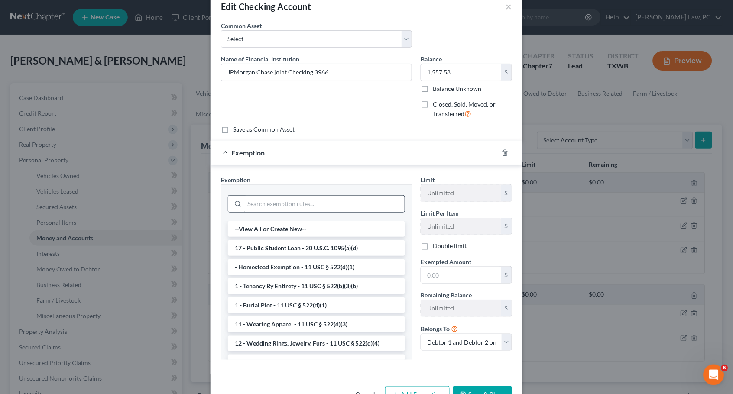
scroll to position [19, 0]
click at [367, 207] on input "search" at bounding box center [324, 203] width 160 height 16
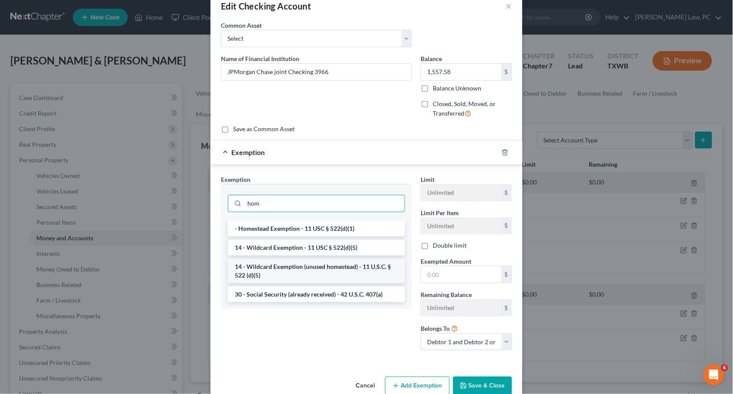
type input "hom"
click at [322, 260] on li "14 - Wildcard Exemption (unused homestead) - 11 U.S.C. § 522 (d)(5)" at bounding box center [316, 271] width 177 height 24
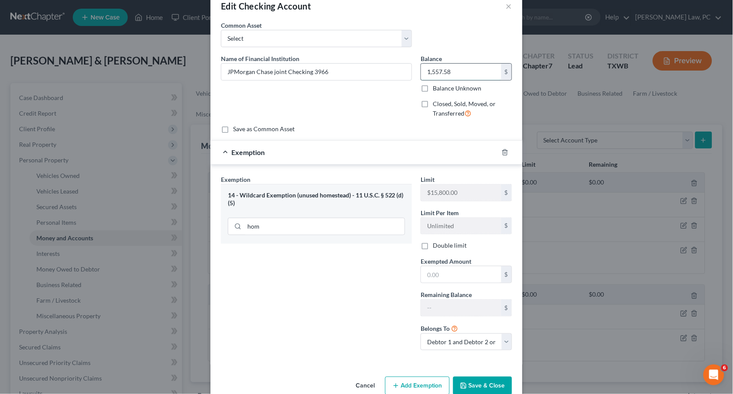
click at [443, 71] on input "1,557.58" at bounding box center [461, 72] width 80 height 16
click at [447, 272] on input "text" at bounding box center [461, 274] width 80 height 16
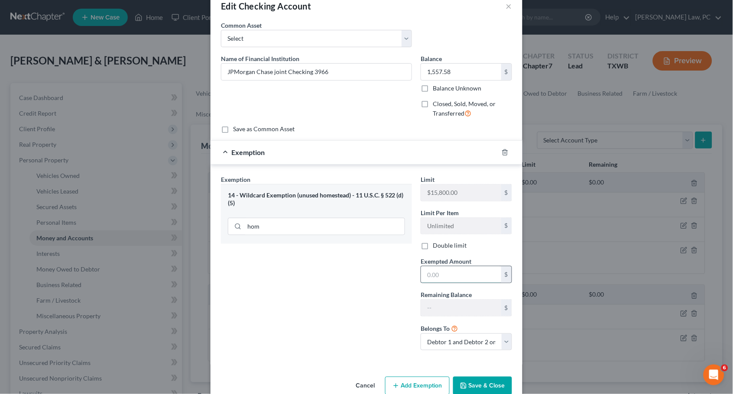
paste input "1,557.58"
type input "1,557.58"
click at [484, 380] on button "Save & Close" at bounding box center [482, 386] width 59 height 18
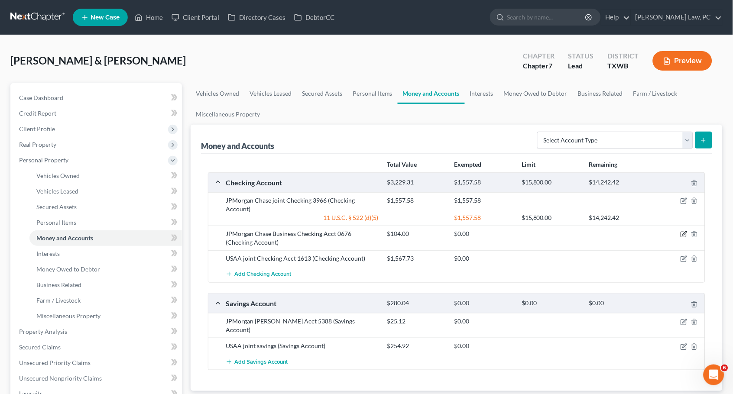
click at [684, 232] on icon "button" at bounding box center [685, 234] width 4 height 4
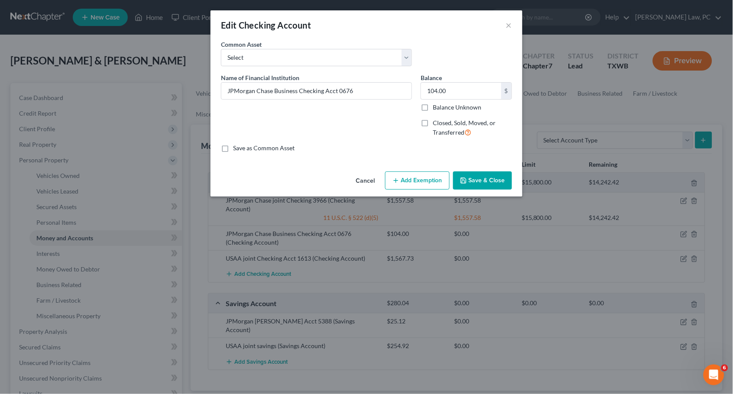
click at [406, 176] on button "Add Exemption" at bounding box center [417, 181] width 65 height 18
select select "2"
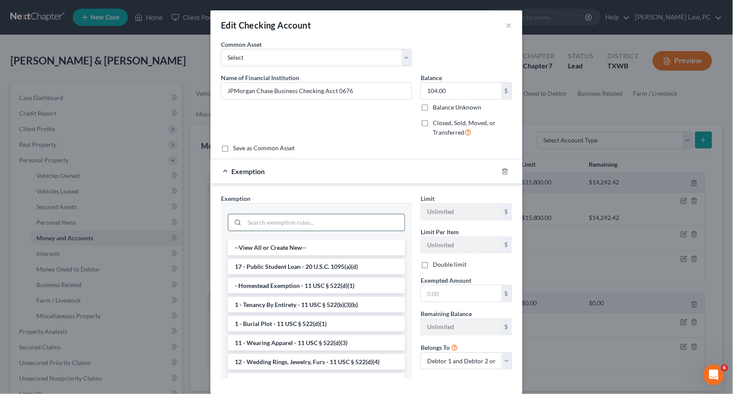
click at [346, 216] on input "search" at bounding box center [324, 222] width 160 height 16
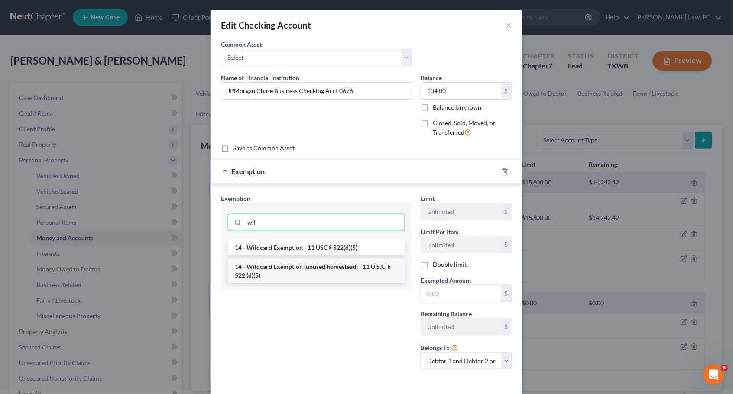
type input "wil"
click at [287, 267] on li "14 - Wildcard Exemption (unused homestead) - 11 U.S.C. § 522 (d)(5)" at bounding box center [316, 271] width 177 height 24
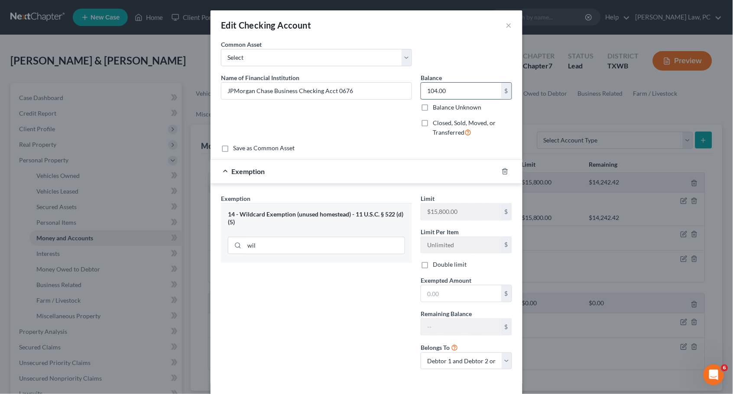
click at [441, 94] on input "104.00" at bounding box center [461, 91] width 80 height 16
click at [443, 286] on input "text" at bounding box center [461, 294] width 80 height 16
paste input "104.00"
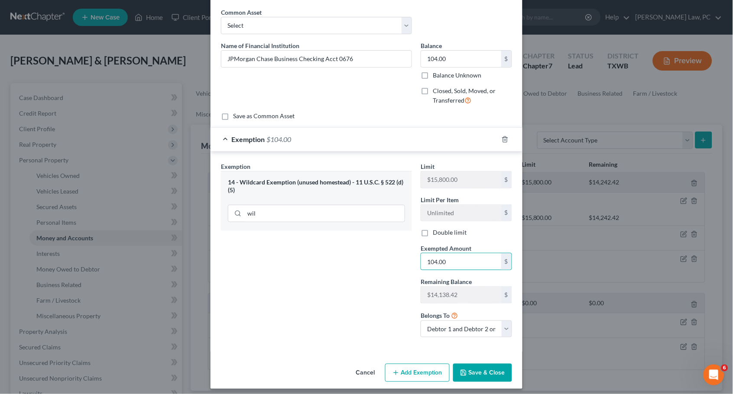
scroll to position [31, 0]
type input "104.00"
click at [486, 367] on button "Save & Close" at bounding box center [482, 374] width 59 height 18
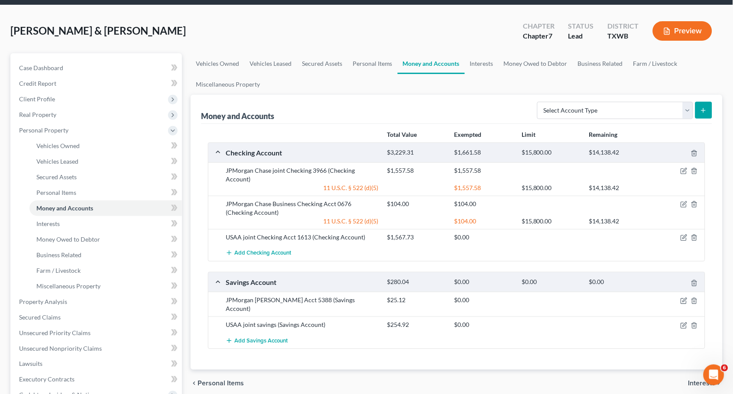
scroll to position [35, 0]
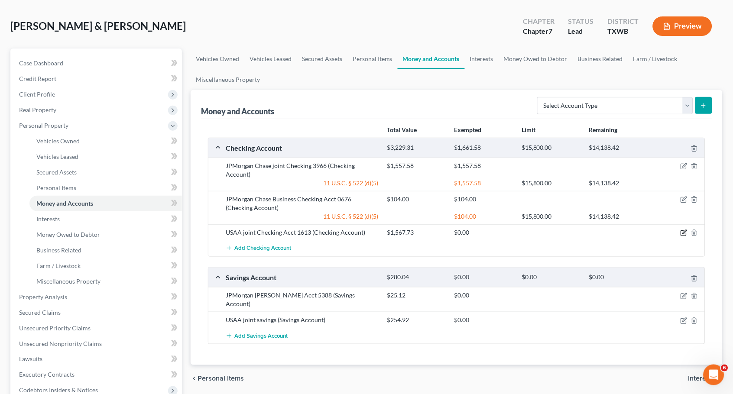
click at [685, 231] on icon "button" at bounding box center [683, 233] width 5 height 5
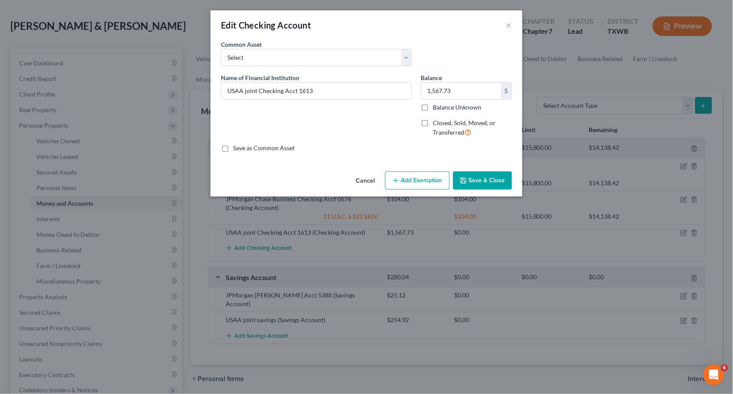
click at [424, 175] on button "Add Exemption" at bounding box center [417, 181] width 65 height 18
select select "2"
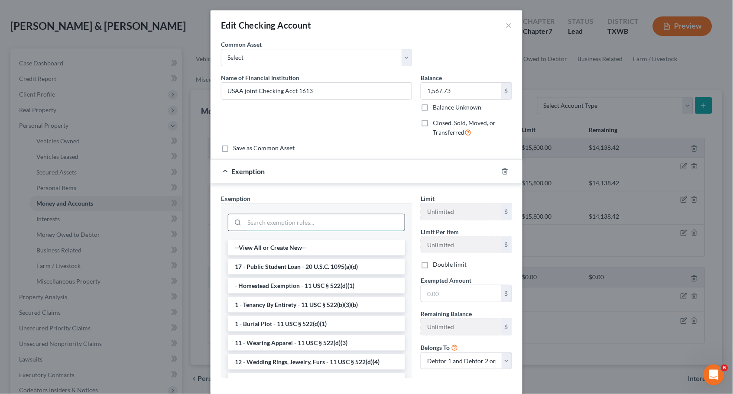
click at [370, 217] on input "search" at bounding box center [324, 222] width 160 height 16
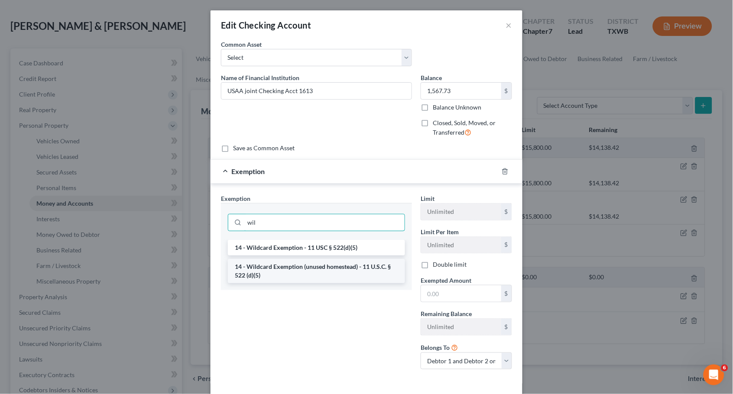
type input "wil"
click at [313, 265] on li "14 - Wildcard Exemption (unused homestead) - 11 U.S.C. § 522 (d)(5)" at bounding box center [316, 271] width 177 height 24
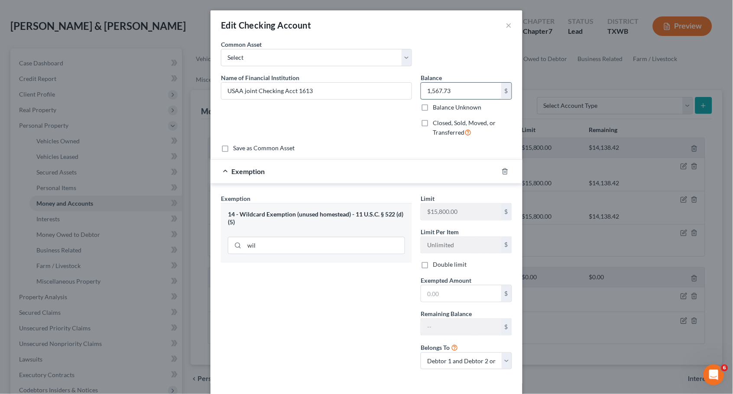
click at [445, 90] on input "1,567.73" at bounding box center [461, 91] width 80 height 16
click at [453, 286] on input "text" at bounding box center [461, 294] width 80 height 16
paste input "1,567.73"
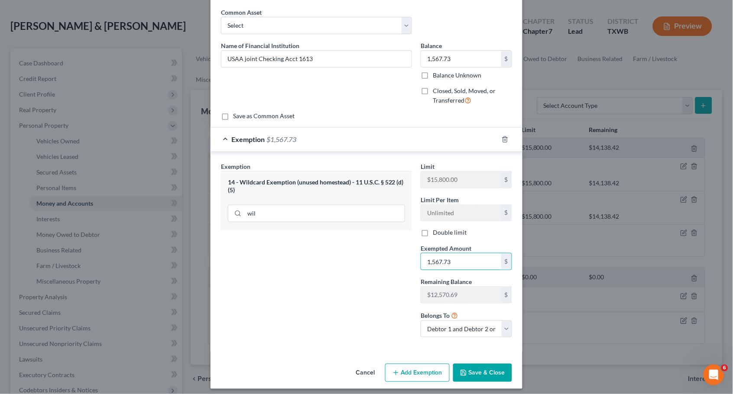
scroll to position [31, 0]
type input "1,567.73"
click at [485, 369] on button "Save & Close" at bounding box center [482, 374] width 59 height 18
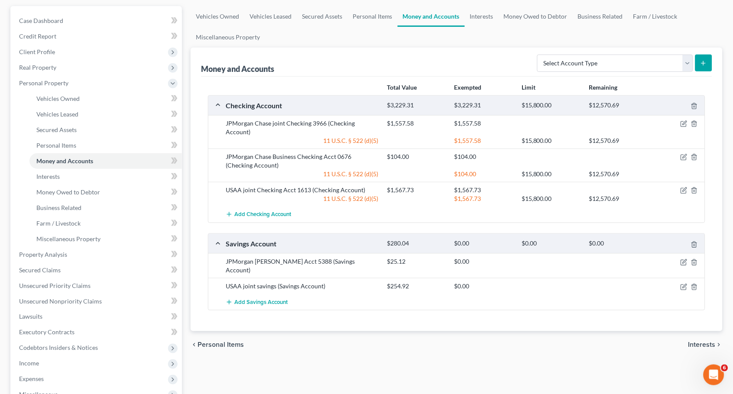
scroll to position [82, 0]
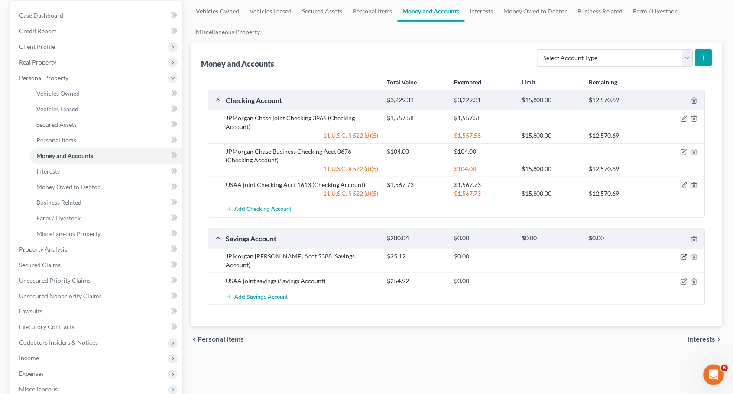
click at [683, 254] on icon "button" at bounding box center [684, 257] width 7 height 7
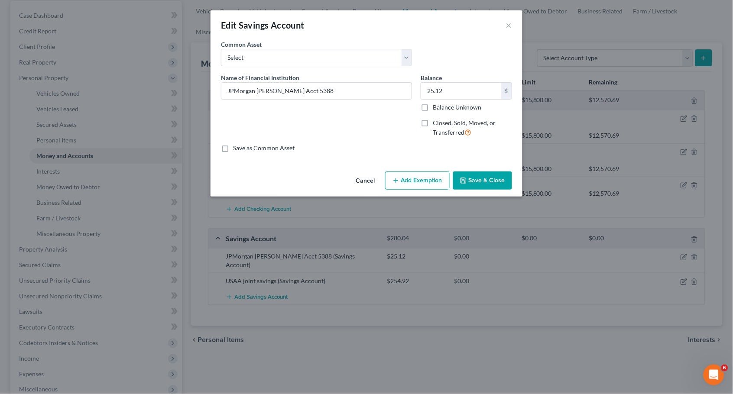
click at [419, 180] on button "Add Exemption" at bounding box center [417, 181] width 65 height 18
select select "2"
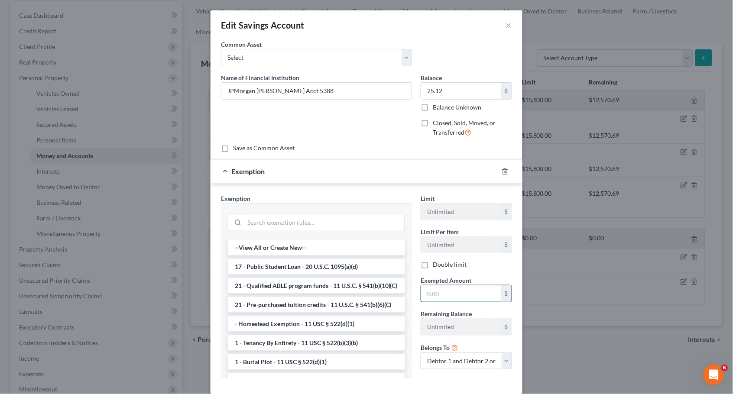
click at [449, 286] on input "text" at bounding box center [461, 294] width 80 height 16
click at [445, 94] on input "25.12" at bounding box center [461, 91] width 80 height 16
click at [467, 286] on input "text" at bounding box center [461, 294] width 80 height 16
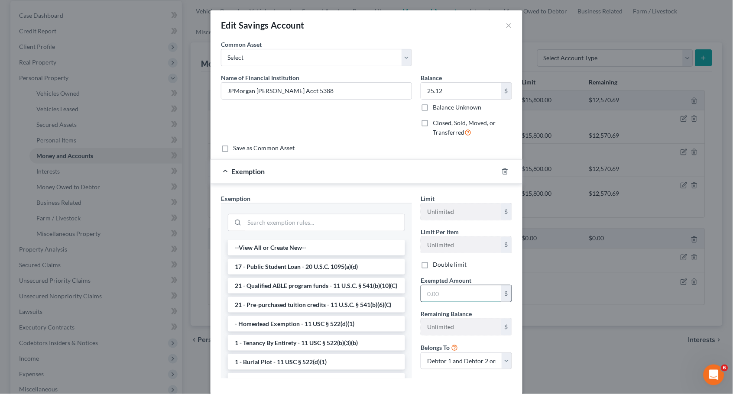
paste input "25.12"
type input "25.12"
click at [279, 217] on input "search" at bounding box center [324, 222] width 160 height 16
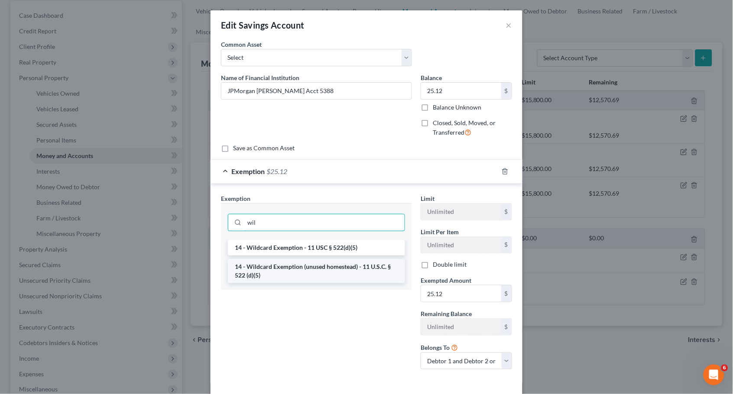
type input "wil"
click at [278, 266] on li "14 - Wildcard Exemption (unused homestead) - 11 U.S.C. § 522 (d)(5)" at bounding box center [316, 271] width 177 height 24
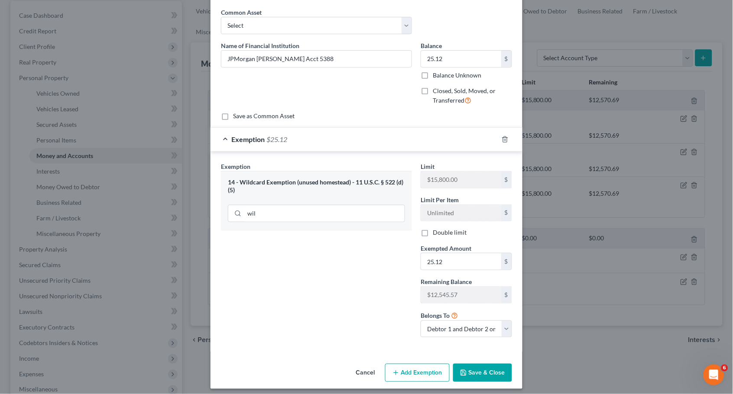
scroll to position [31, 0]
click at [484, 370] on button "Save & Close" at bounding box center [482, 374] width 59 height 18
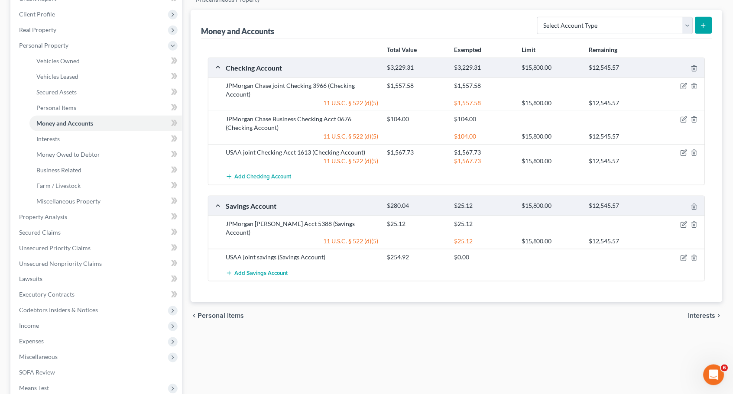
scroll to position [118, 0]
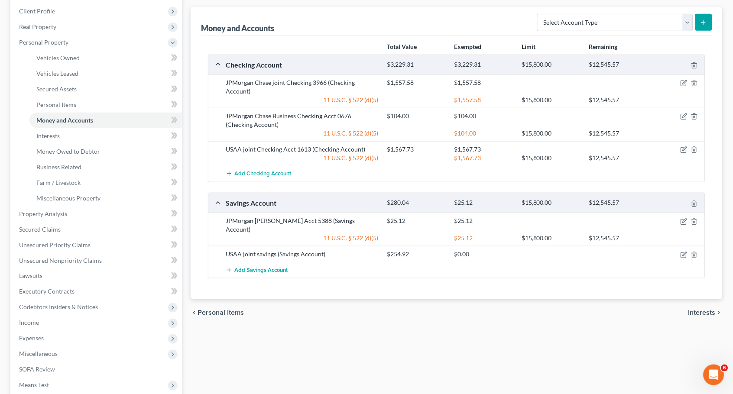
click at [688, 250] on div at bounding box center [679, 254] width 54 height 9
click at [681, 252] on icon "button" at bounding box center [684, 255] width 7 height 7
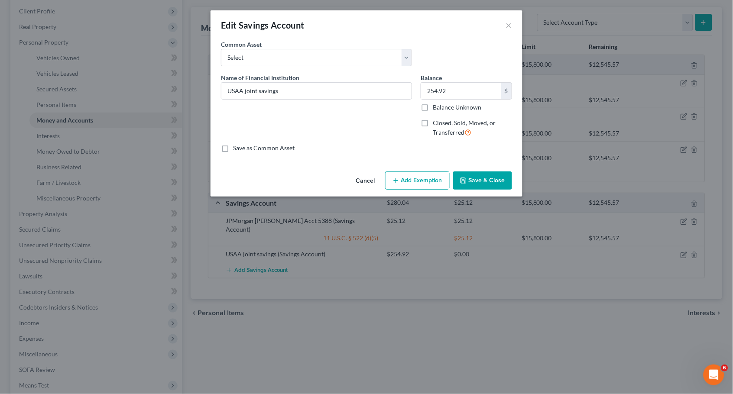
click at [428, 177] on button "Add Exemption" at bounding box center [417, 181] width 65 height 18
select select "2"
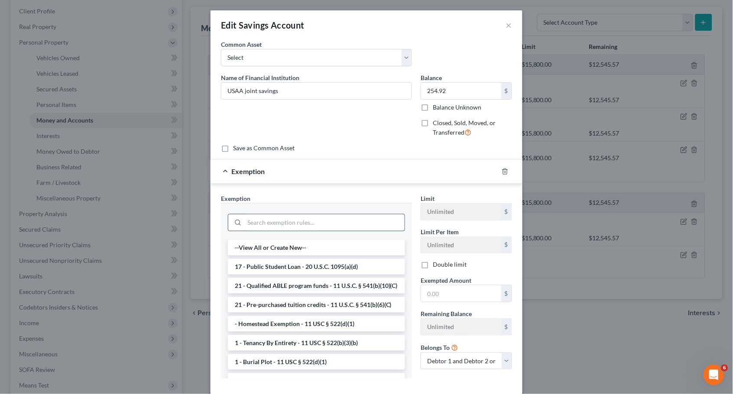
click at [366, 223] on input "search" at bounding box center [324, 222] width 160 height 16
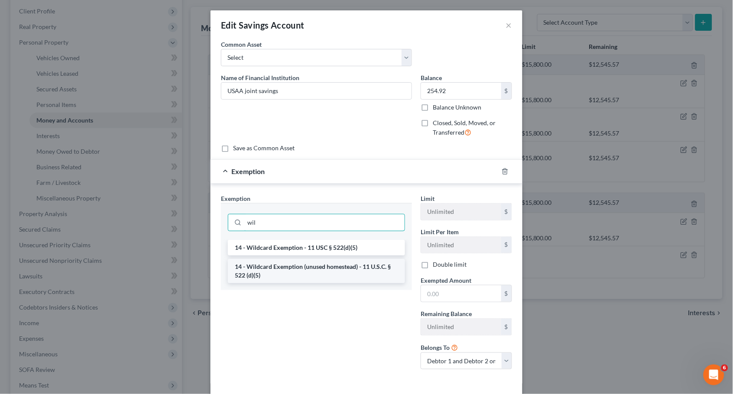
type input "wil"
click at [331, 270] on li "14 - Wildcard Exemption (unused homestead) - 11 U.S.C. § 522 (d)(5)" at bounding box center [316, 271] width 177 height 24
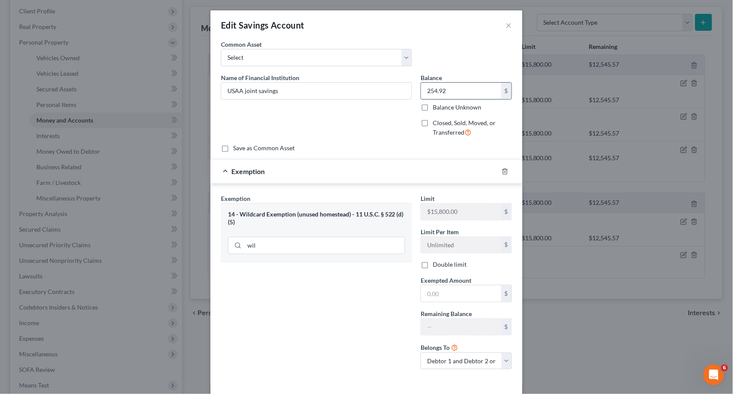
click at [477, 83] on input "254.92" at bounding box center [461, 91] width 80 height 16
click at [466, 295] on input "text" at bounding box center [461, 294] width 80 height 16
paste input "254.92"
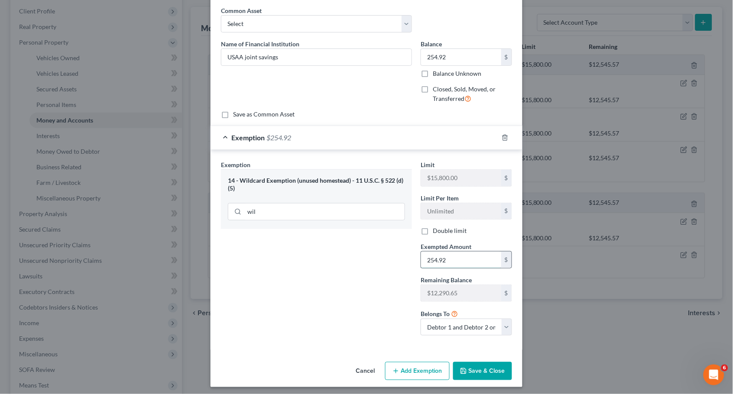
scroll to position [31, 0]
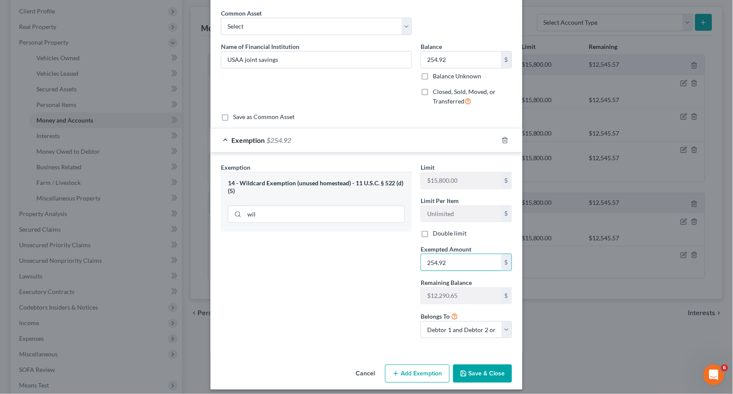
type input "254.92"
click at [481, 376] on button "Save & Close" at bounding box center [482, 374] width 59 height 18
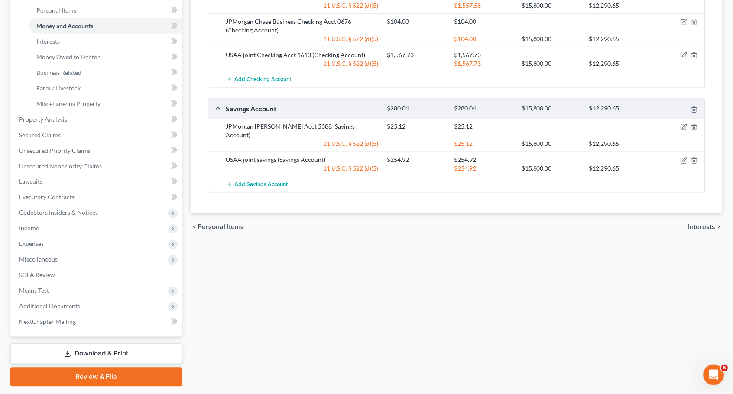
scroll to position [217, 0]
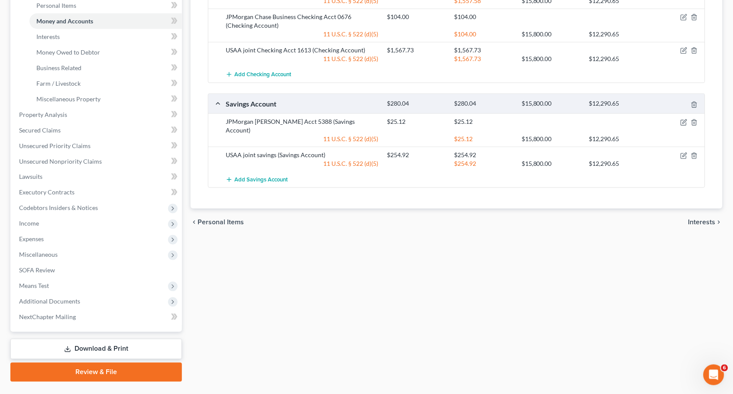
click at [135, 339] on link "Download & Print" at bounding box center [96, 349] width 172 height 20
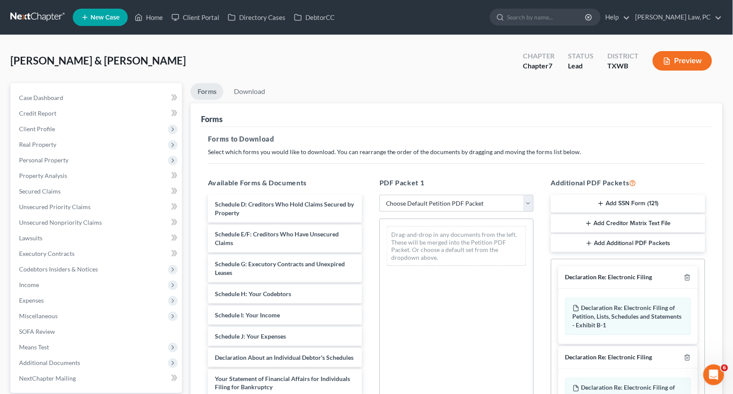
scroll to position [160, 0]
select select "0"
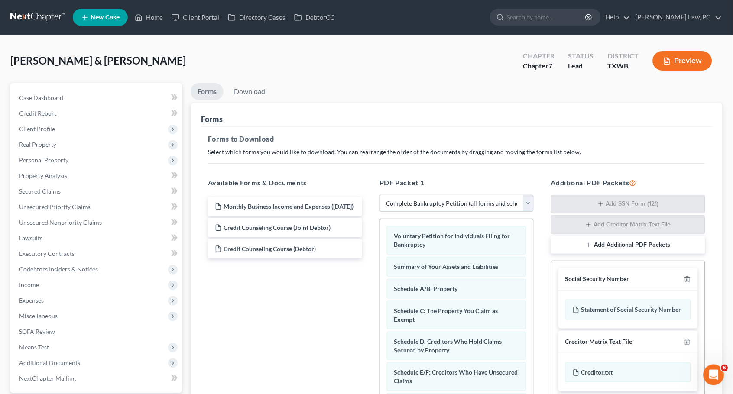
scroll to position [0, 0]
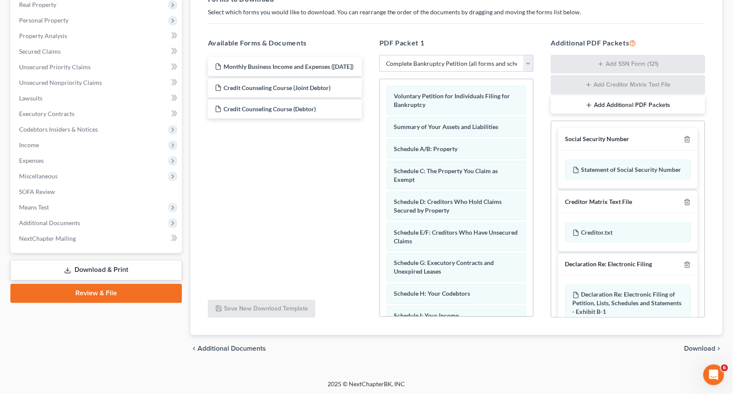
click at [709, 348] on span "Download" at bounding box center [700, 349] width 31 height 7
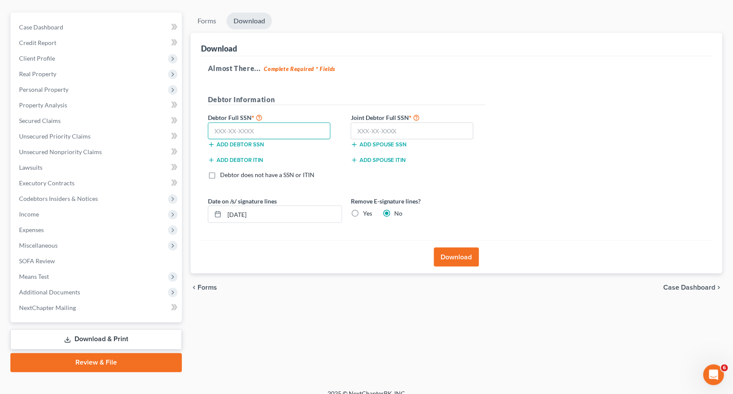
click at [279, 132] on input "text" at bounding box center [269, 131] width 123 height 17
click at [385, 130] on input "text" at bounding box center [412, 131] width 123 height 17
type input "461-85-8711"
click at [247, 125] on input "text" at bounding box center [269, 131] width 123 height 17
type input "457-27-1579"
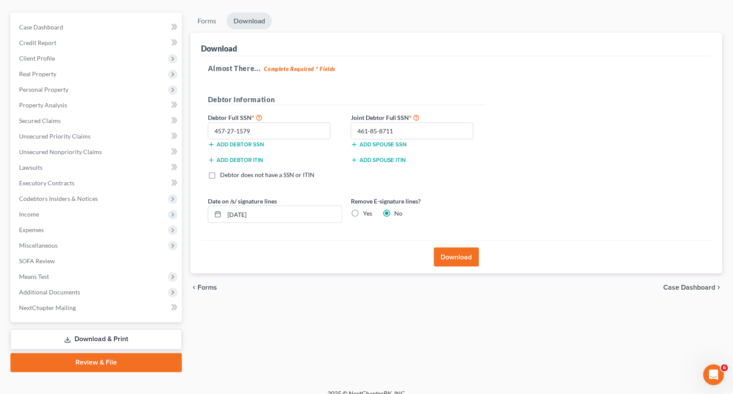
click at [473, 260] on button "Download" at bounding box center [456, 257] width 45 height 19
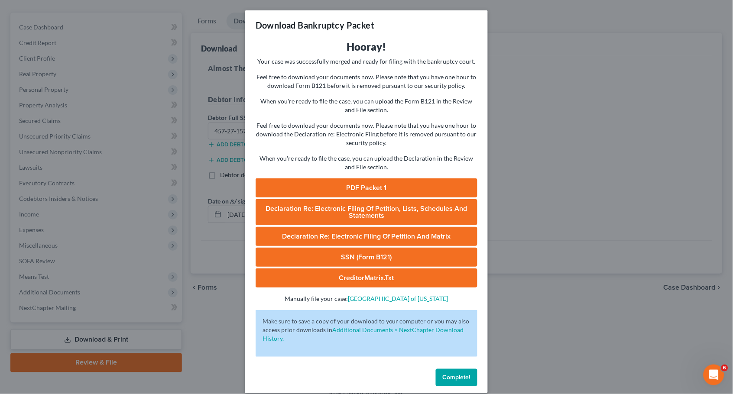
click at [401, 180] on link "PDF Packet 1" at bounding box center [367, 188] width 222 height 19
click at [380, 248] on link "SSN (Form B121)" at bounding box center [367, 257] width 222 height 19
click at [455, 374] on button "Complete!" at bounding box center [457, 377] width 42 height 17
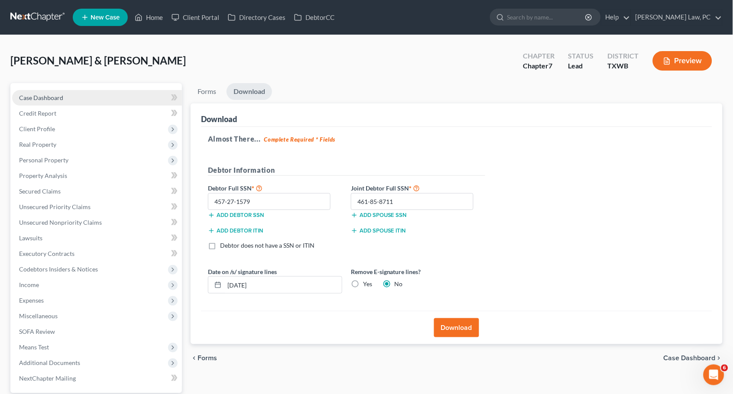
scroll to position [0, 0]
click at [56, 102] on link "Case Dashboard" at bounding box center [97, 98] width 170 height 16
